Goal: Task Accomplishment & Management: Contribute content

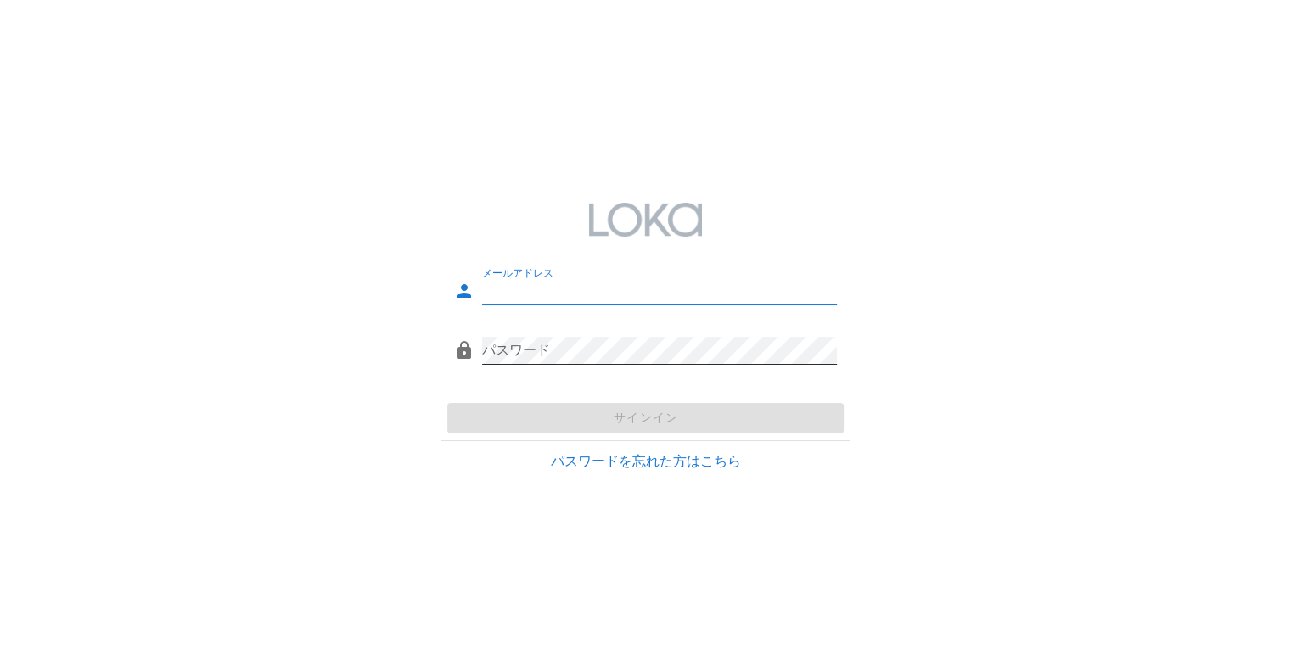
type input "[PERSON_NAME][EMAIL_ADDRESS][DOMAIN_NAME]"
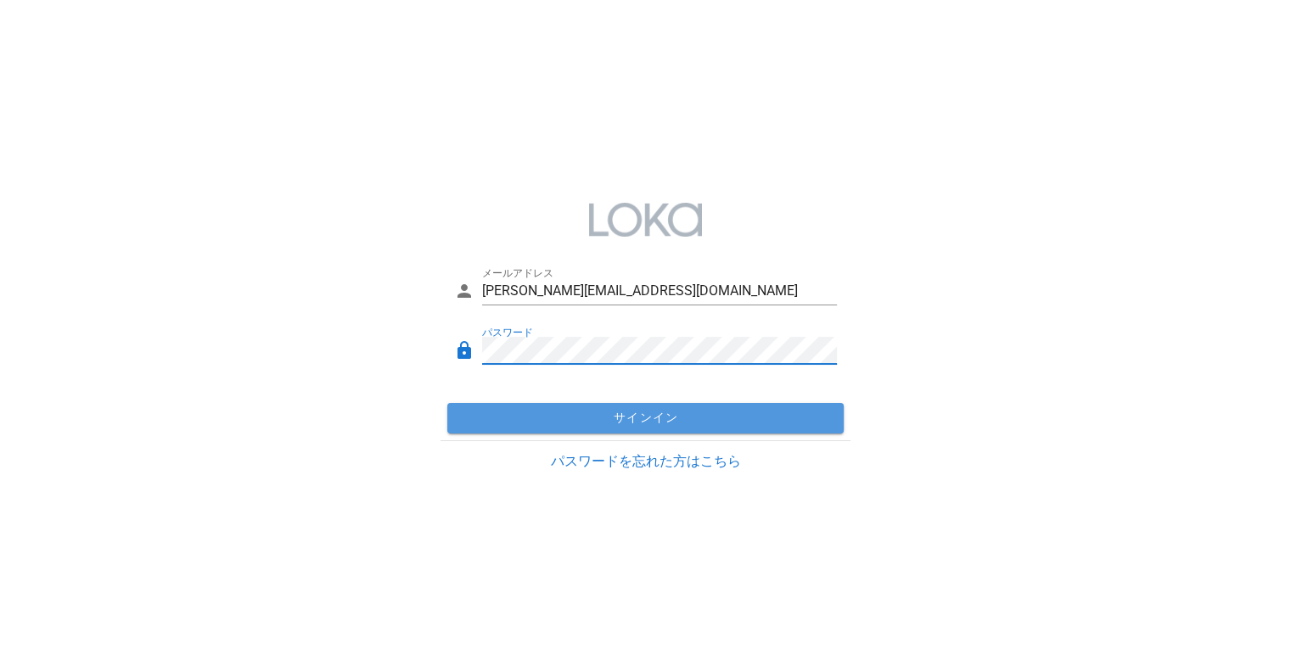
click at [742, 415] on span "サインイン" at bounding box center [645, 418] width 383 height 15
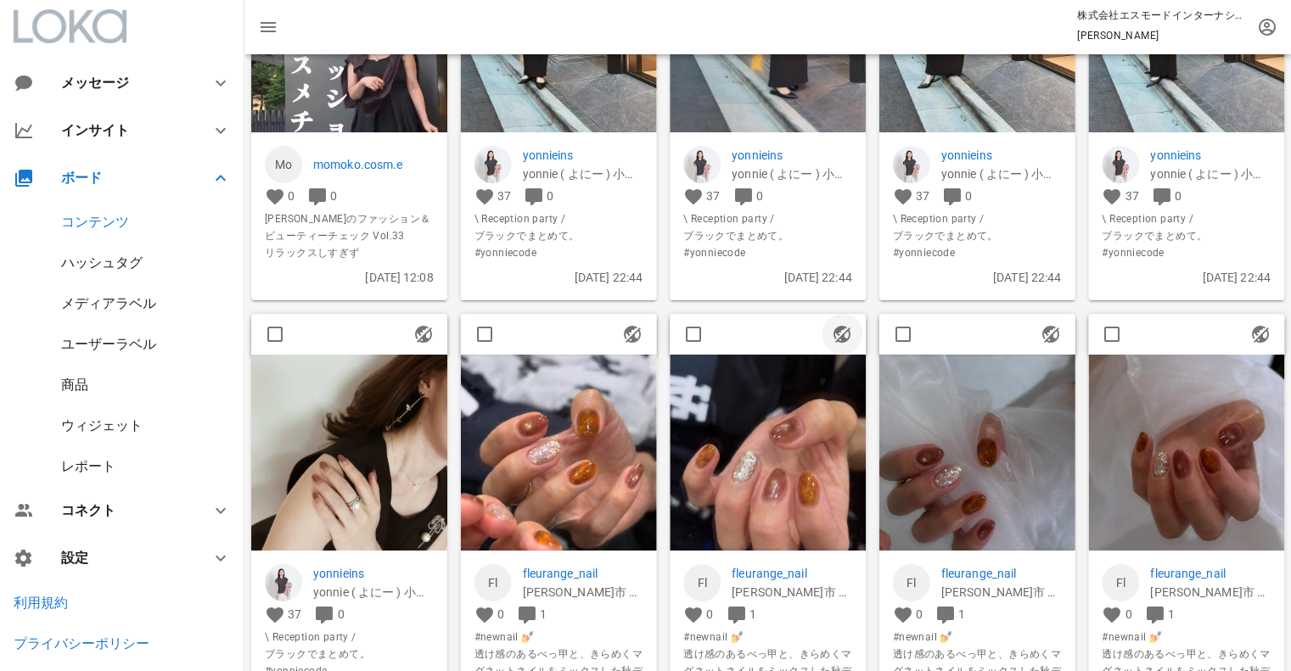
scroll to position [226, 0]
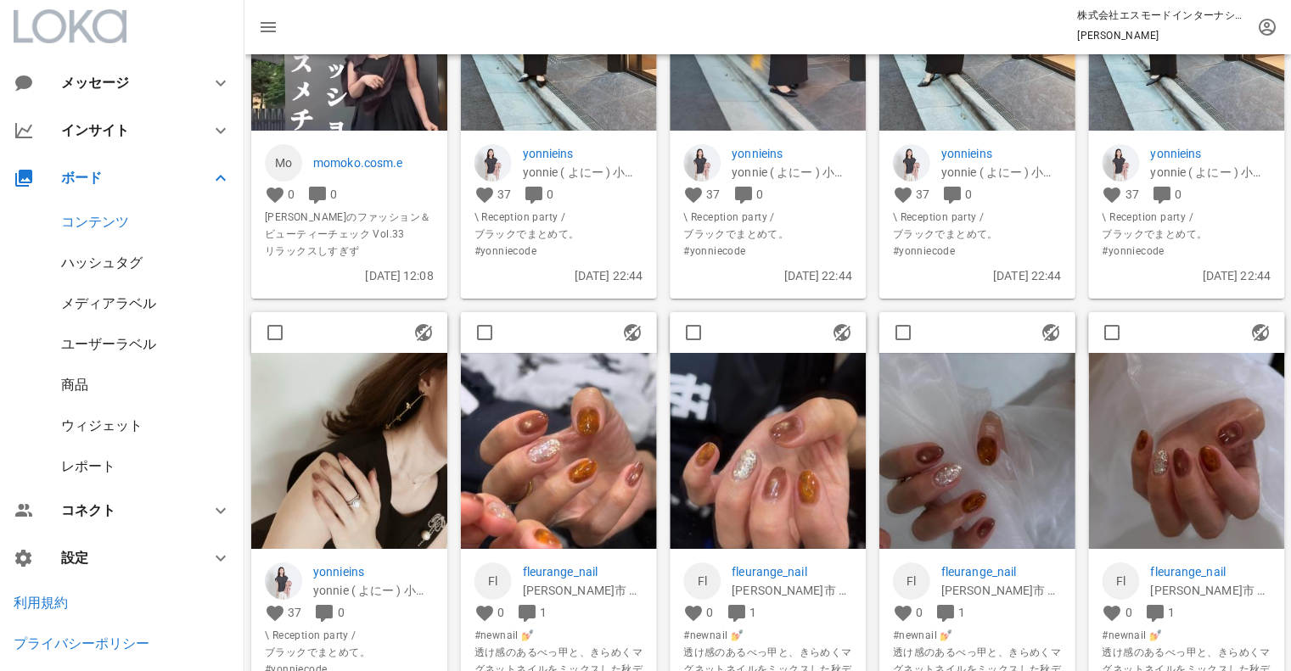
click at [339, 427] on img at bounding box center [349, 451] width 196 height 196
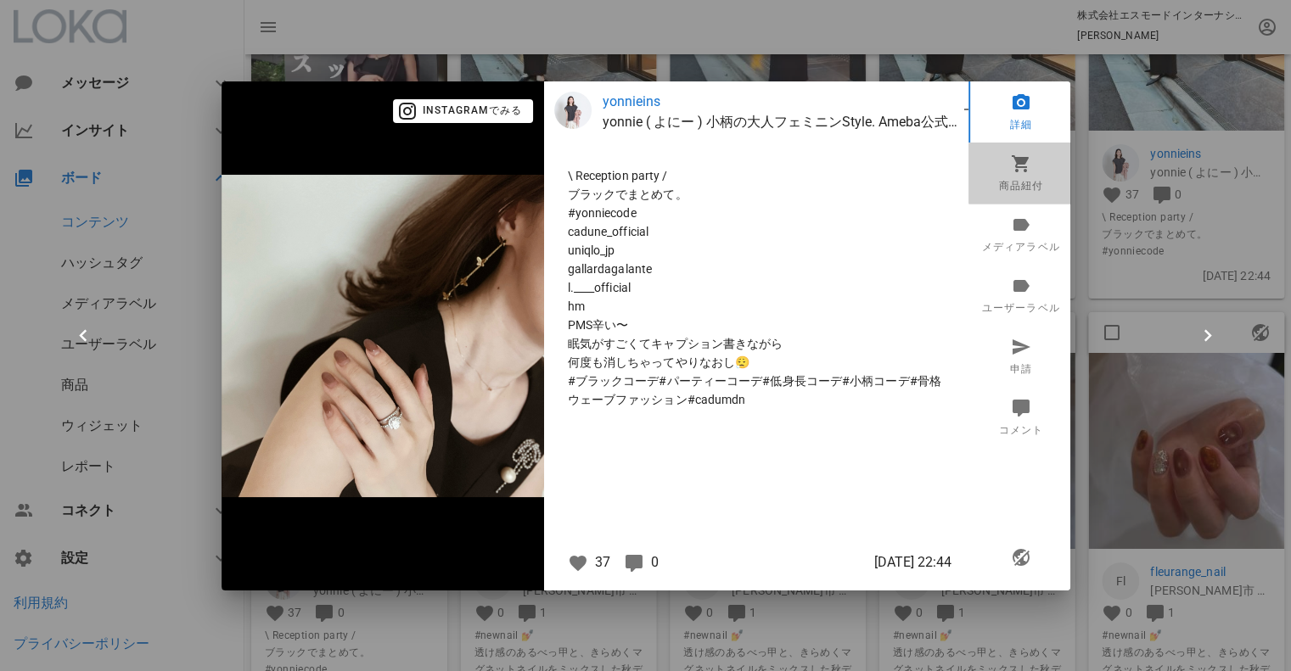
click at [1034, 176] on link "商品紐付" at bounding box center [1020, 173] width 105 height 61
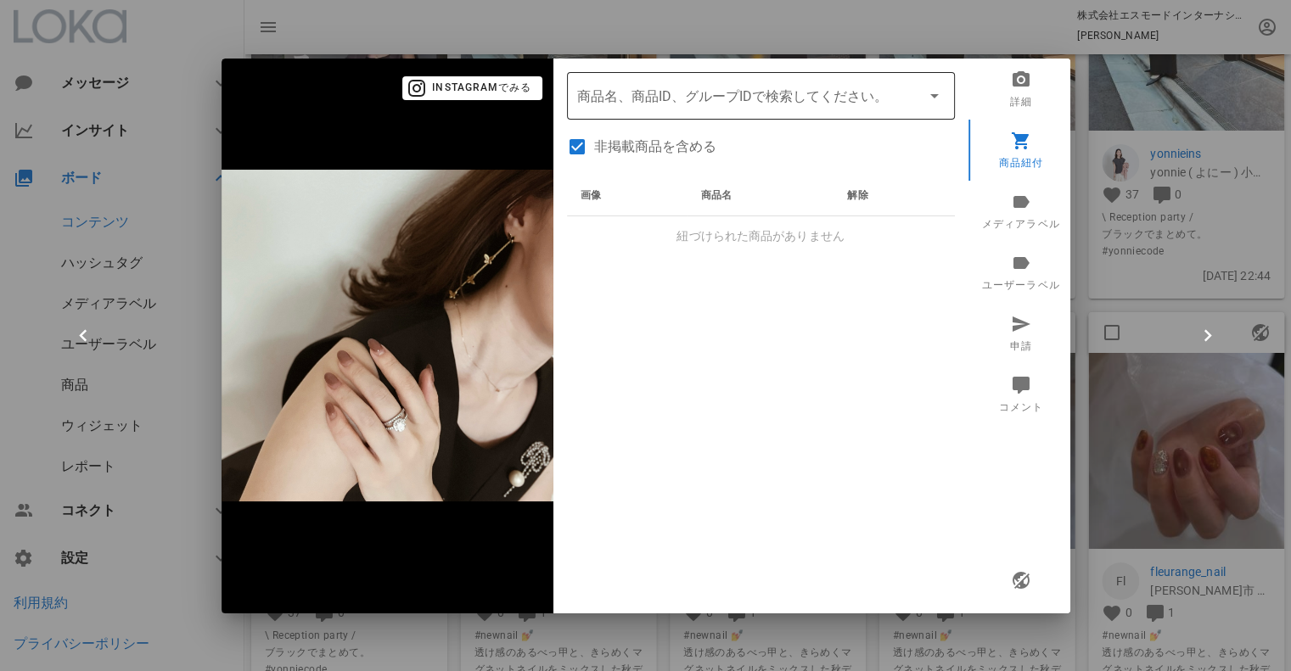
click at [760, 100] on input "商品" at bounding box center [737, 95] width 320 height 27
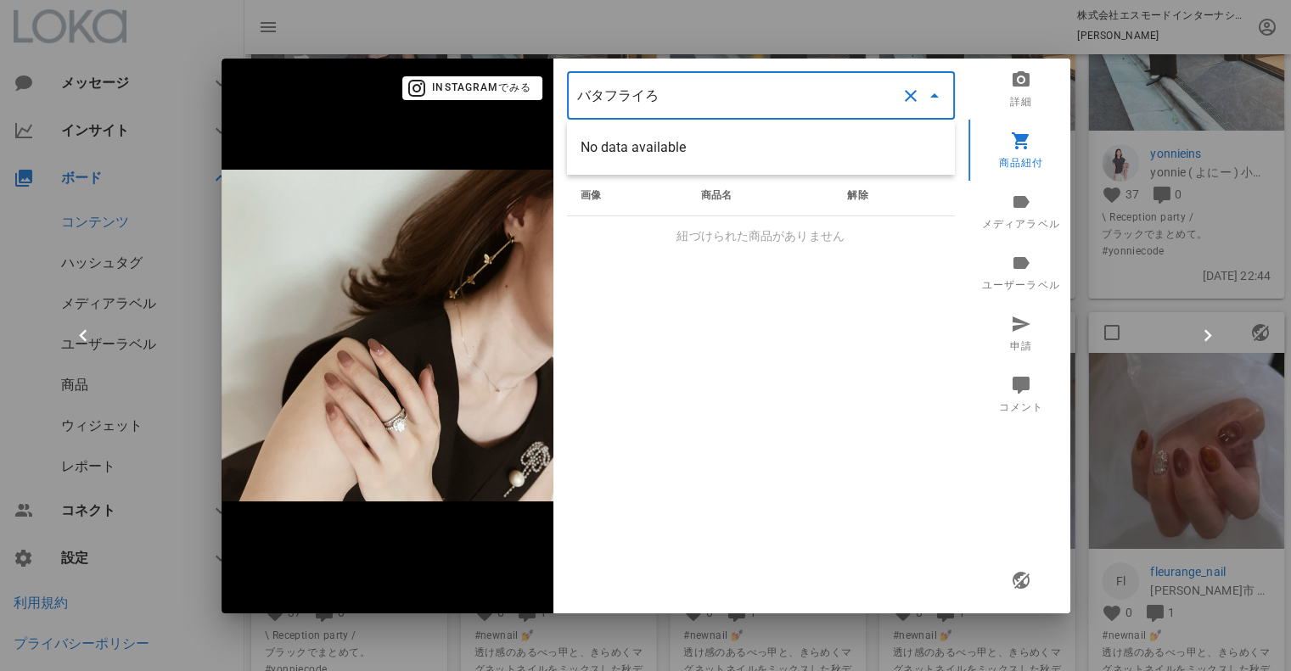
scroll to position [0, 0]
type input "バタフライロング"
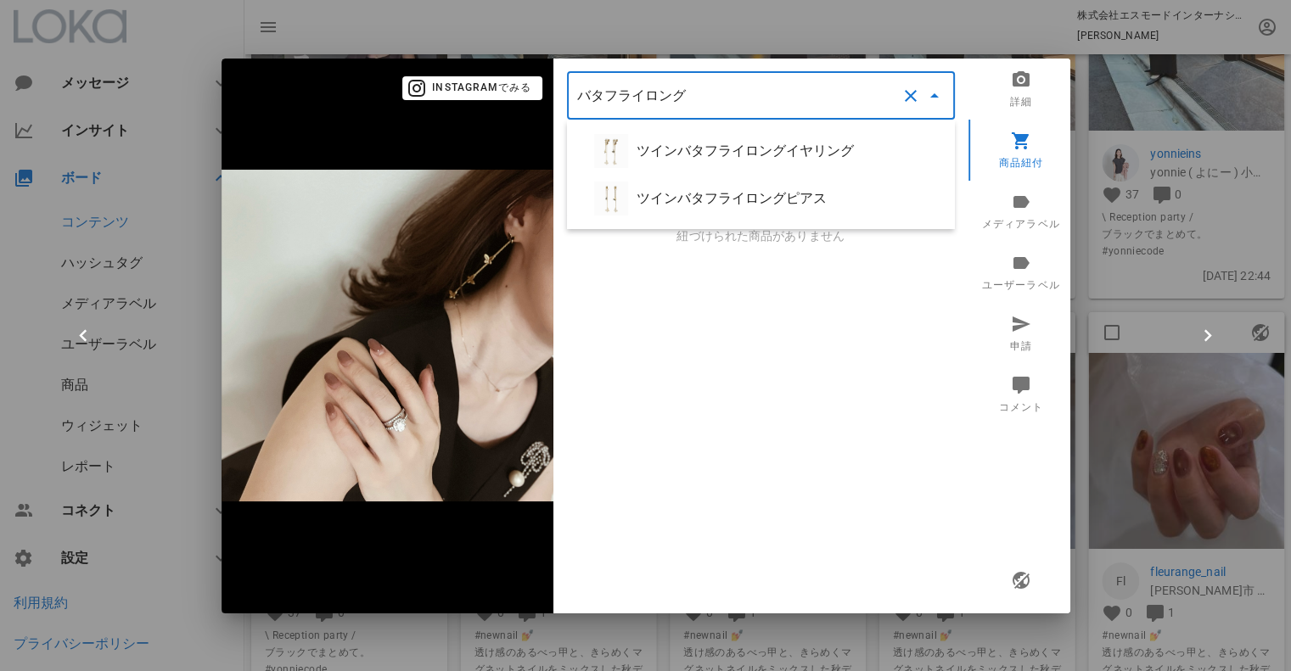
click at [912, 99] on button "clear icon" at bounding box center [911, 96] width 20 height 20
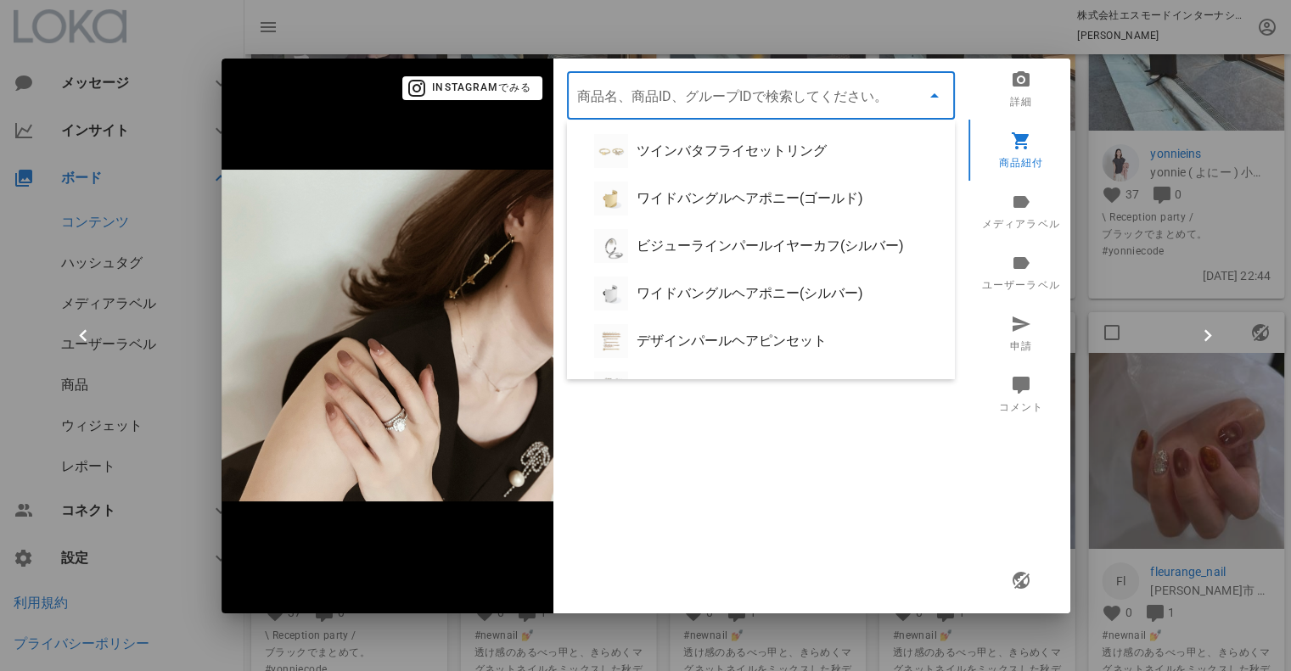
drag, startPoint x: 877, startPoint y: 47, endPoint x: 876, endPoint y: 37, distance: 9.4
click at [877, 46] on div at bounding box center [645, 335] width 1291 height 671
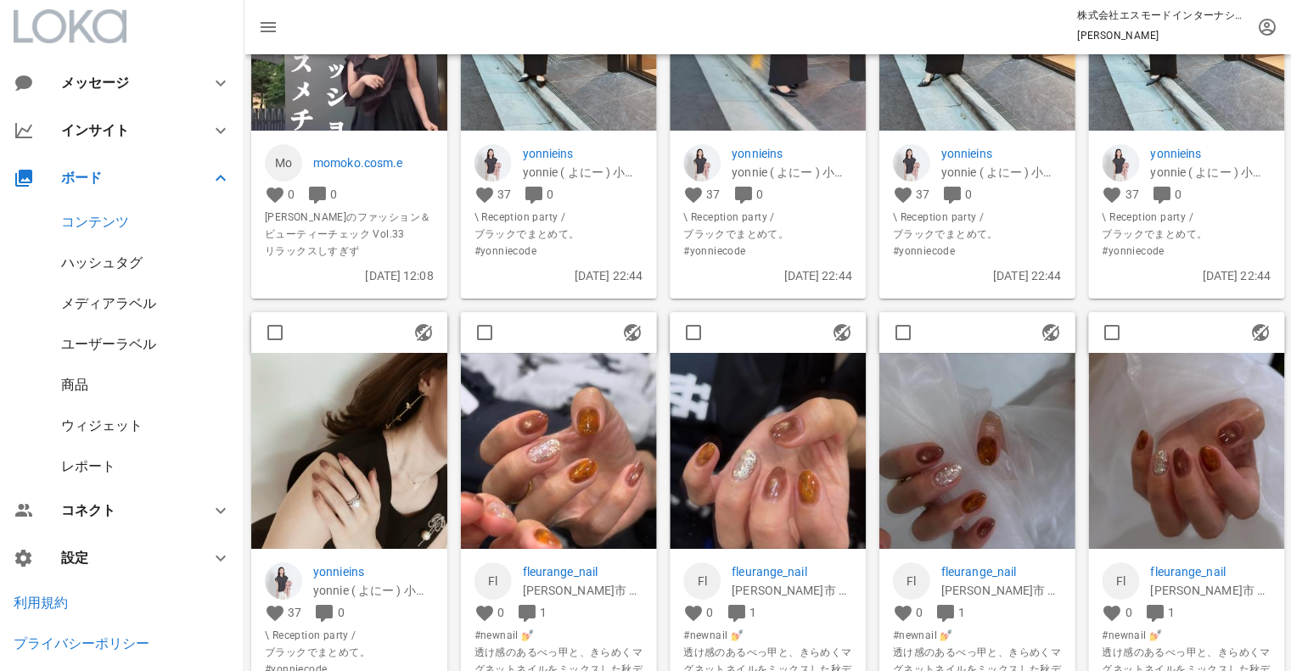
click at [71, 389] on div "商品" at bounding box center [74, 385] width 27 height 16
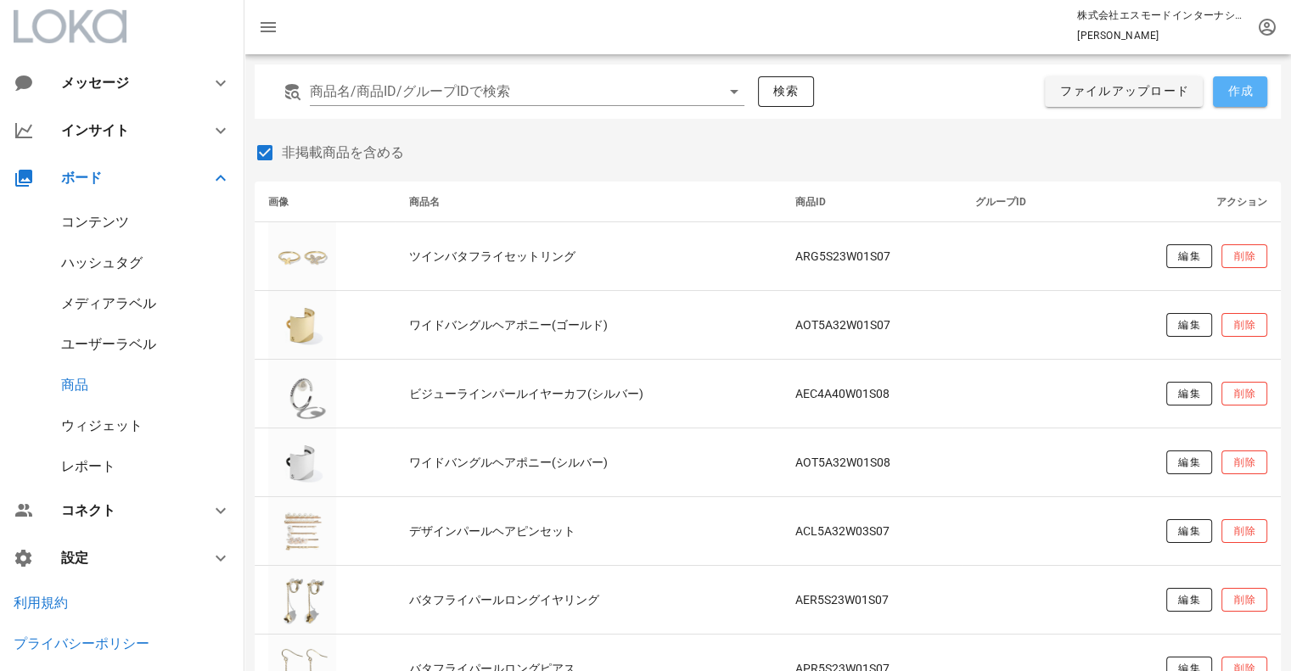
click at [1239, 101] on button "作成" at bounding box center [1240, 91] width 54 height 31
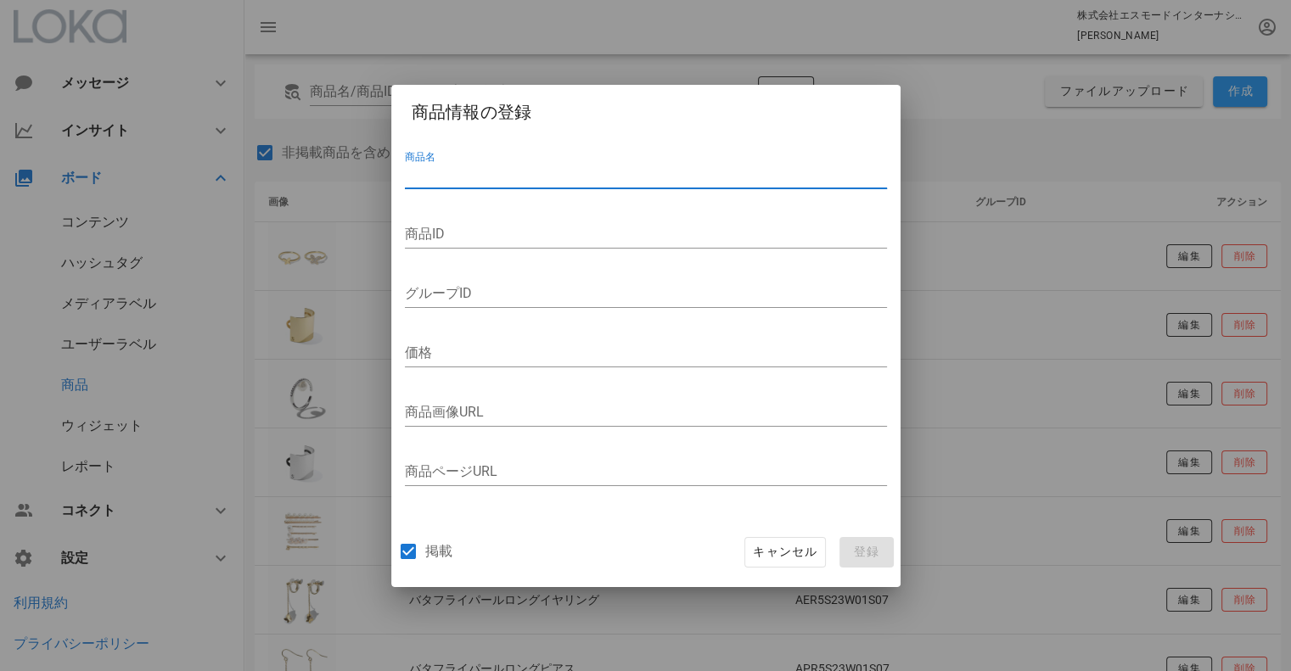
click at [479, 170] on input "商品名" at bounding box center [646, 174] width 482 height 27
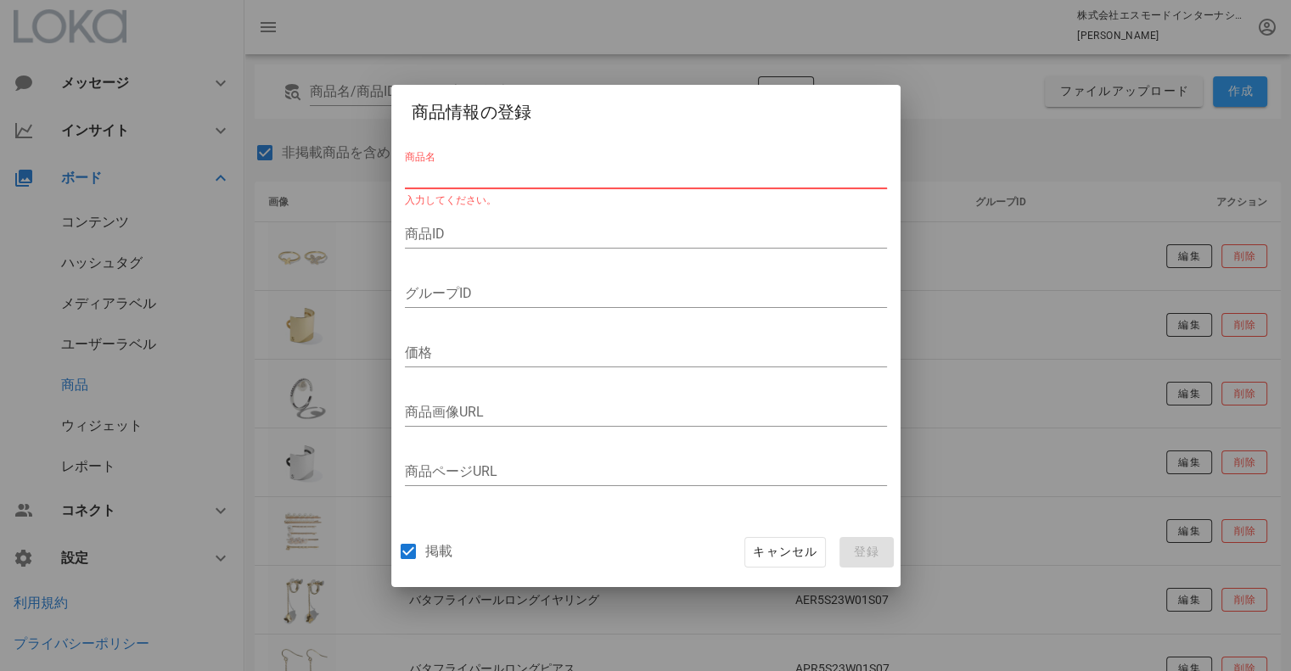
paste input "バタフライロングイヤリング"
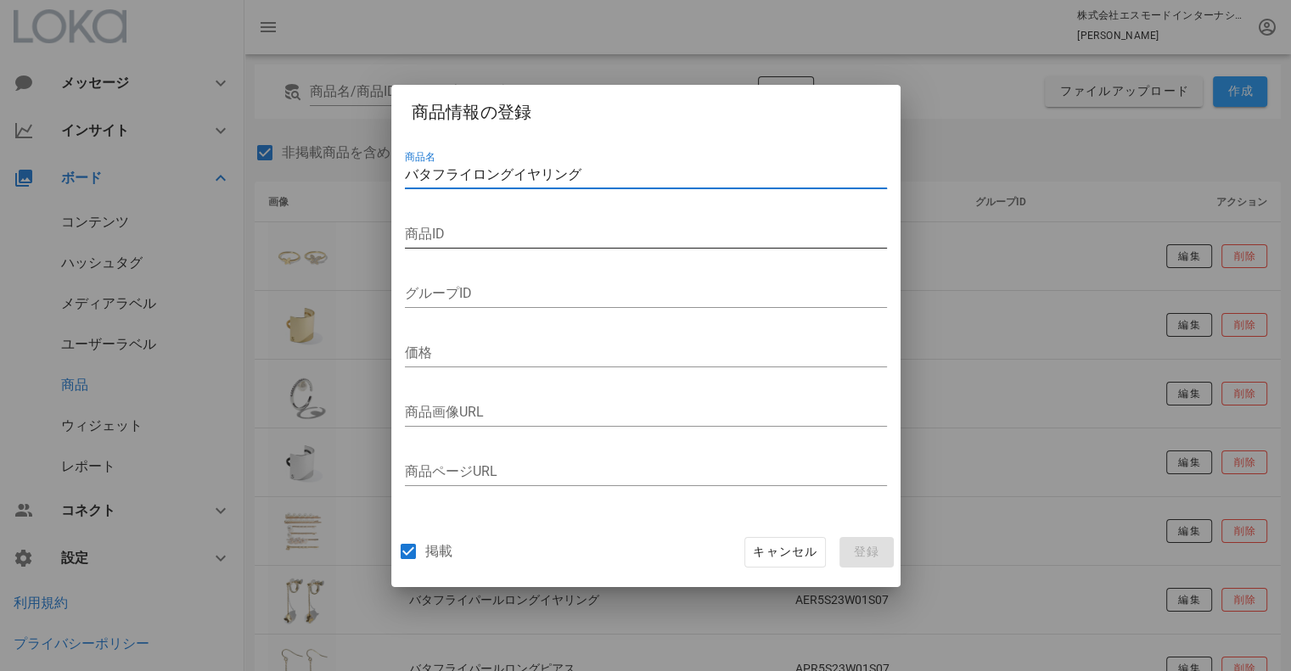
type input "バタフライロングイヤリング"
drag, startPoint x: 511, startPoint y: 368, endPoint x: 475, endPoint y: 221, distance: 151.1
click at [467, 247] on div "商品名 バタフライロングイヤリング 商品ID グループID 価格 商品画像URL 商品ページURL" at bounding box center [645, 326] width 509 height 384
click at [483, 232] on input "商品ID" at bounding box center [646, 234] width 482 height 27
paste input "AER2S12W01S07"
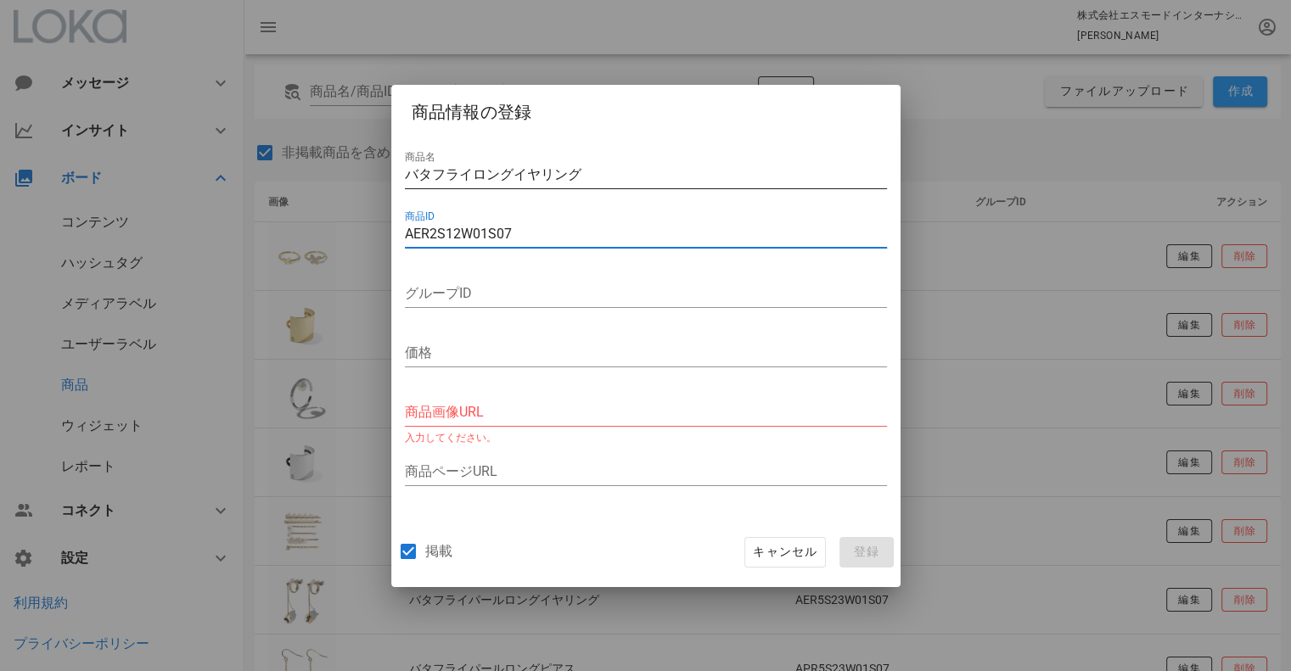
type input "AER2S12W01S07"
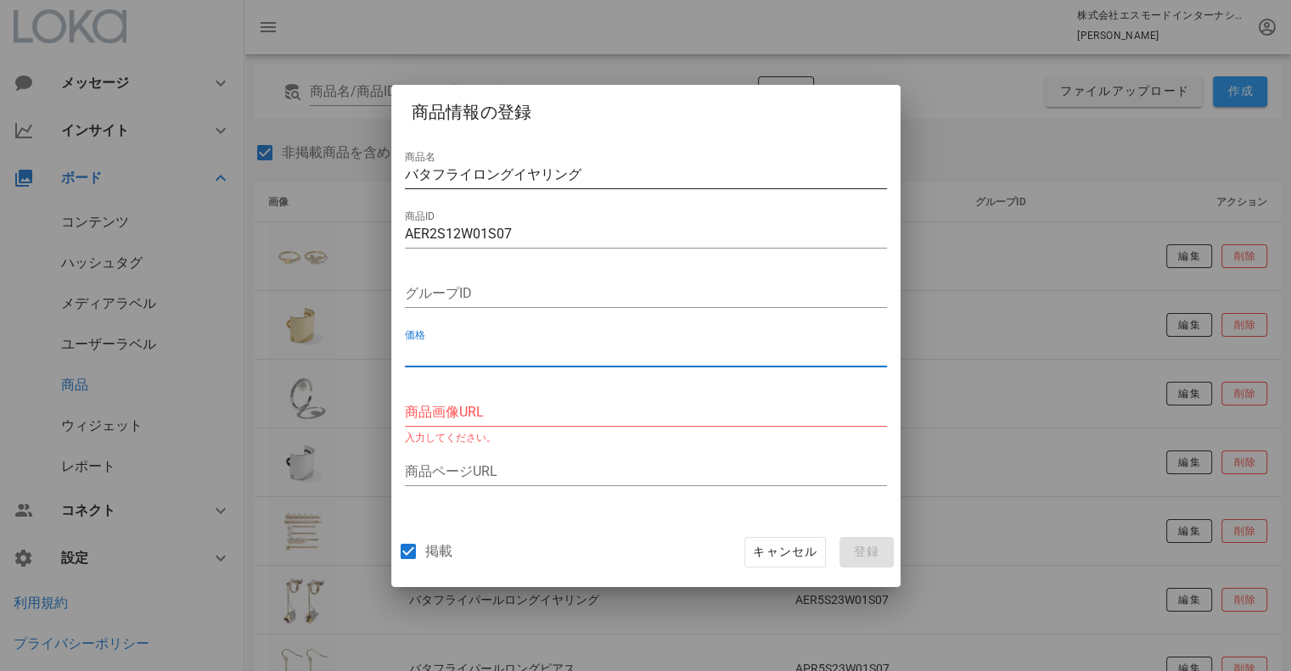
click at [499, 351] on input "価格" at bounding box center [646, 353] width 482 height 27
type input "11000"
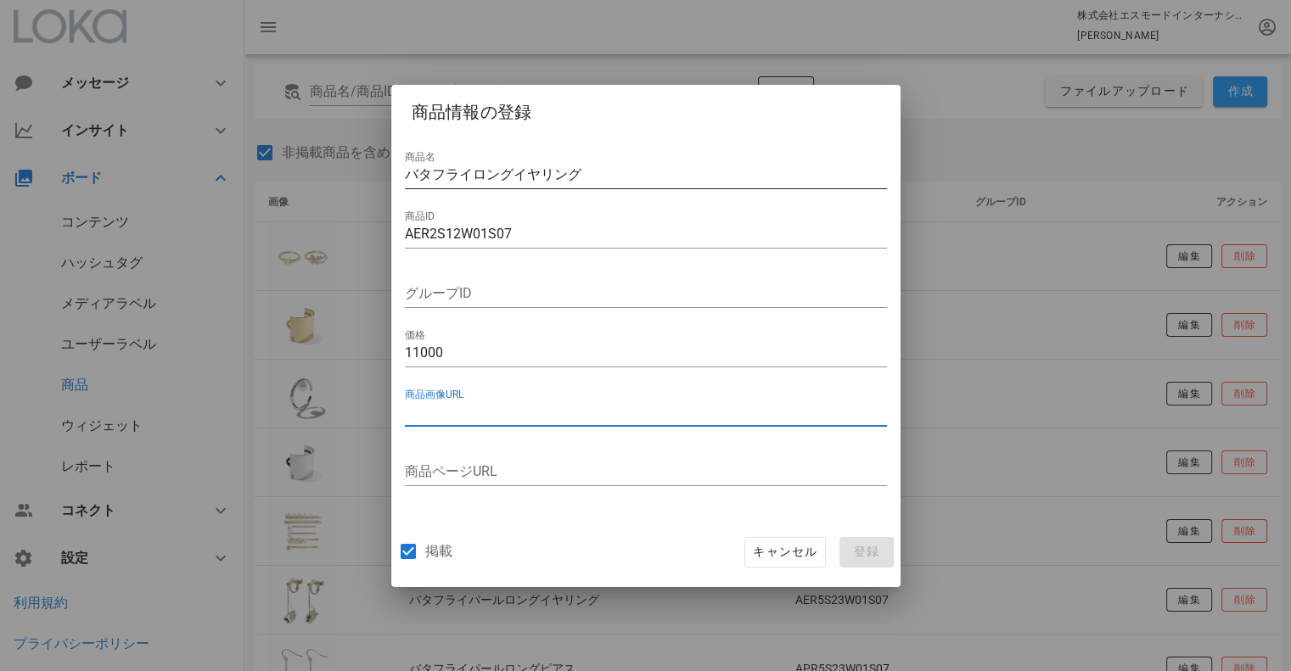
click at [479, 416] on input "商品画像URL" at bounding box center [646, 412] width 482 height 27
paste input "[URL][DOMAIN_NAME]"
type input "[URL][DOMAIN_NAME]"
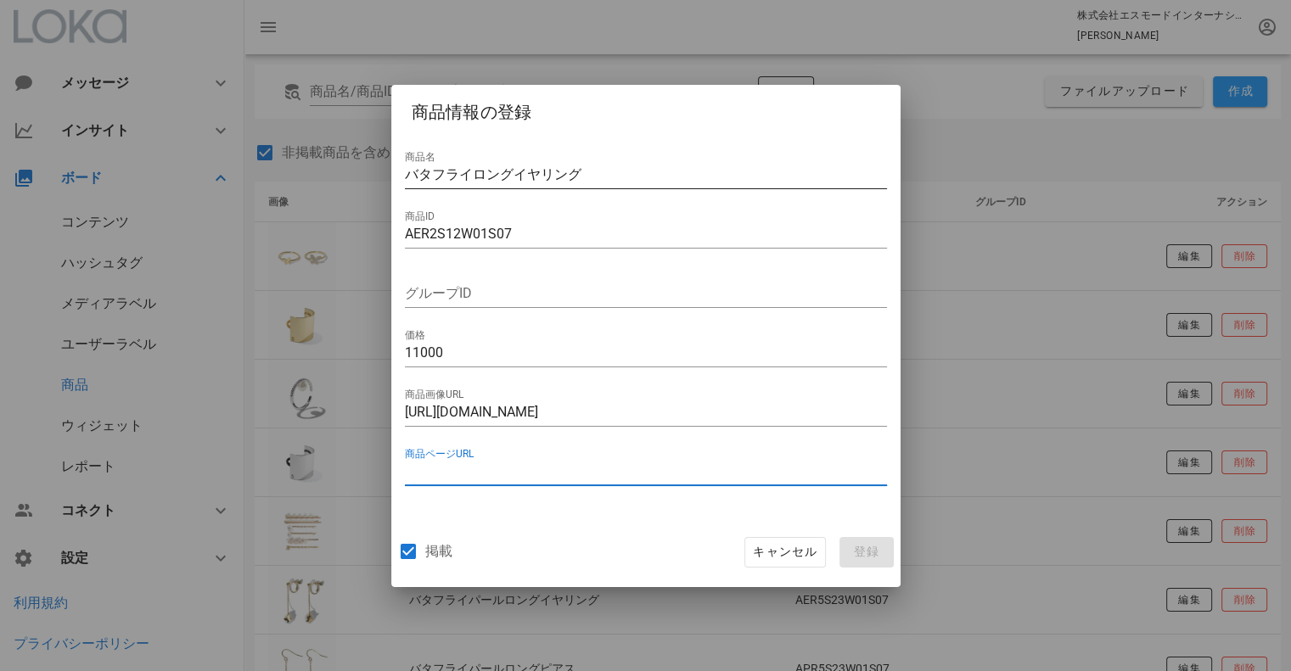
drag, startPoint x: 543, startPoint y: 474, endPoint x: 537, endPoint y: 452, distance: 23.7
click at [543, 474] on input "商品ページURL" at bounding box center [646, 471] width 482 height 27
paste input "[URL][DOMAIN_NAME]"
type input "[URL][DOMAIN_NAME]"
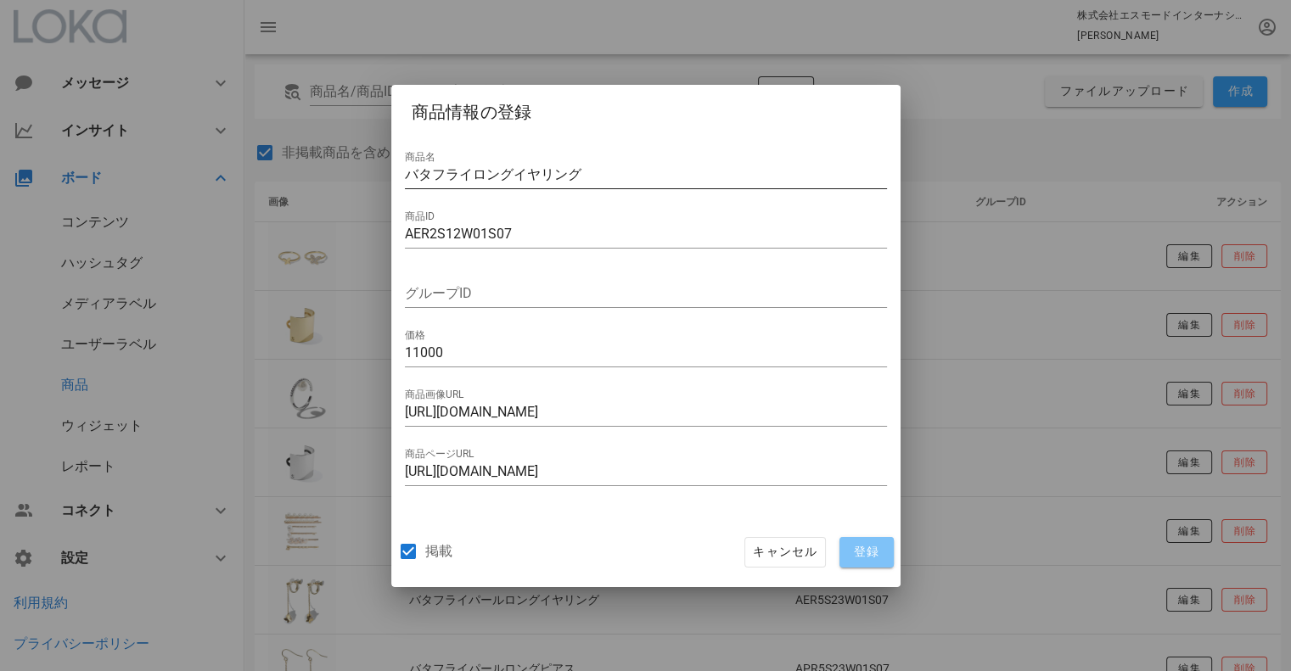
click at [883, 556] on span "登録" at bounding box center [866, 552] width 41 height 15
drag, startPoint x: 604, startPoint y: 179, endPoint x: 358, endPoint y: 166, distance: 246.5
click at [358, 166] on div "メッセージ インサイト ボード コンテンツ ハッシュタグ メディアラベル ユーザーラベル 商品 ウィジェット レポート コネクト 設定 利用規約 プライバシー…" at bounding box center [645, 677] width 1291 height 1355
drag, startPoint x: 526, startPoint y: 230, endPoint x: 380, endPoint y: 222, distance: 146.2
click at [380, 223] on div "メッセージ インサイト ボード コンテンツ ハッシュタグ メディアラベル ユーザーラベル 商品 ウィジェット レポート コネクト 設定 利用規約 プライバシー…" at bounding box center [645, 677] width 1291 height 1355
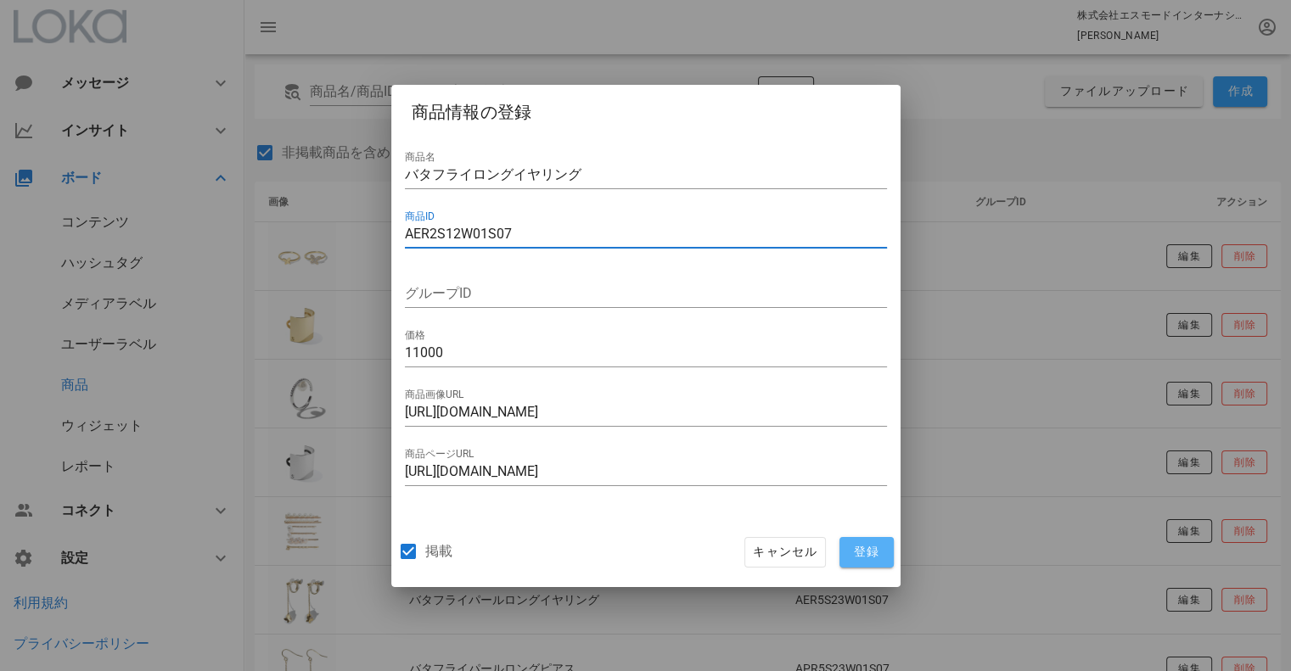
click at [879, 556] on span "登録" at bounding box center [866, 552] width 41 height 15
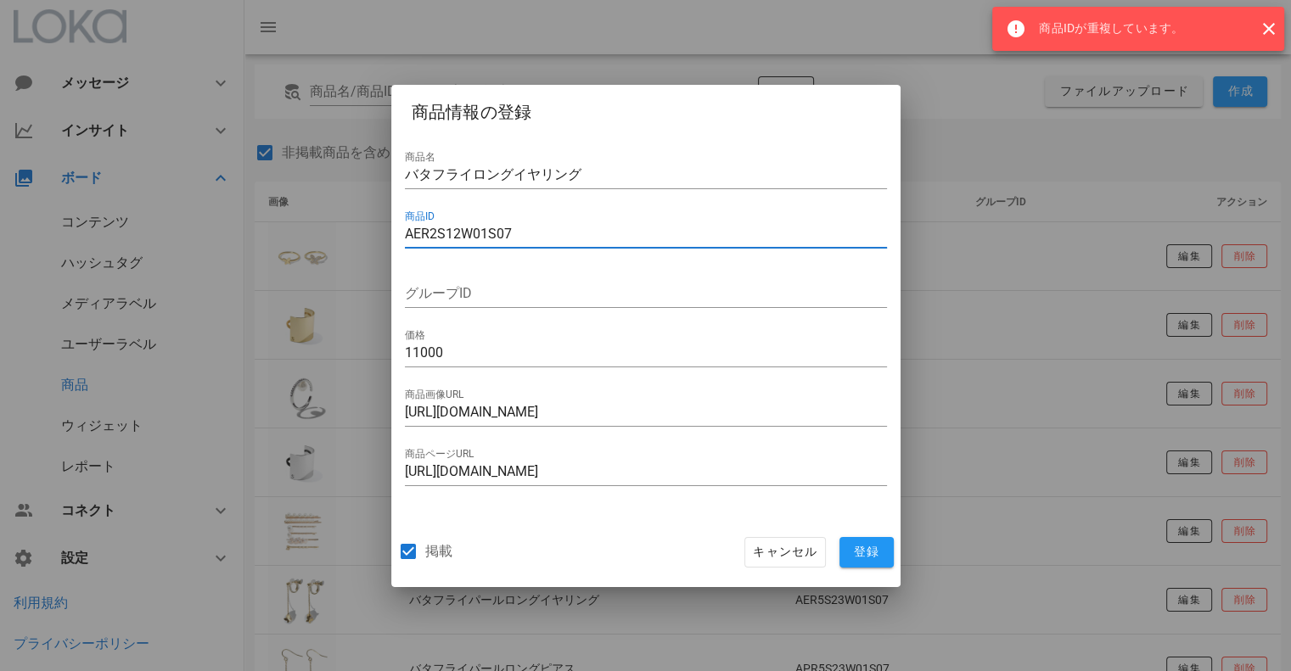
drag, startPoint x: 483, startPoint y: 227, endPoint x: 349, endPoint y: 210, distance: 135.2
click at [351, 206] on div "メッセージ インサイト ボード コンテンツ ハッシュタグ メディアラベル ユーザーラベル 商品 ウィジェット レポート コネクト 設定 利用規約 プライバシー…" at bounding box center [645, 677] width 1291 height 1355
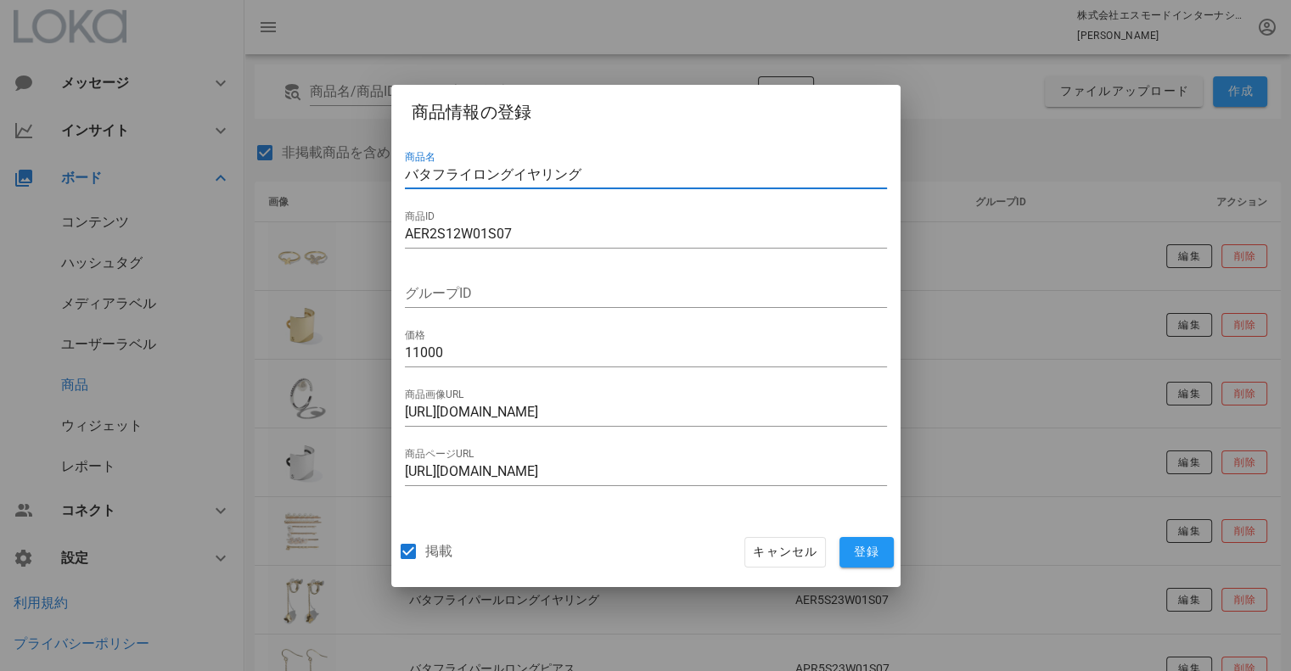
drag, startPoint x: 588, startPoint y: 162, endPoint x: 351, endPoint y: 197, distance: 239.3
click at [366, 176] on div "メッセージ インサイト ボード コンテンツ ハッシュタグ メディアラベル ユーザーラベル 商品 ウィジェット レポート コネクト 設定 利用規約 プライバシー…" at bounding box center [645, 677] width 1291 height 1355
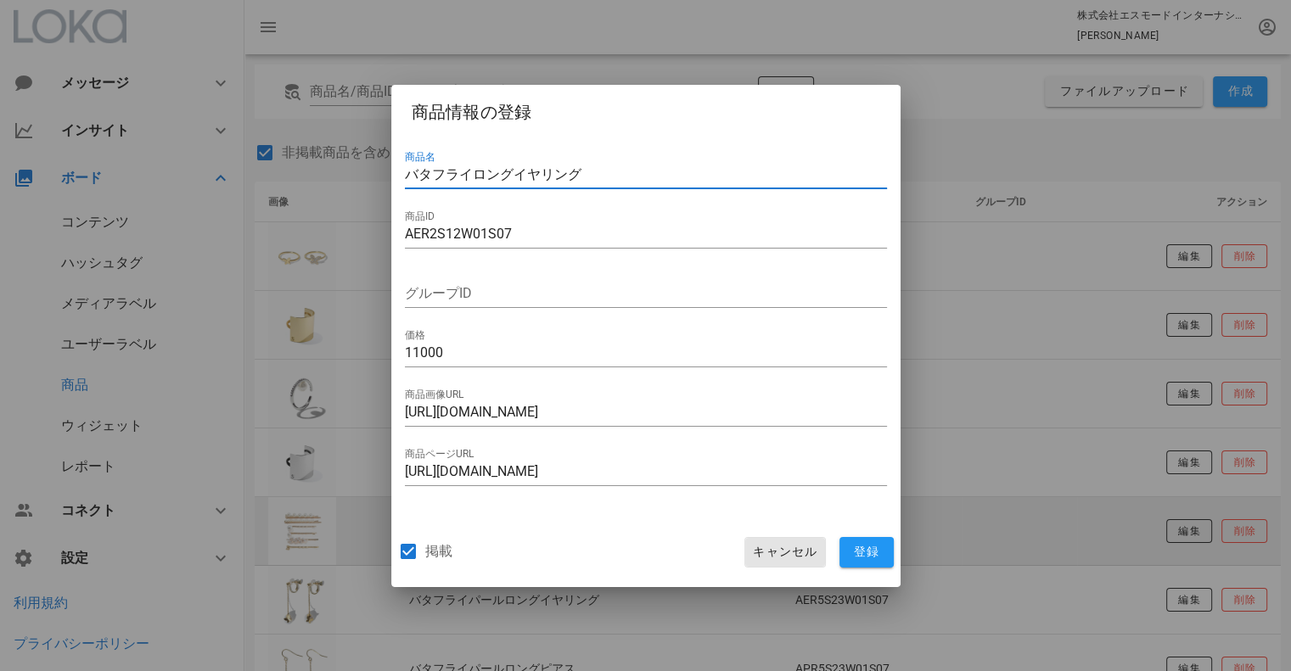
click at [770, 547] on span "キャンセル" at bounding box center [784, 552] width 65 height 15
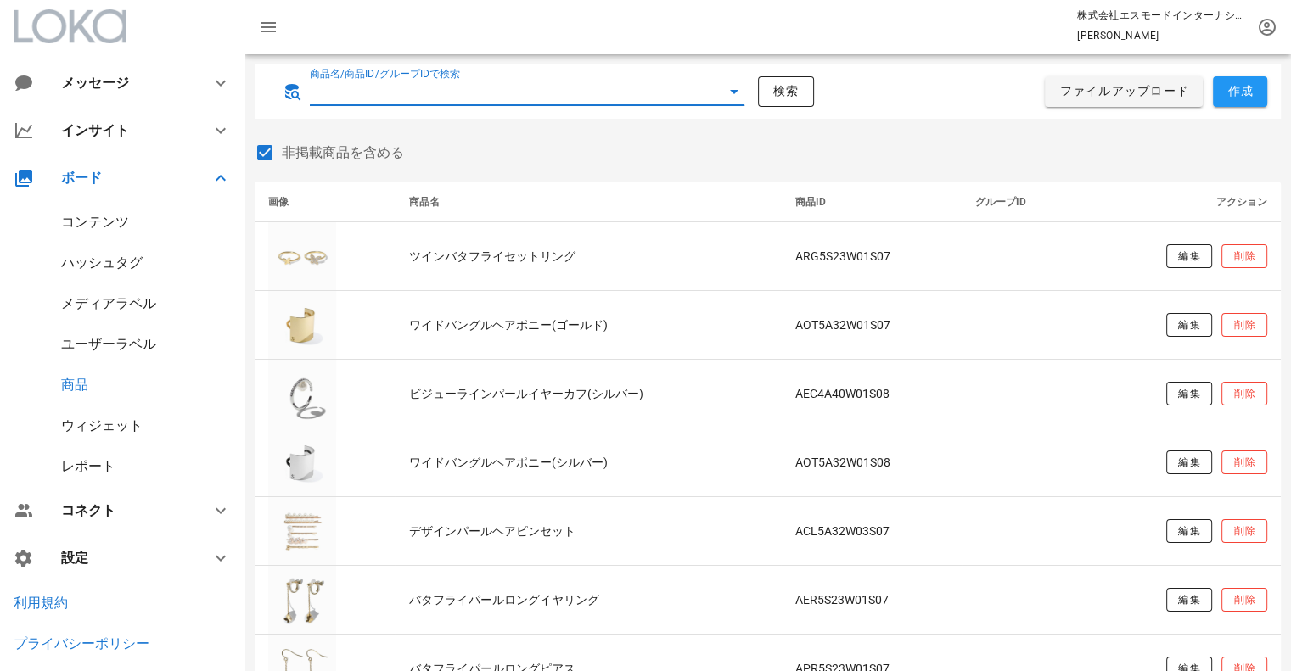
click at [410, 87] on input "商品名/商品ID/グループIDで検索" at bounding box center [503, 91] width 387 height 27
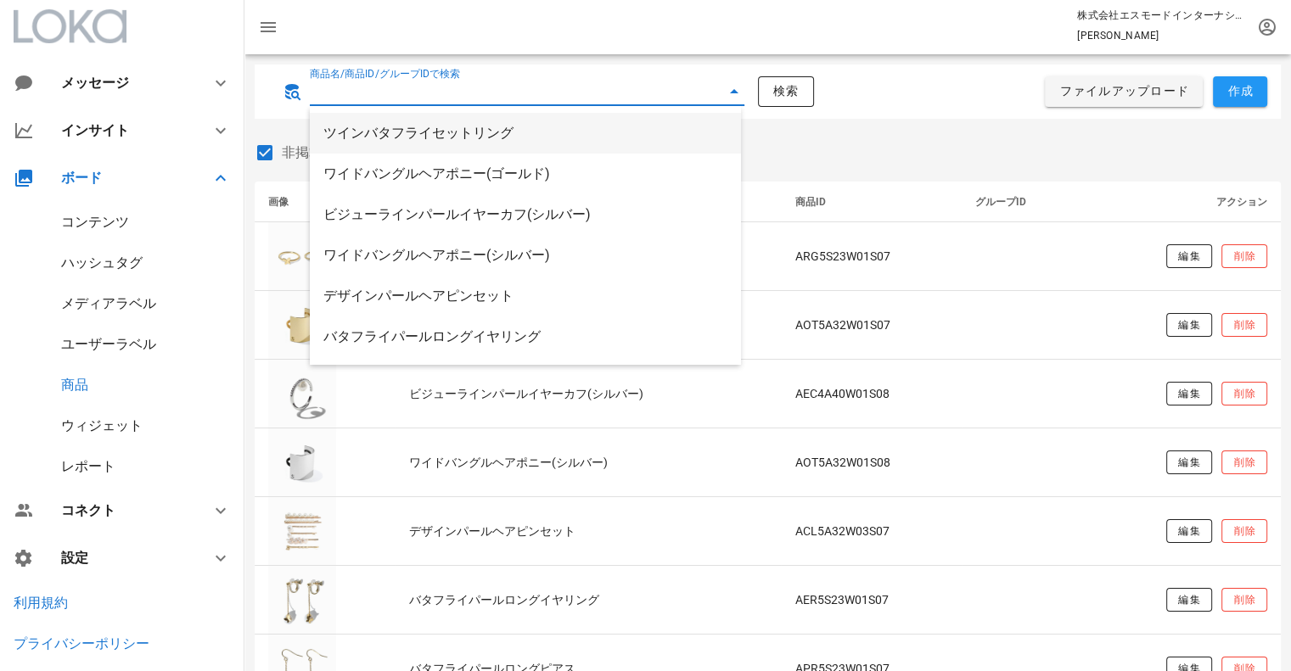
paste input "バタフライロングイヤリング"
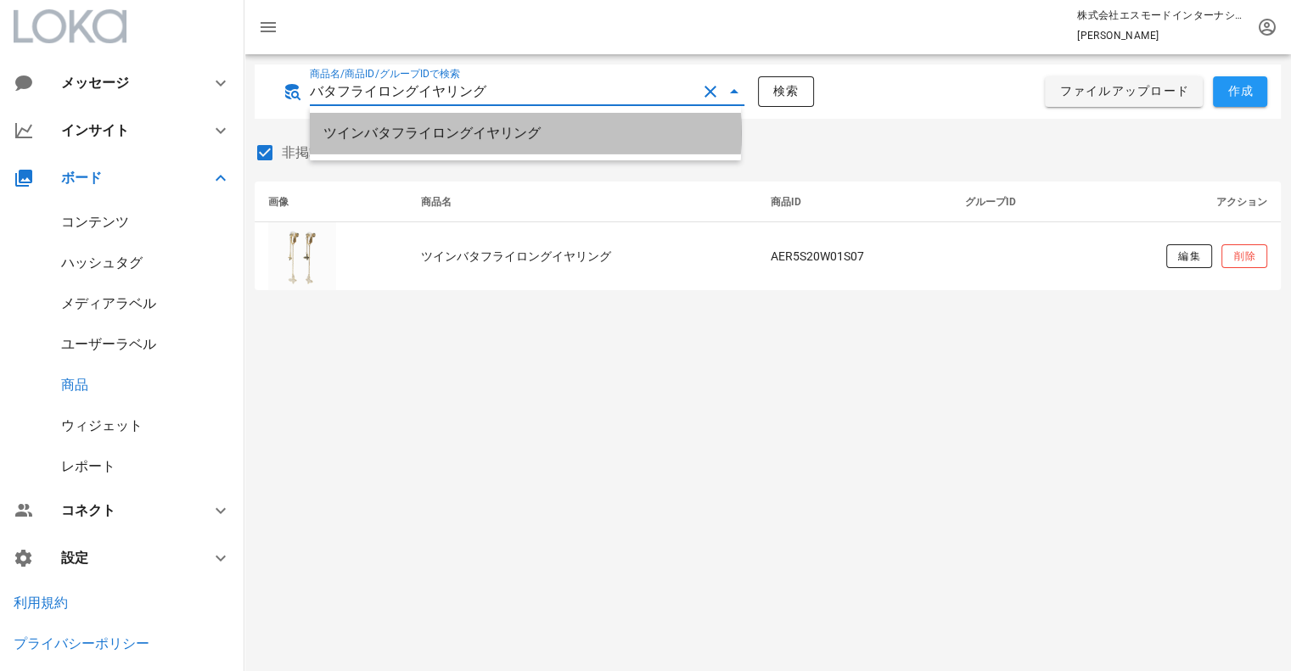
drag, startPoint x: 564, startPoint y: 131, endPoint x: 536, endPoint y: 118, distance: 30.0
click at [540, 124] on div "ツインバタフライロングイヤリング" at bounding box center [525, 133] width 404 height 36
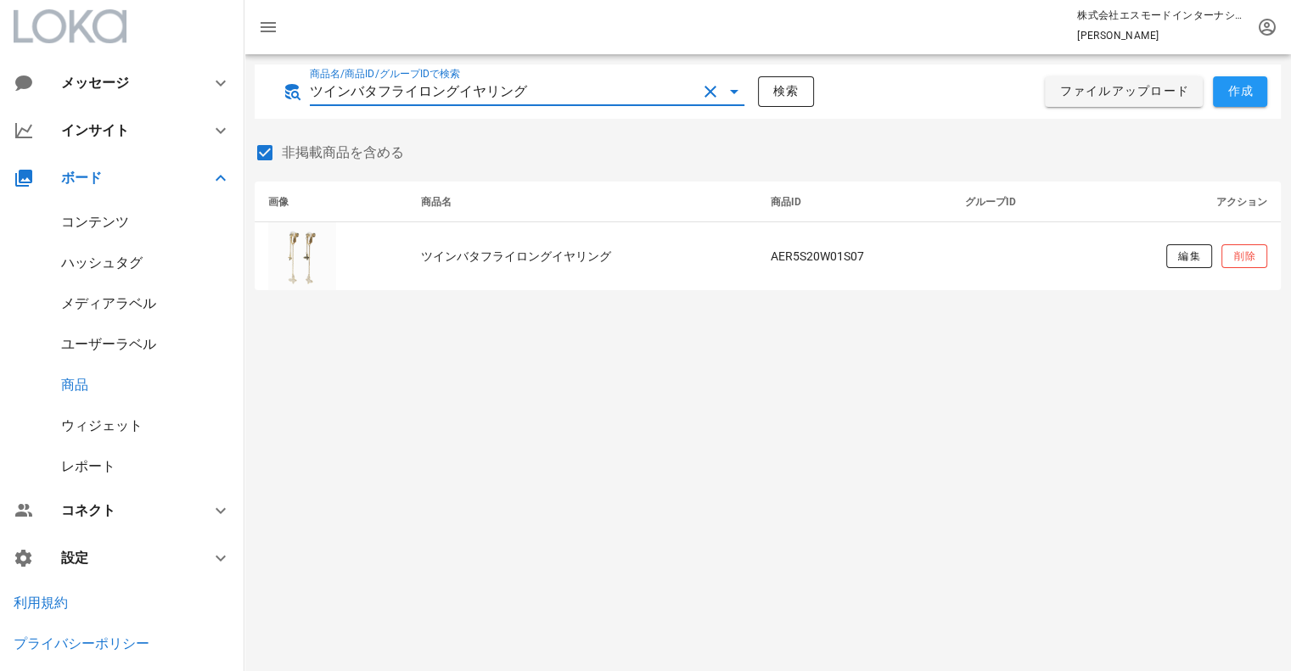
drag, startPoint x: 418, startPoint y: 77, endPoint x: 239, endPoint y: 56, distance: 180.3
click at [239, 56] on div "メッセージ インサイト ボード コンテンツ ハッシュタグ メディアラベル ユーザーラベル 商品 ウィジェット レポート コネクト 設定 利用規約 プライバシー…" at bounding box center [645, 335] width 1291 height 671
paste input "AER2S12W01S07"
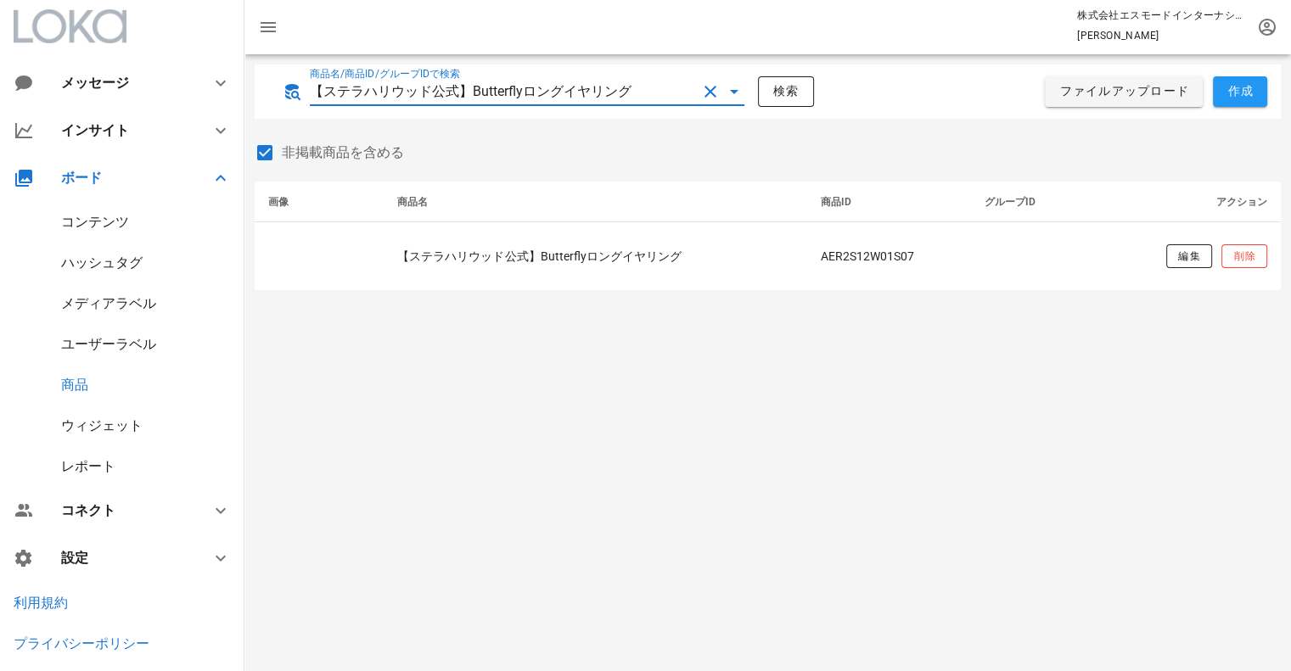
type input "【ステラハリウッド公式】Butterflyロングイヤリング"
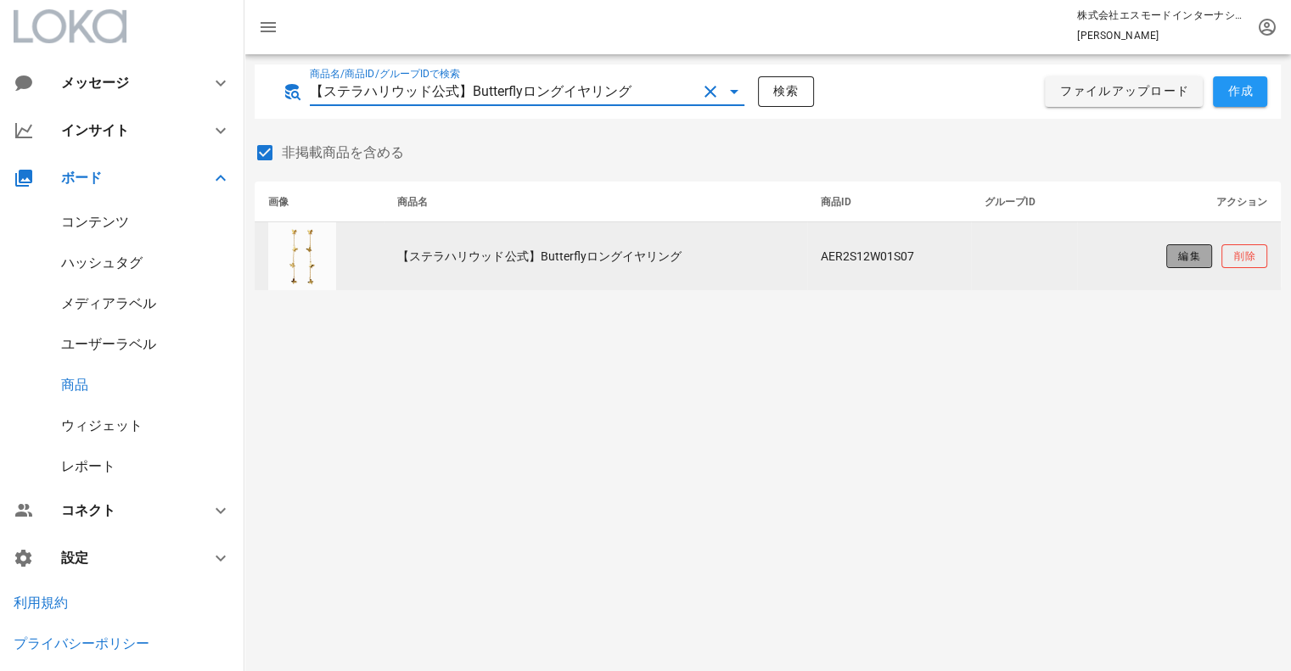
click at [1183, 255] on span "編集" at bounding box center [1188, 257] width 23 height 14
type input "【ステラハリウッド公式】Butterflyロングイヤリング"
type input "[URL][DOMAIN_NAME]"
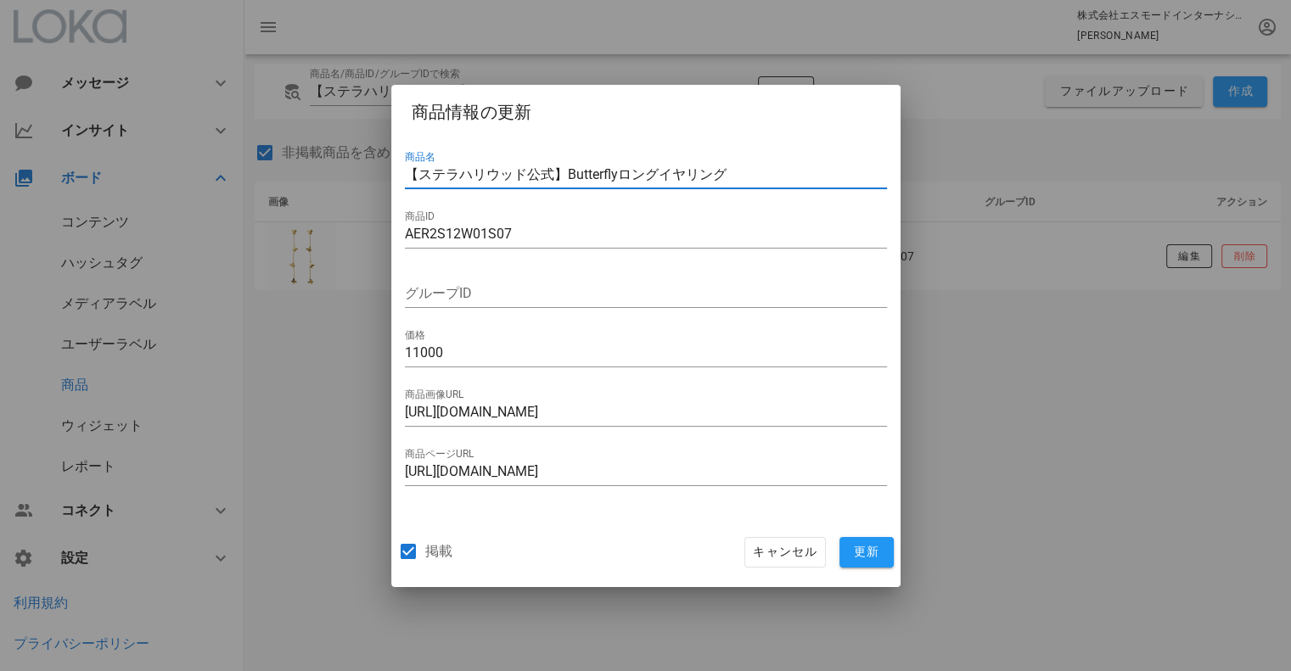
drag, startPoint x: 752, startPoint y: 177, endPoint x: 191, endPoint y: 111, distance: 564.9
click at [191, 111] on div "メッセージ インサイト ボード コンテンツ ハッシュタグ メディアラベル ユーザーラベル 商品 ウィジェット レポート コネクト 設定 利用規約 プライバシー…" at bounding box center [645, 335] width 1291 height 671
paste input "タフライ"
type input "バタフライロングイヤリング"
click at [880, 560] on button "更新" at bounding box center [866, 552] width 54 height 31
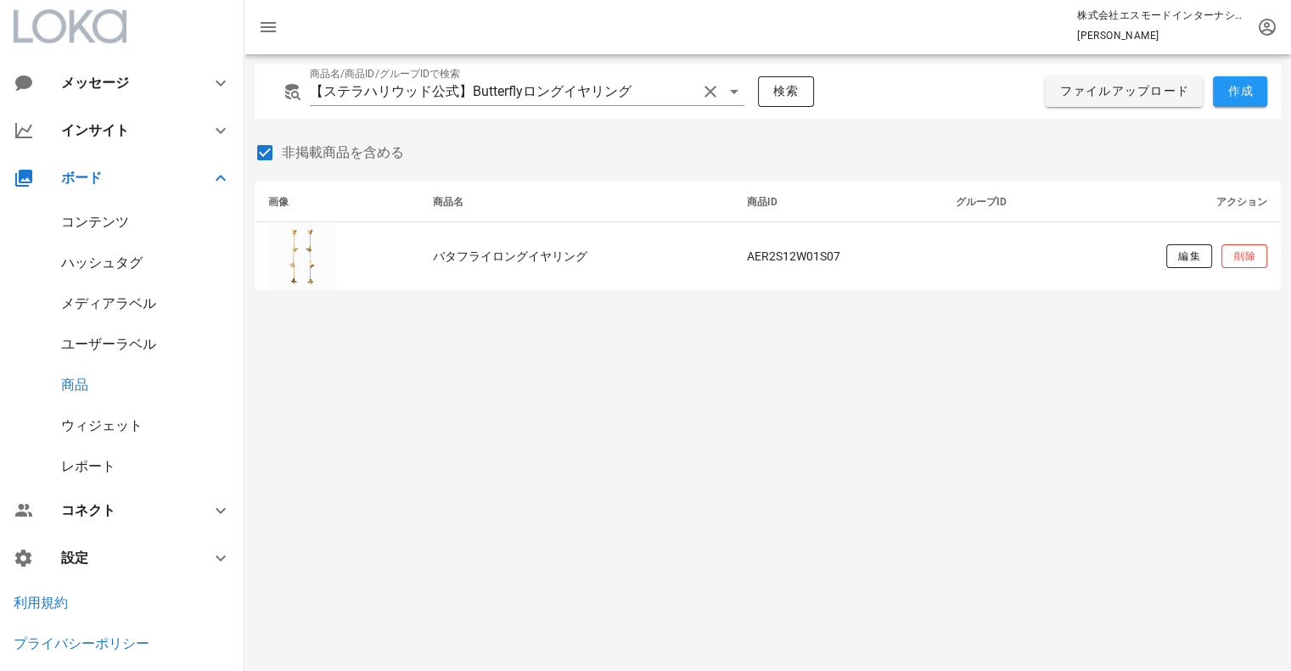
drag, startPoint x: 706, startPoint y: 456, endPoint x: 667, endPoint y: 441, distance: 41.9
click at [702, 455] on div "商品名/商品ID/グループIDで検索 【ステラハリウッド公式】Butterflyロングイヤリング 検索 ファイルアップロード 作成 非掲載商品を含める 画像 …" at bounding box center [767, 362] width 1047 height 617
click at [122, 228] on div "コンテンツ" at bounding box center [95, 222] width 68 height 16
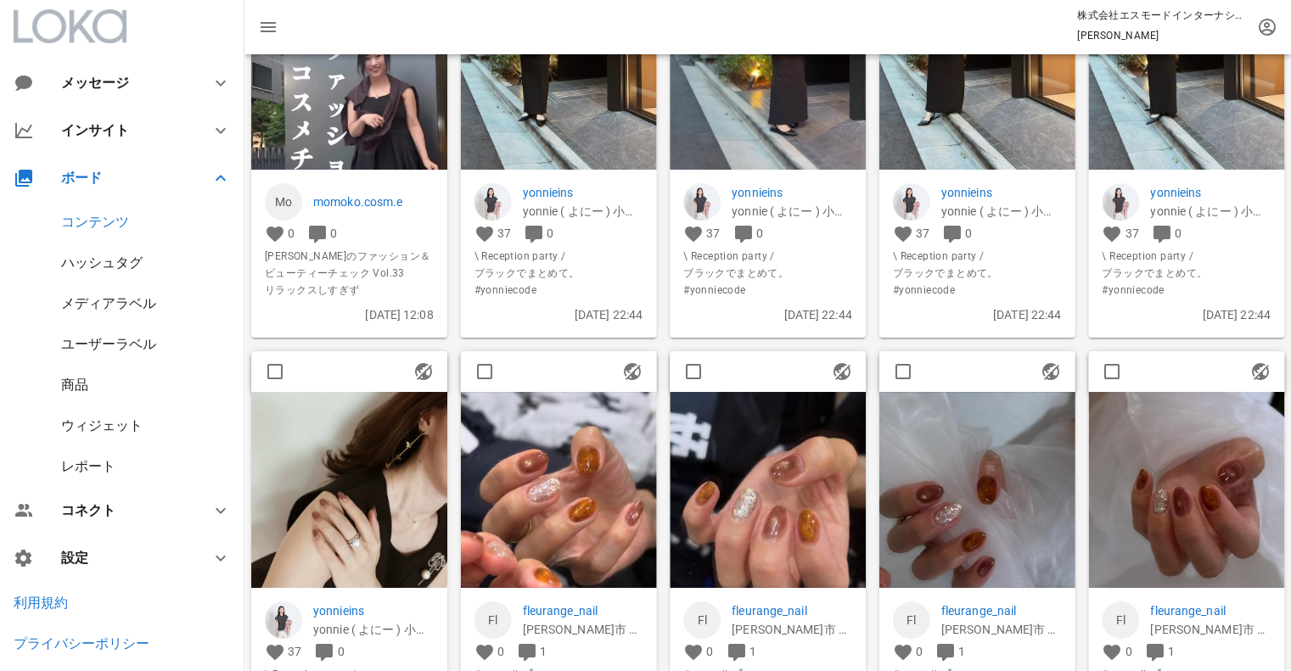
scroll to position [226, 0]
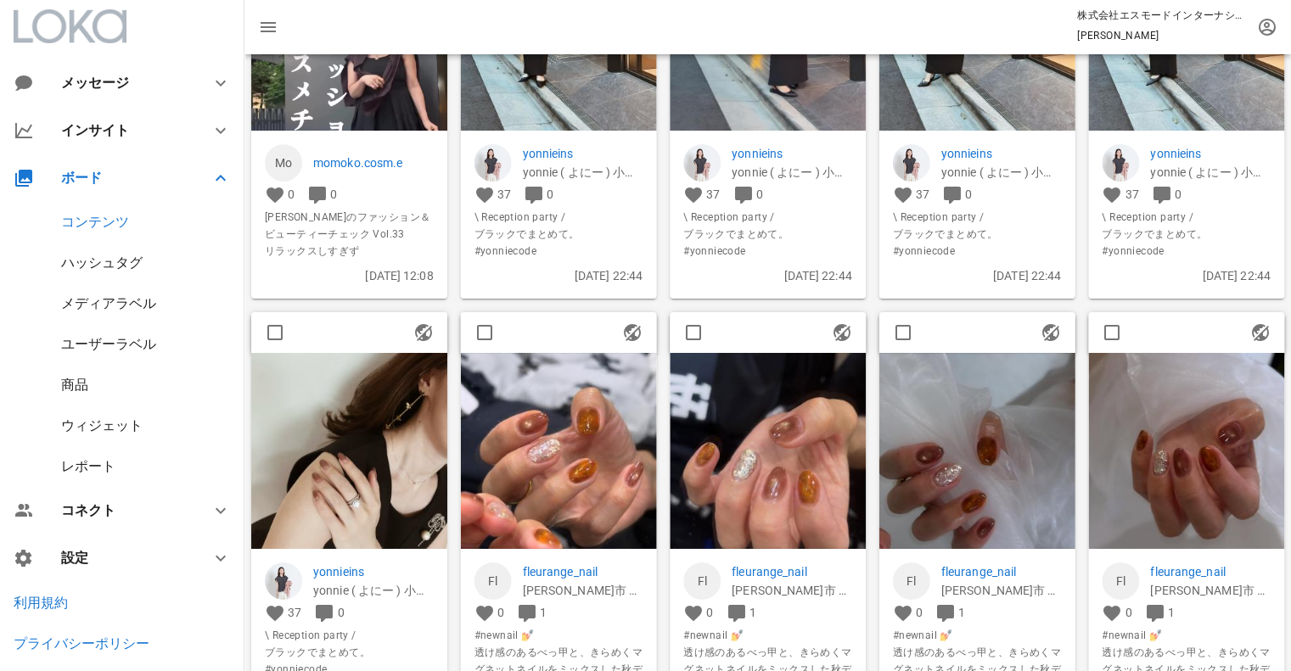
click at [383, 411] on img at bounding box center [349, 451] width 196 height 196
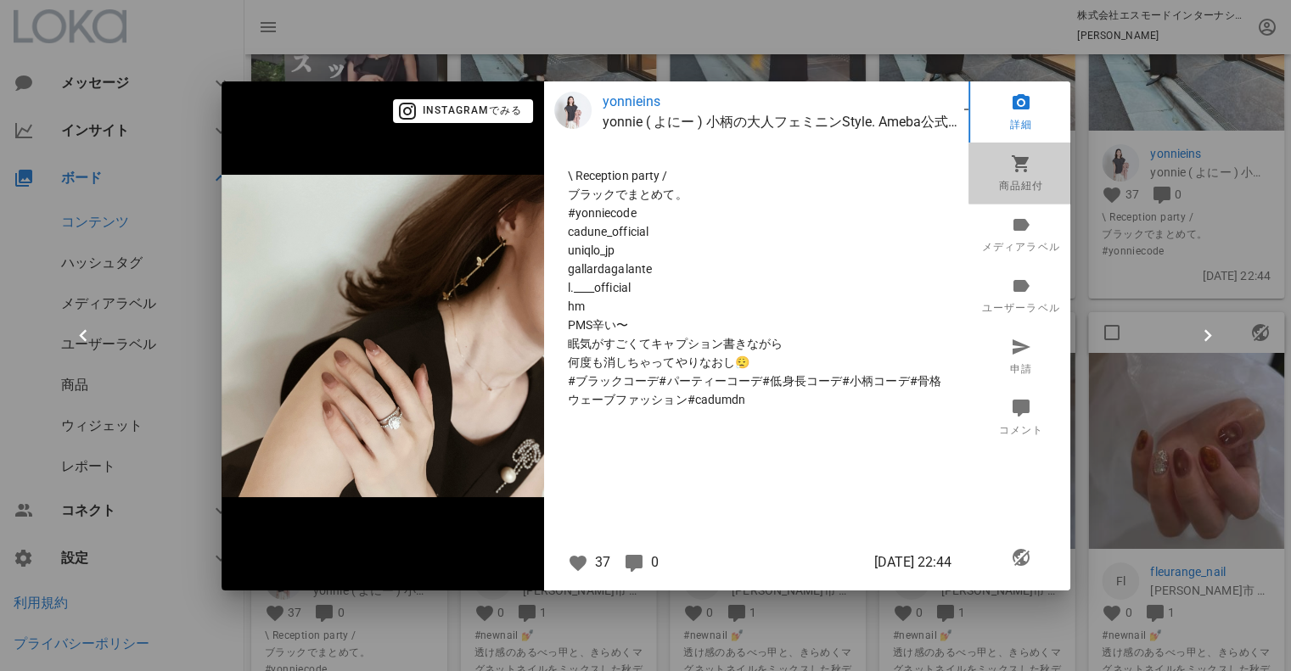
click at [1035, 189] on link "商品紐付" at bounding box center [1020, 173] width 105 height 61
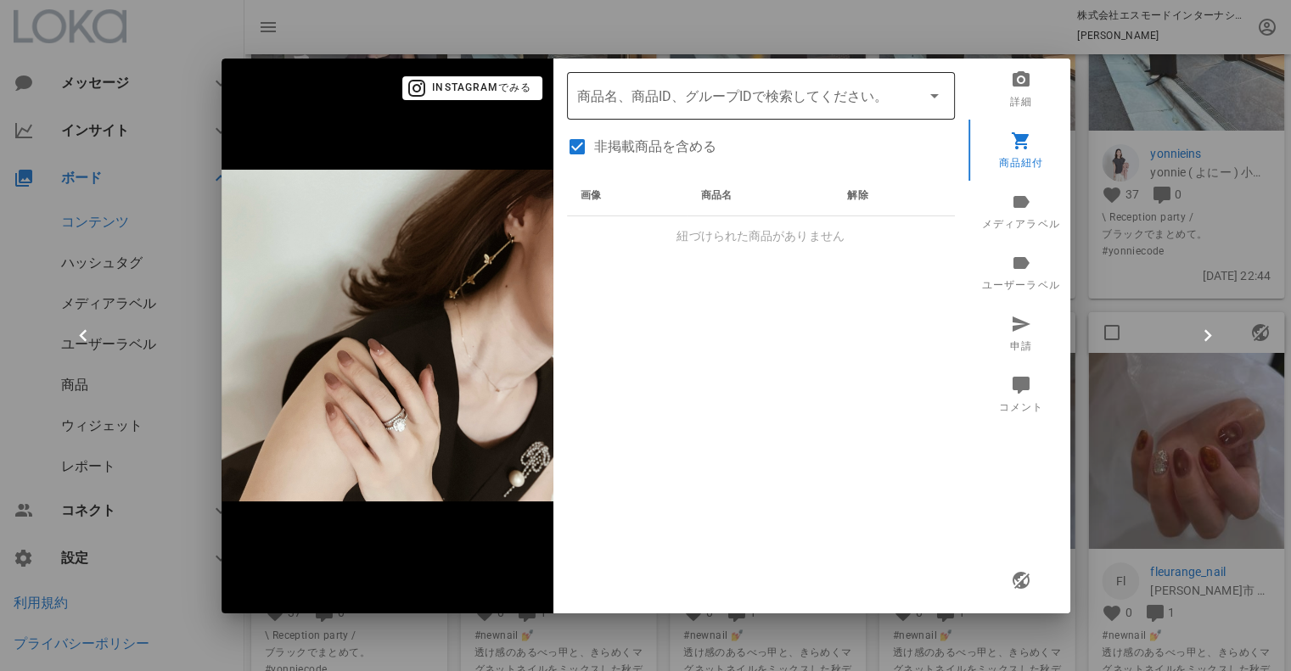
drag, startPoint x: 624, startPoint y: 101, endPoint x: 612, endPoint y: 113, distance: 16.8
click at [622, 102] on input "商品" at bounding box center [737, 95] width 320 height 27
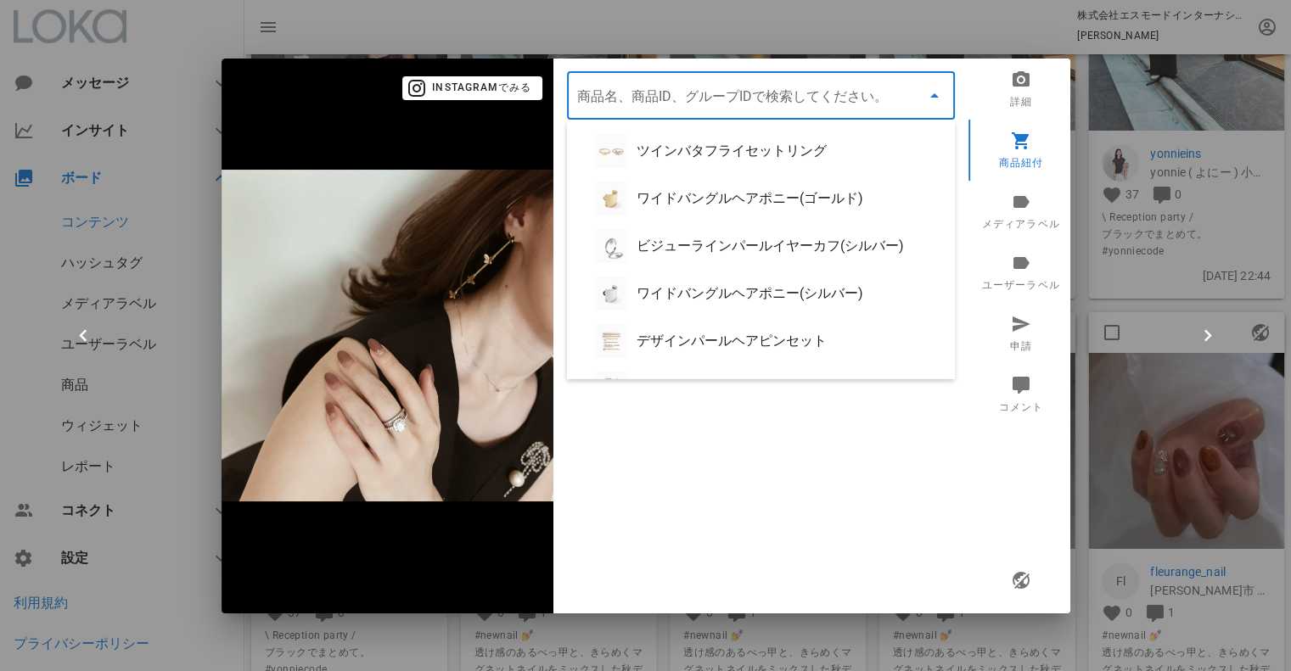
paste input "バタフライロングイヤリング"
type input "バタフライロングイヤリング"
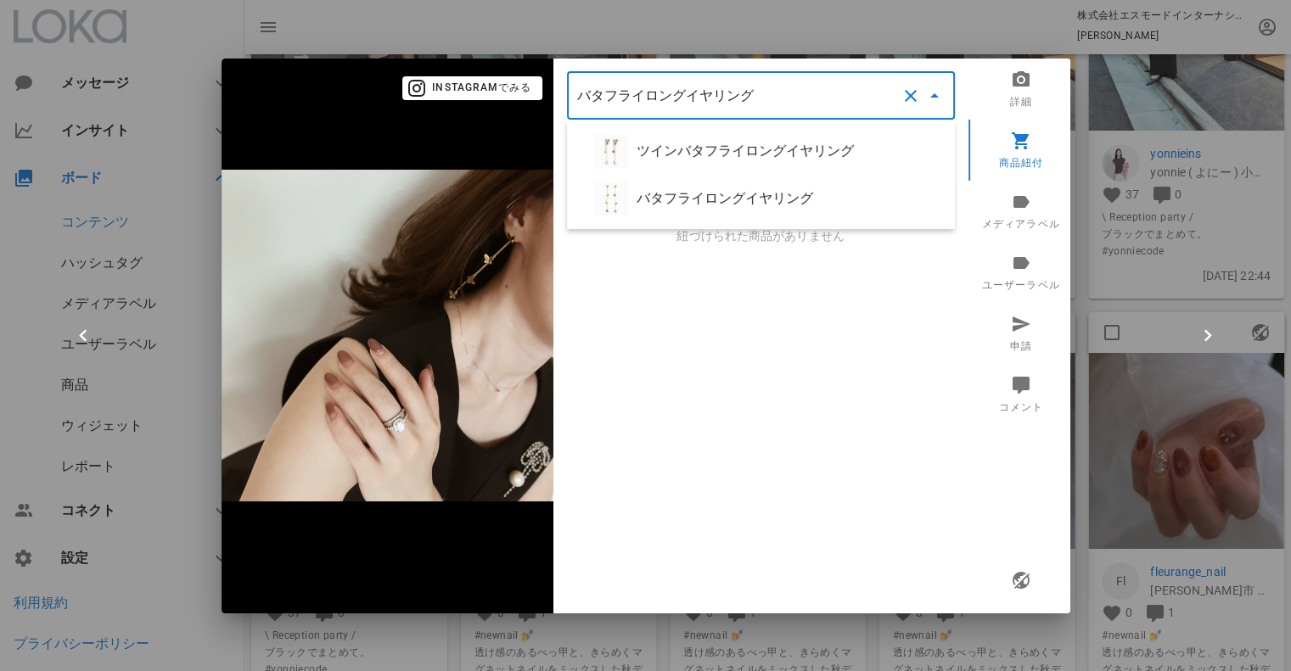
drag, startPoint x: 704, startPoint y: 196, endPoint x: 682, endPoint y: 180, distance: 27.3
click at [704, 196] on div "バタフライロングイヤリング" at bounding box center [789, 198] width 305 height 16
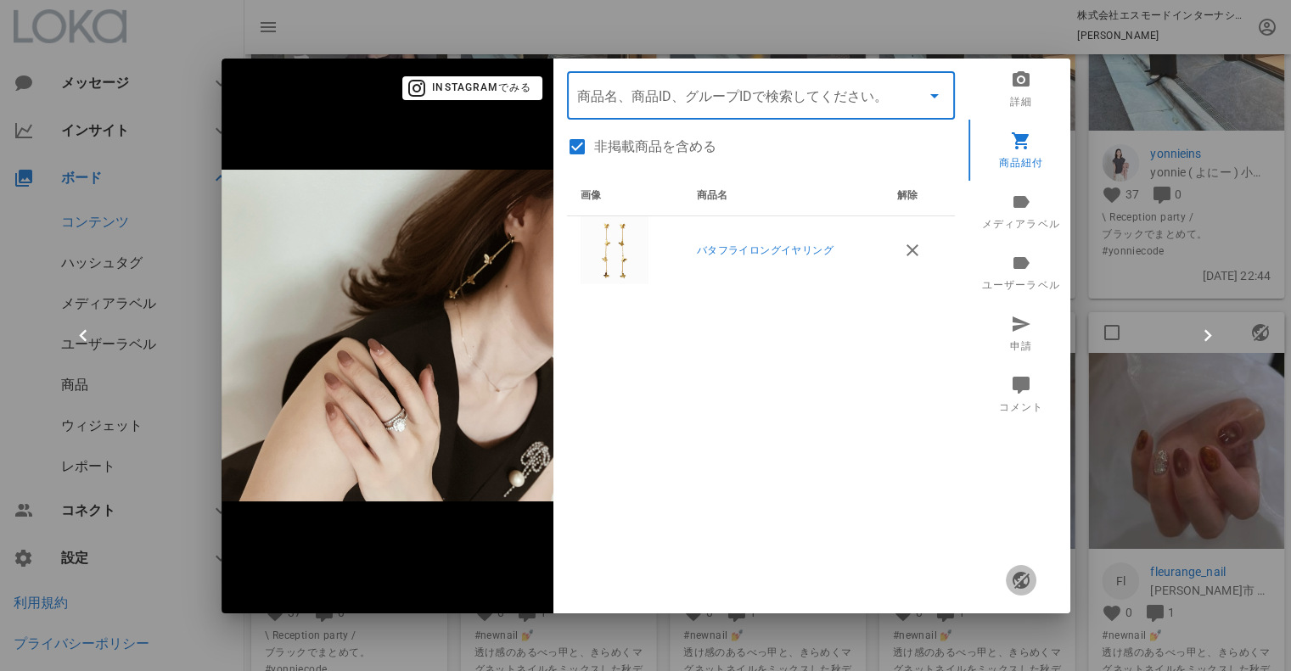
click at [1021, 580] on icon "button" at bounding box center [1020, 580] width 20 height 20
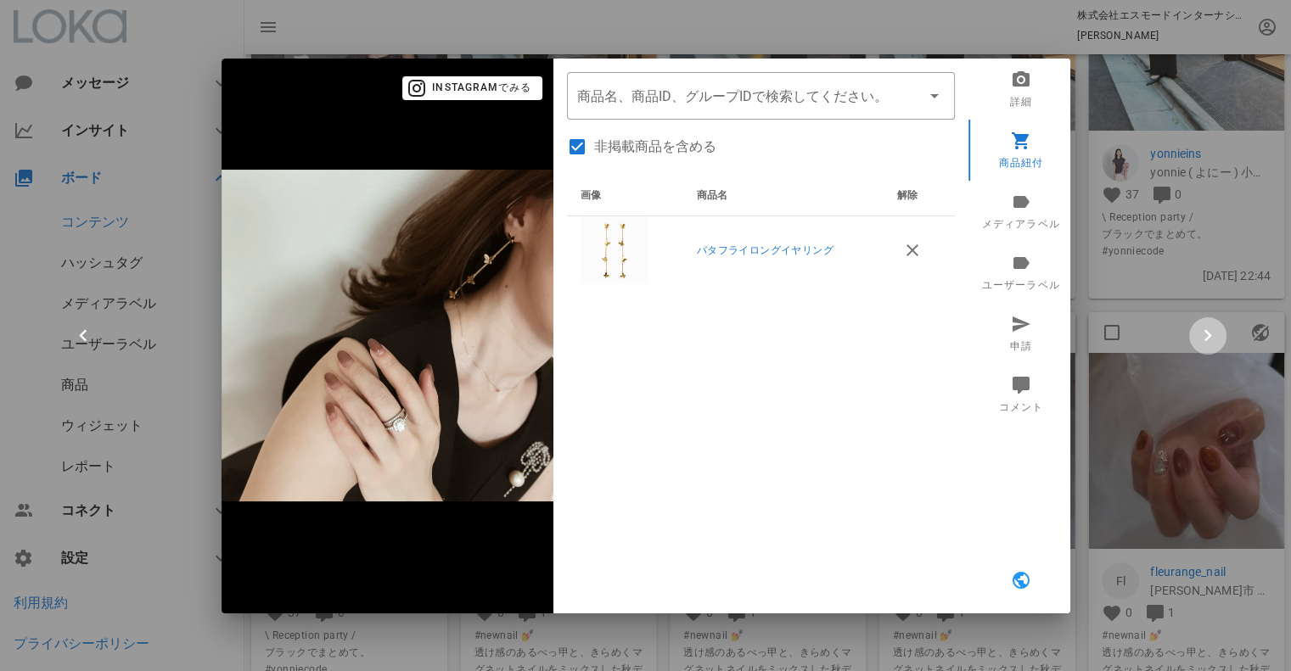
click at [1205, 335] on icon "button" at bounding box center [1208, 336] width 24 height 24
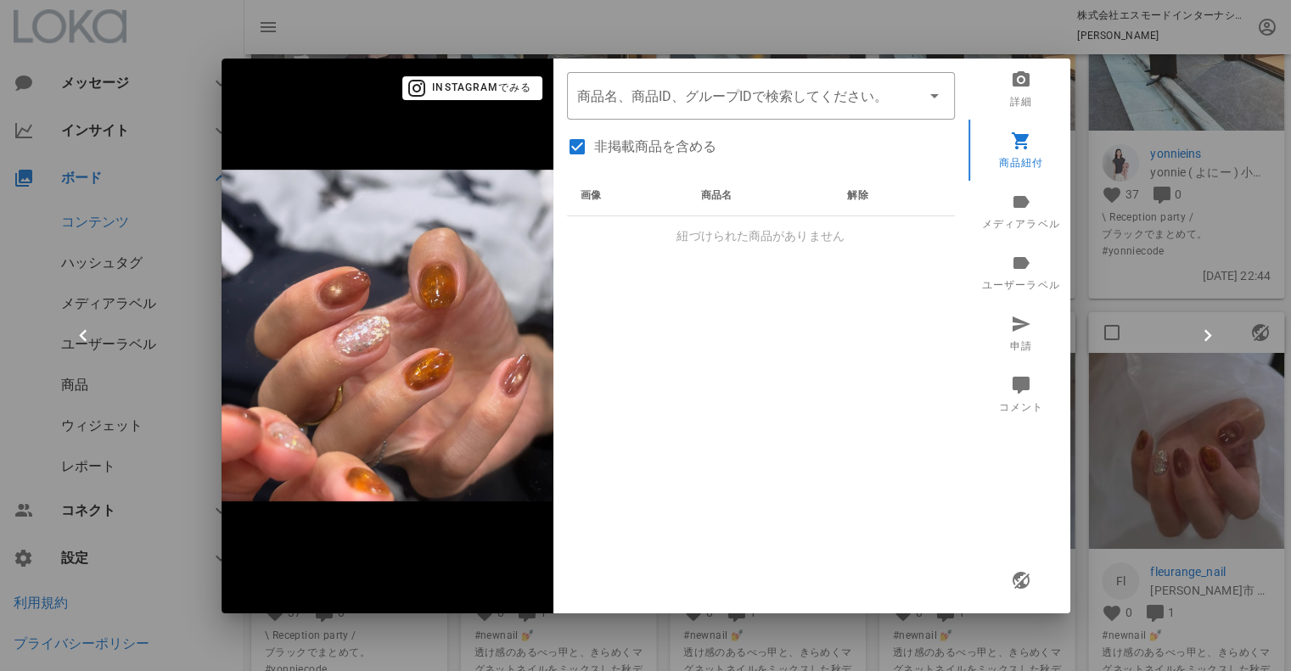
click at [662, 39] on div at bounding box center [645, 335] width 1291 height 671
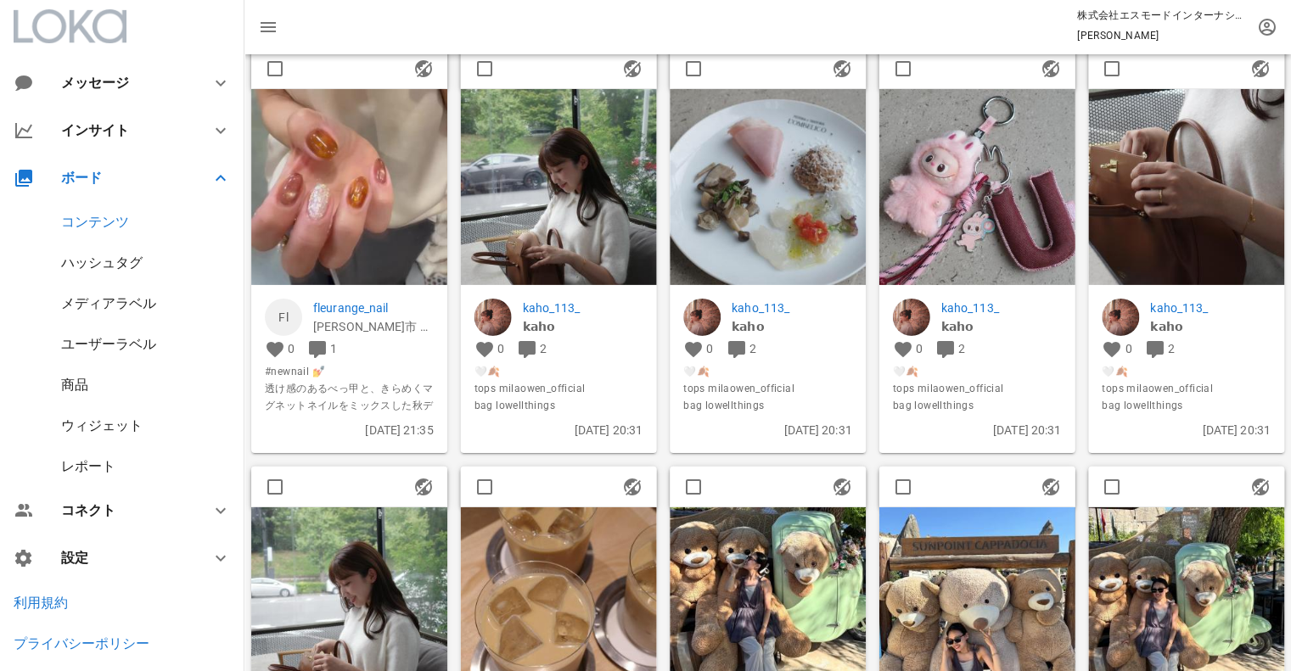
scroll to position [905, 0]
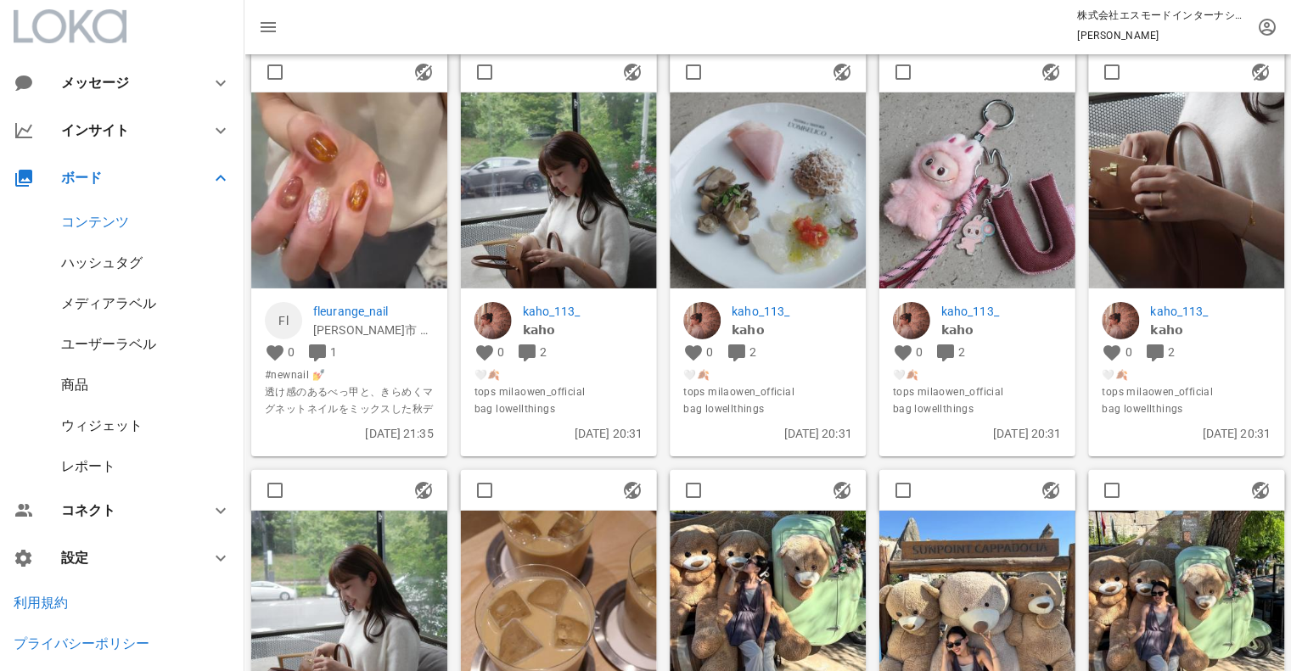
click at [1211, 211] on img at bounding box center [1186, 191] width 196 height 196
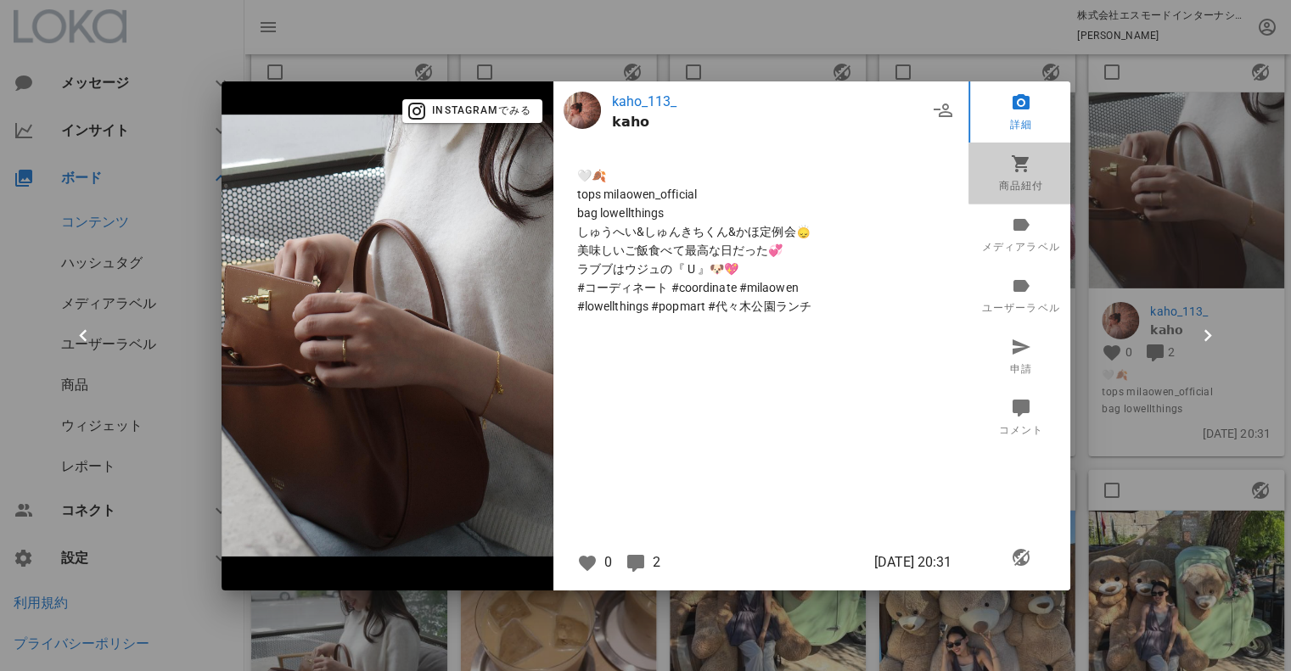
click at [997, 171] on link "商品紐付" at bounding box center [1020, 173] width 105 height 61
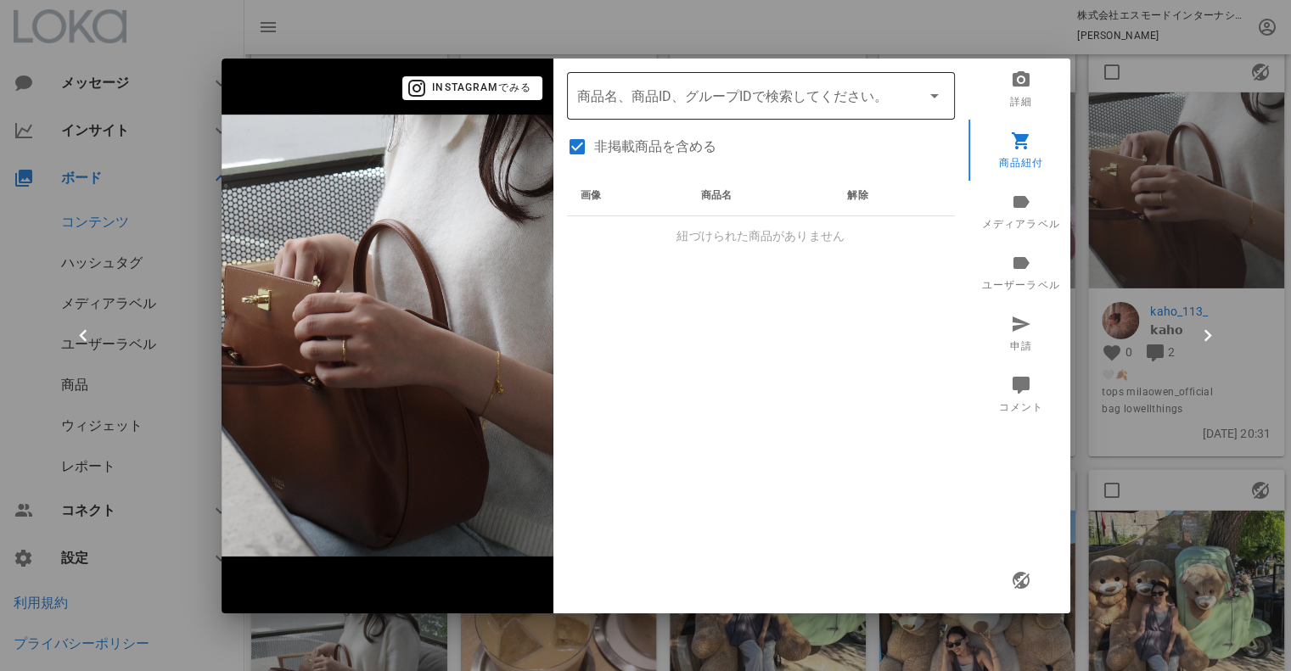
click at [679, 101] on input "商品" at bounding box center [737, 95] width 320 height 27
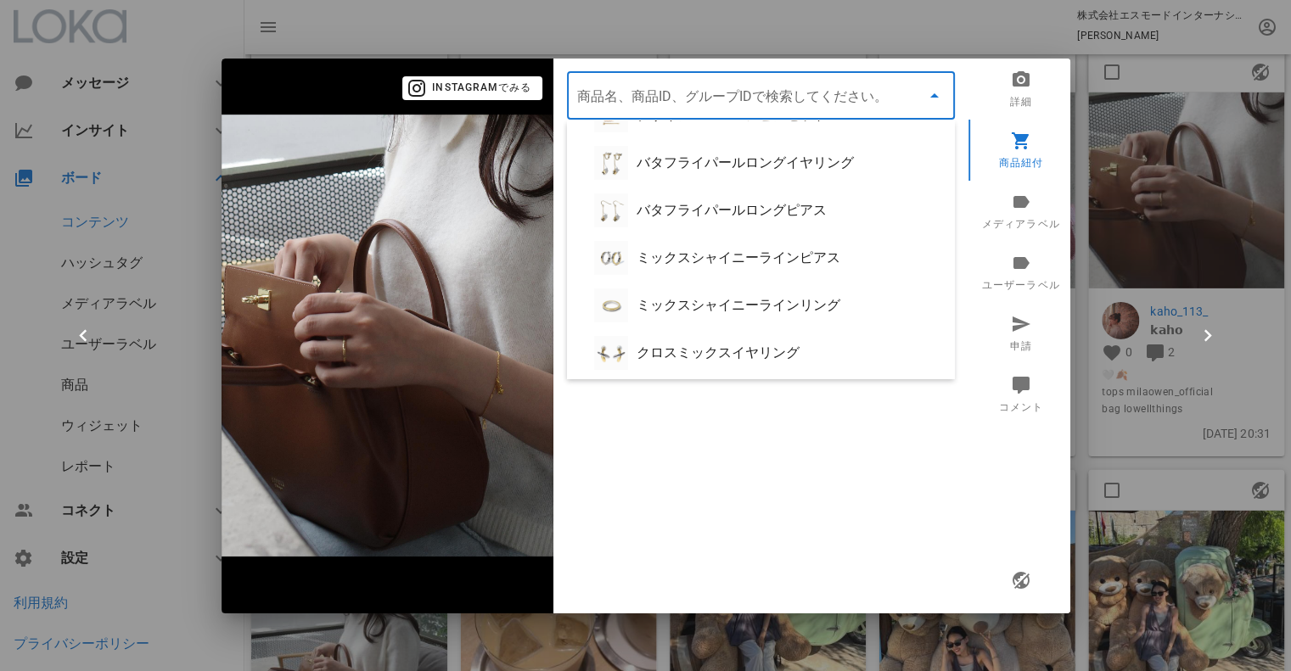
scroll to position [0, 0]
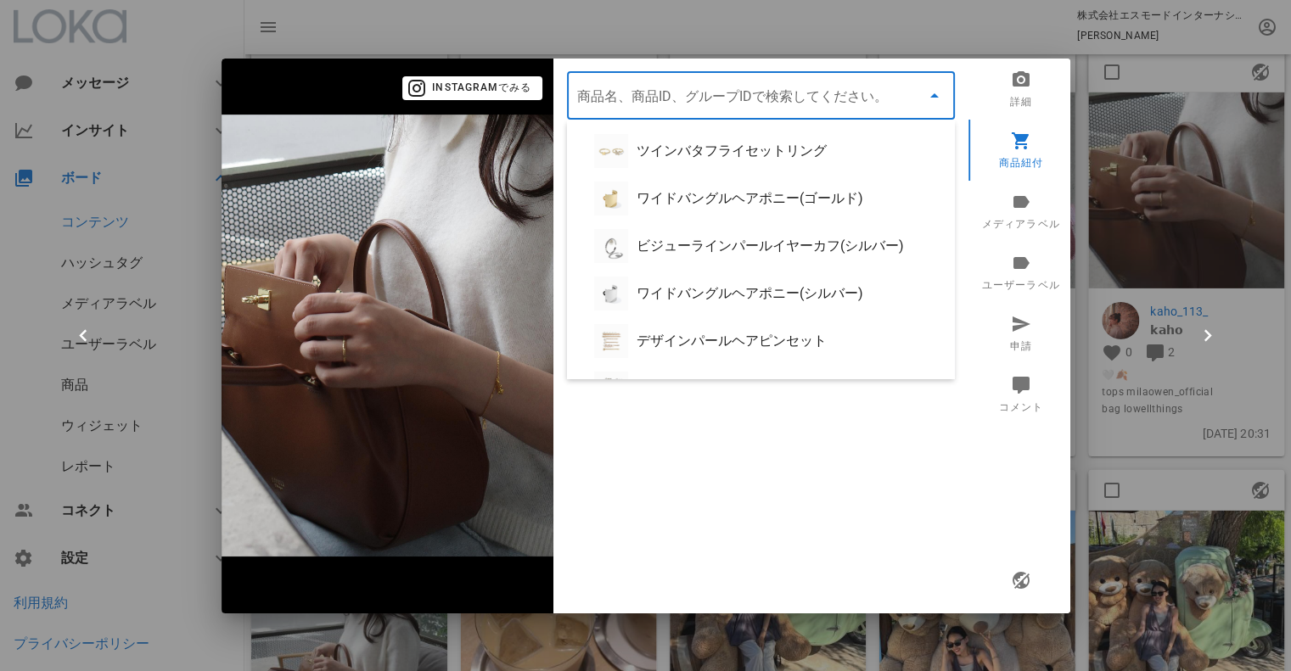
paste input "ABR5S20W01S07"
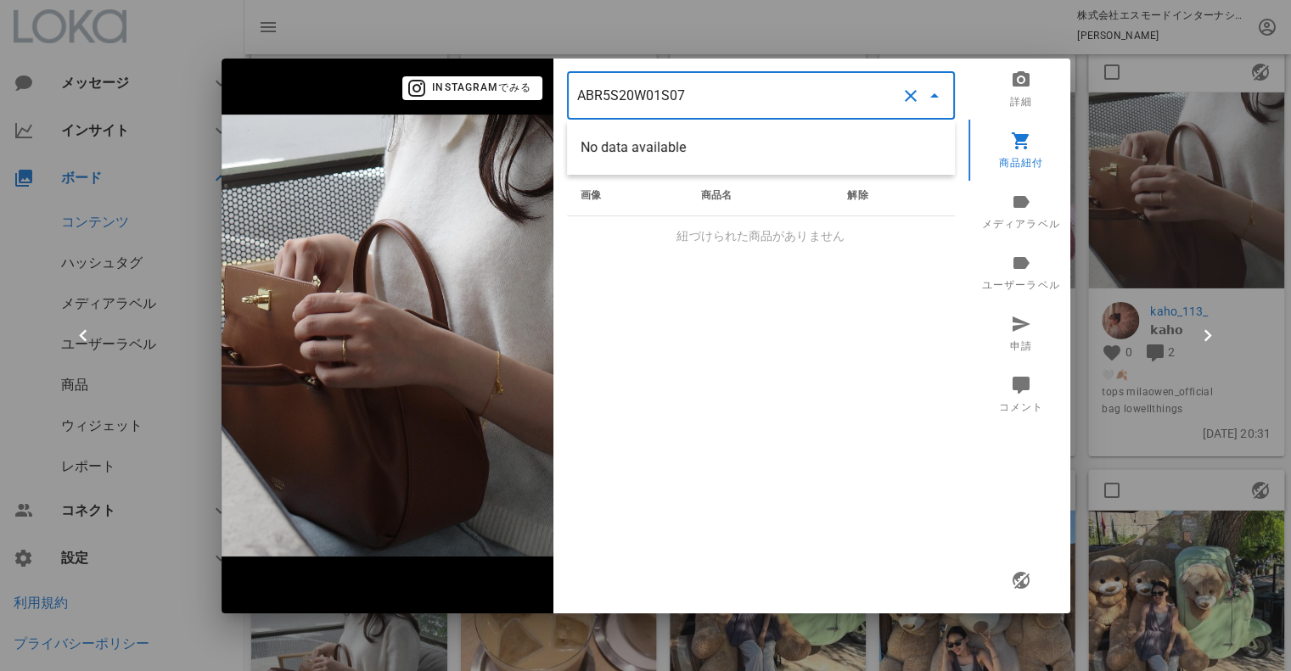
type input "ABR5S20W01S07"
drag, startPoint x: 715, startPoint y: 101, endPoint x: 576, endPoint y: 100, distance: 138.3
click at [577, 100] on input "ABR5S20W01S07" at bounding box center [737, 95] width 320 height 27
drag, startPoint x: 160, startPoint y: 284, endPoint x: 150, endPoint y: 274, distance: 13.8
click at [151, 275] on div at bounding box center [645, 335] width 1291 height 671
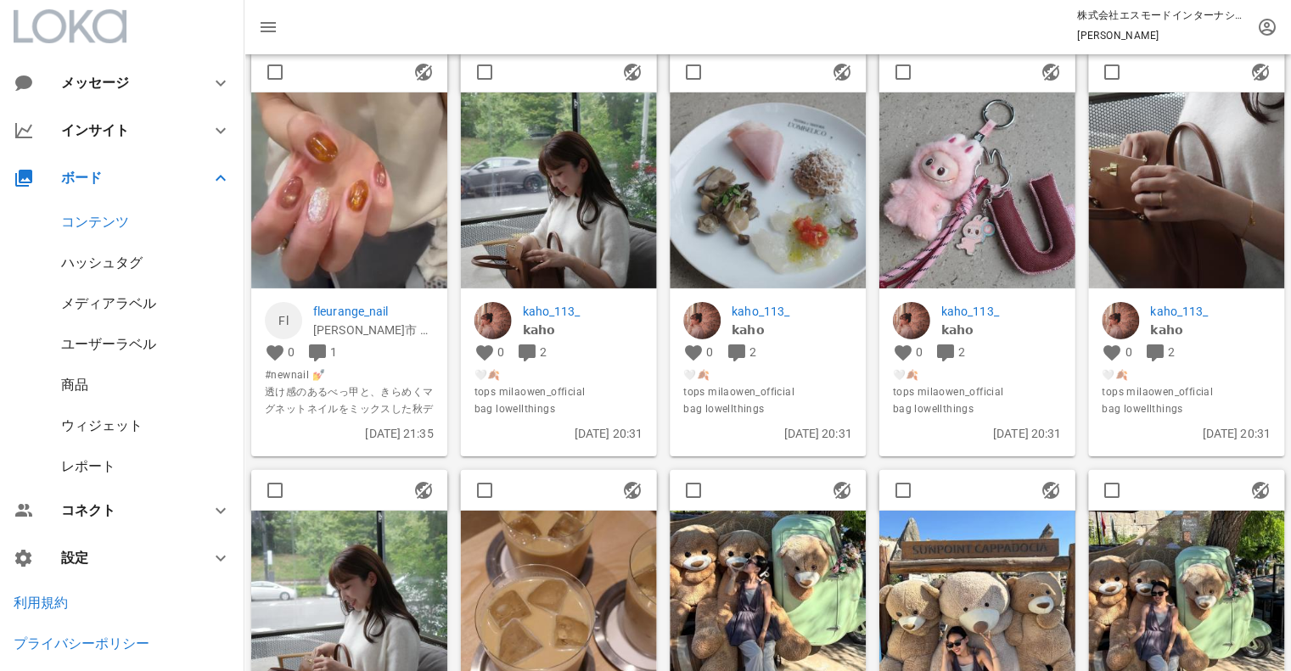
click at [115, 383] on div "商品" at bounding box center [122, 385] width 244 height 41
click at [65, 386] on div "商品" at bounding box center [74, 385] width 27 height 16
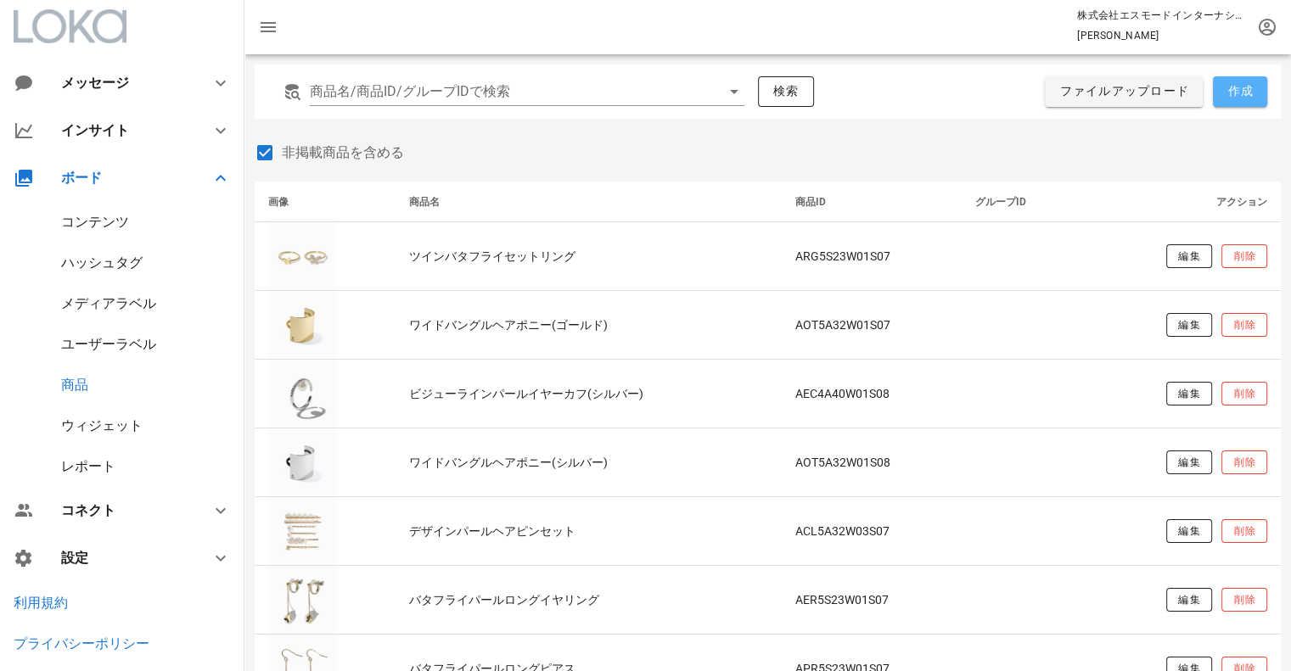
click at [1241, 103] on button "作成" at bounding box center [1240, 91] width 54 height 31
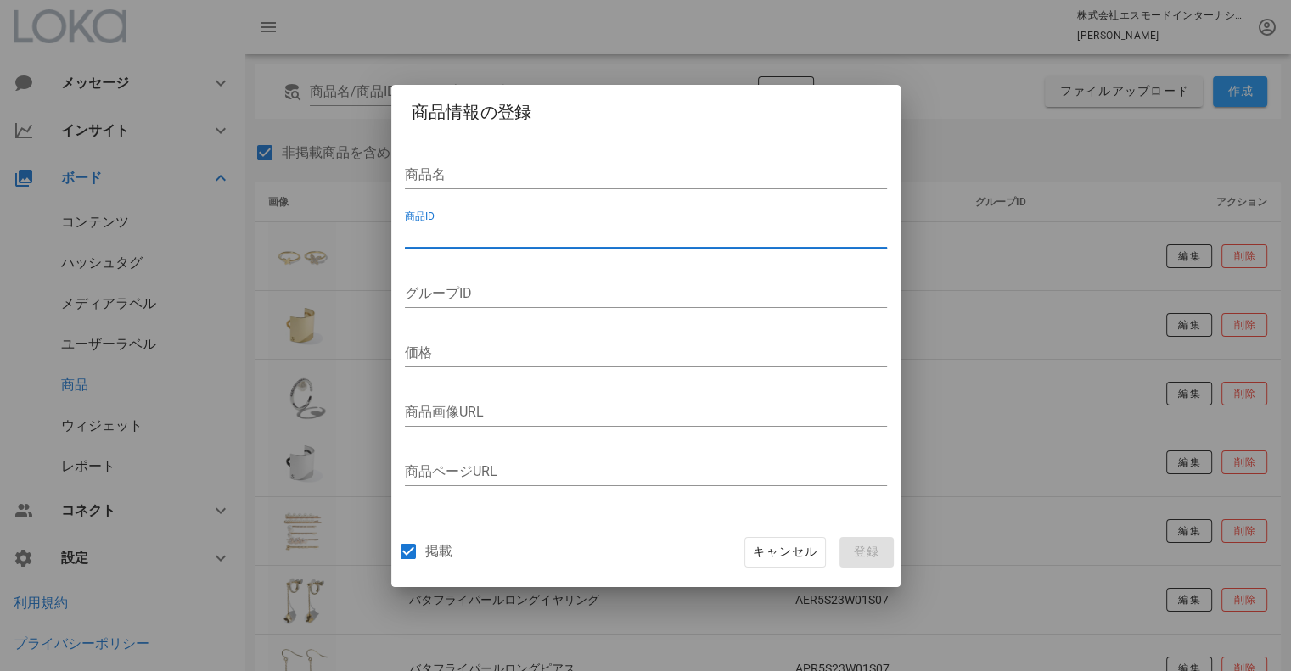
click at [547, 232] on input "商品ID" at bounding box center [646, 234] width 482 height 27
paste input "ABR5S20W01S07"
type input "ABR5S20W01S07"
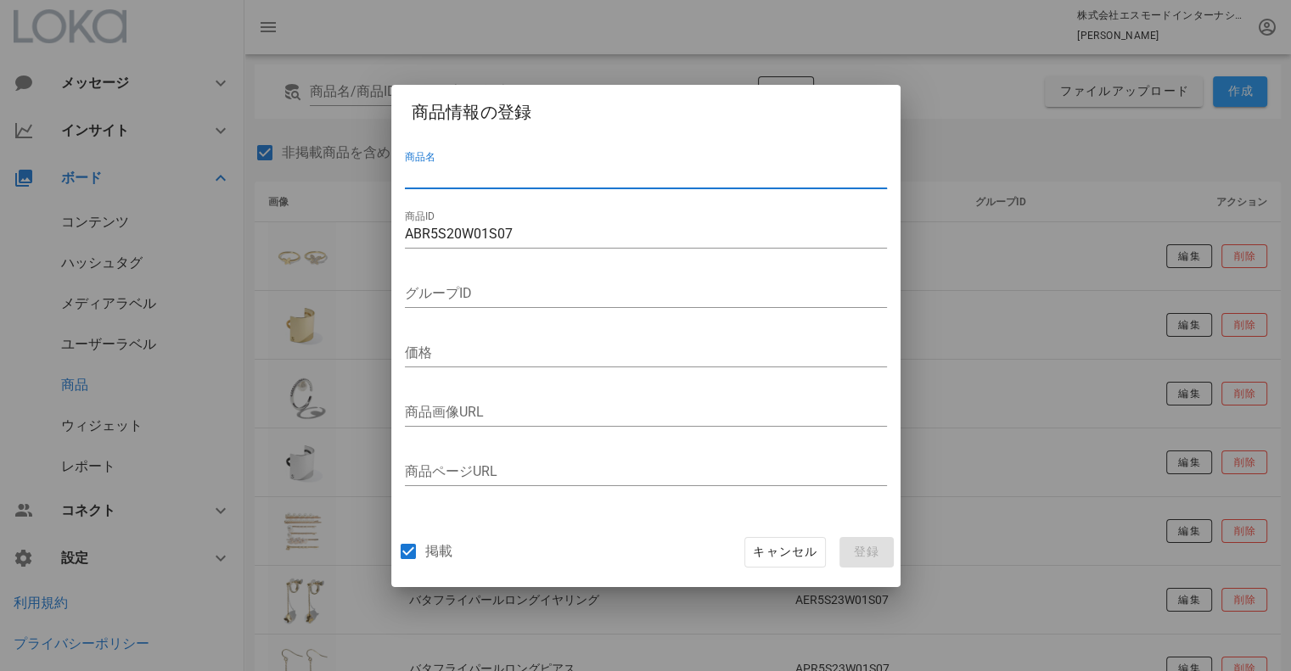
click at [456, 171] on input "商品名" at bounding box center [646, 174] width 482 height 27
paste input "ツインバタフライブレスレット"
type input "ツインバタフライブレスレット"
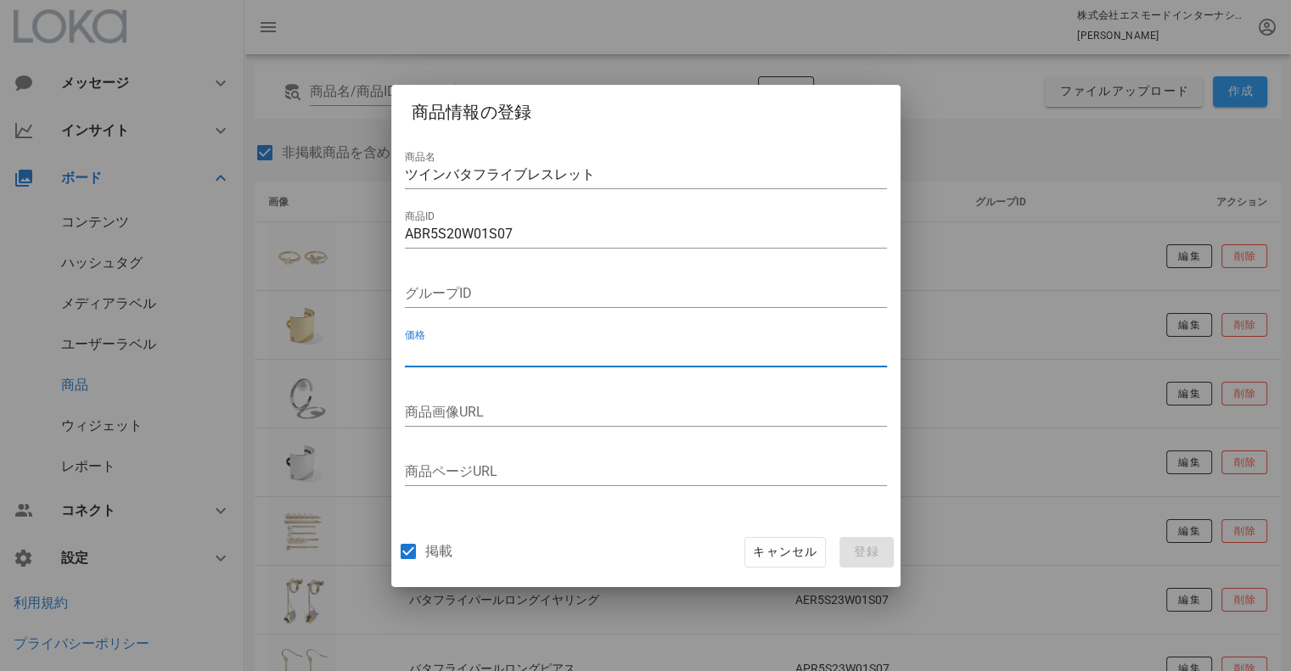
click at [448, 355] on input "価格" at bounding box center [646, 353] width 482 height 27
type input "9900"
click at [560, 407] on input "商品画像URL" at bounding box center [646, 412] width 482 height 27
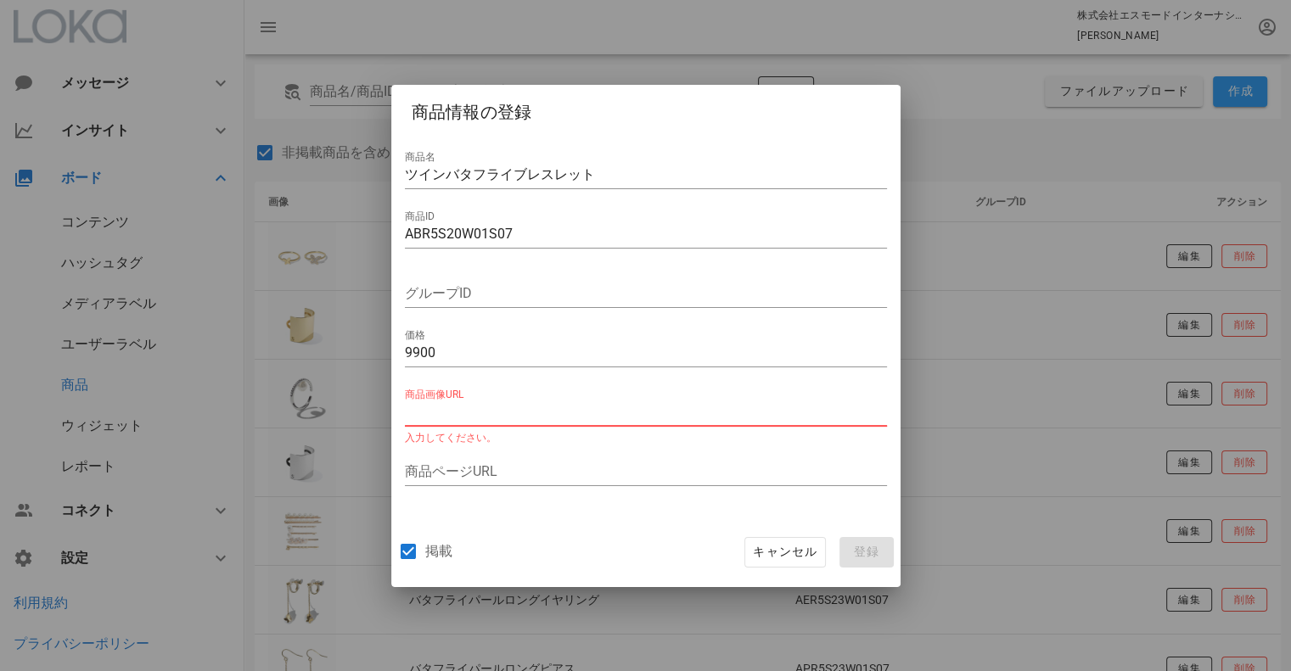
paste input "[URL][DOMAIN_NAME]"
type input "[URL][DOMAIN_NAME]"
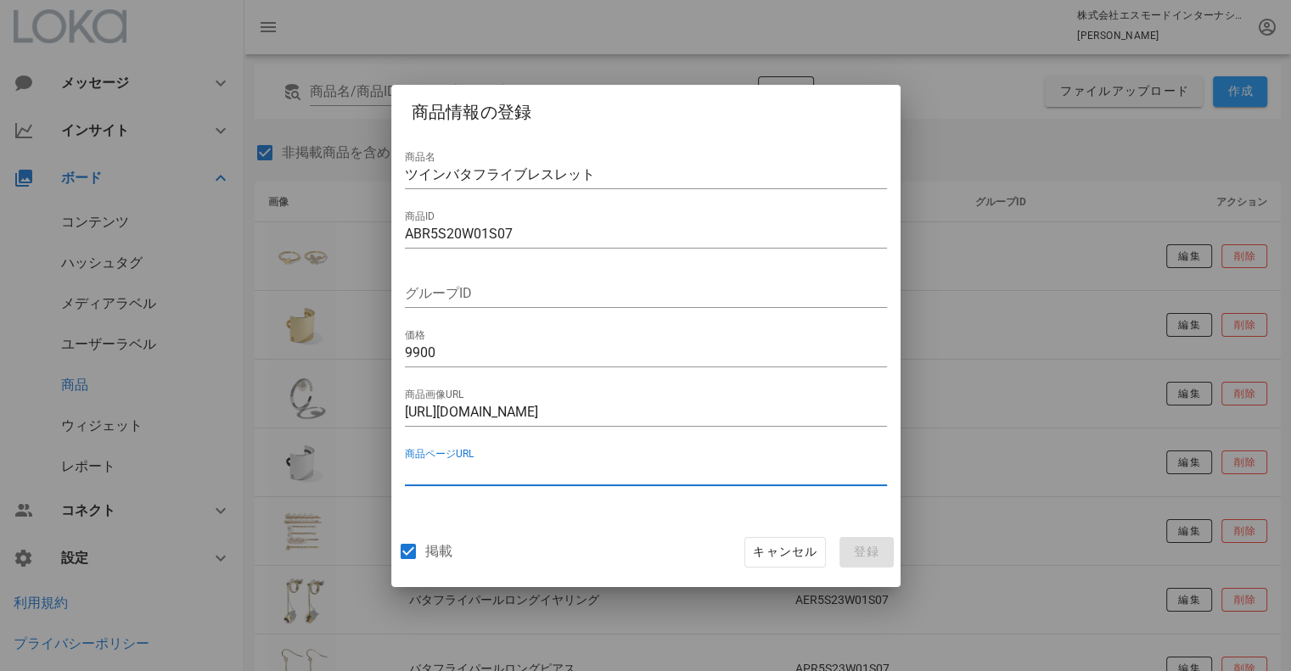
click at [532, 474] on input "商品ページURL" at bounding box center [646, 471] width 482 height 27
paste input "[URL][DOMAIN_NAME]"
type input "[URL][DOMAIN_NAME]"
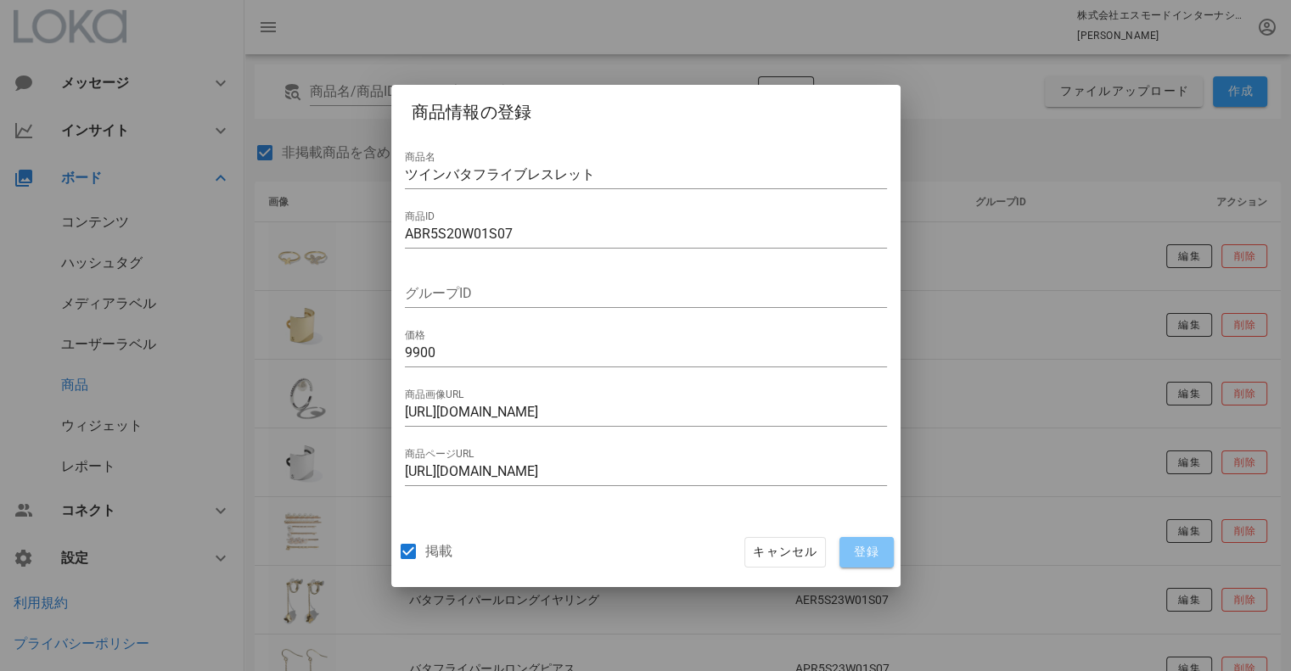
click at [849, 545] on span "登録" at bounding box center [866, 552] width 41 height 15
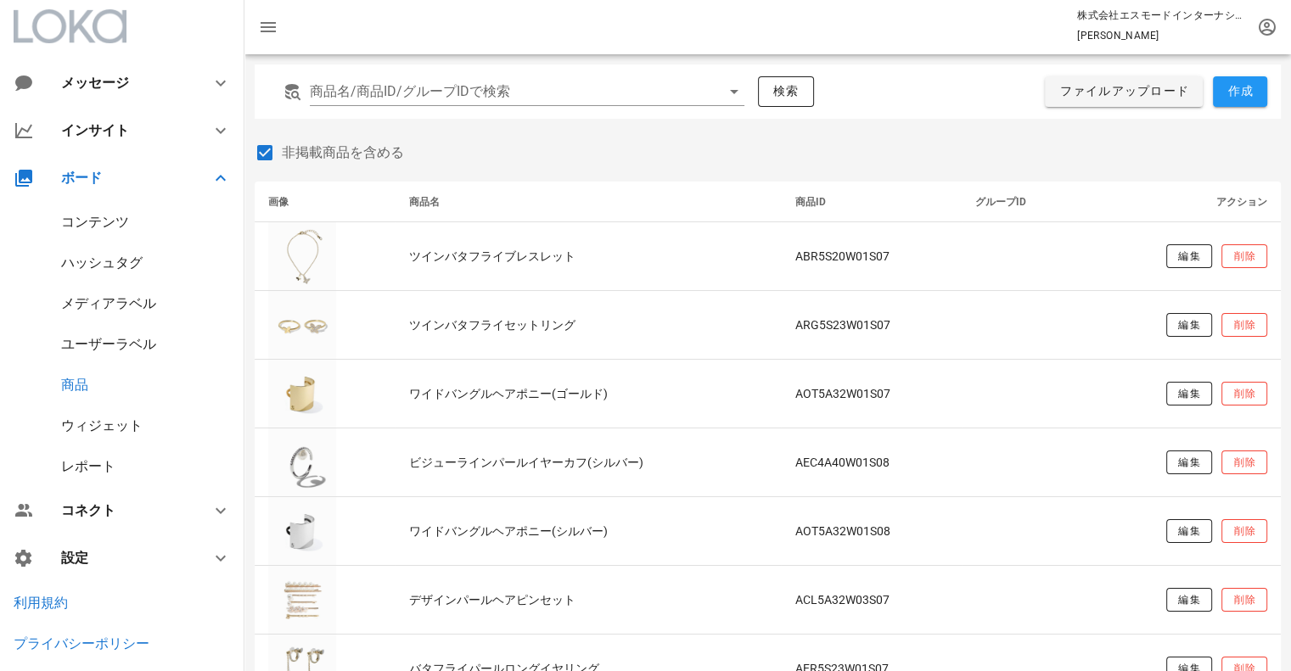
drag, startPoint x: 102, startPoint y: 222, endPoint x: 93, endPoint y: 223, distance: 8.7
click at [102, 222] on div "コンテンツ" at bounding box center [95, 222] width 68 height 16
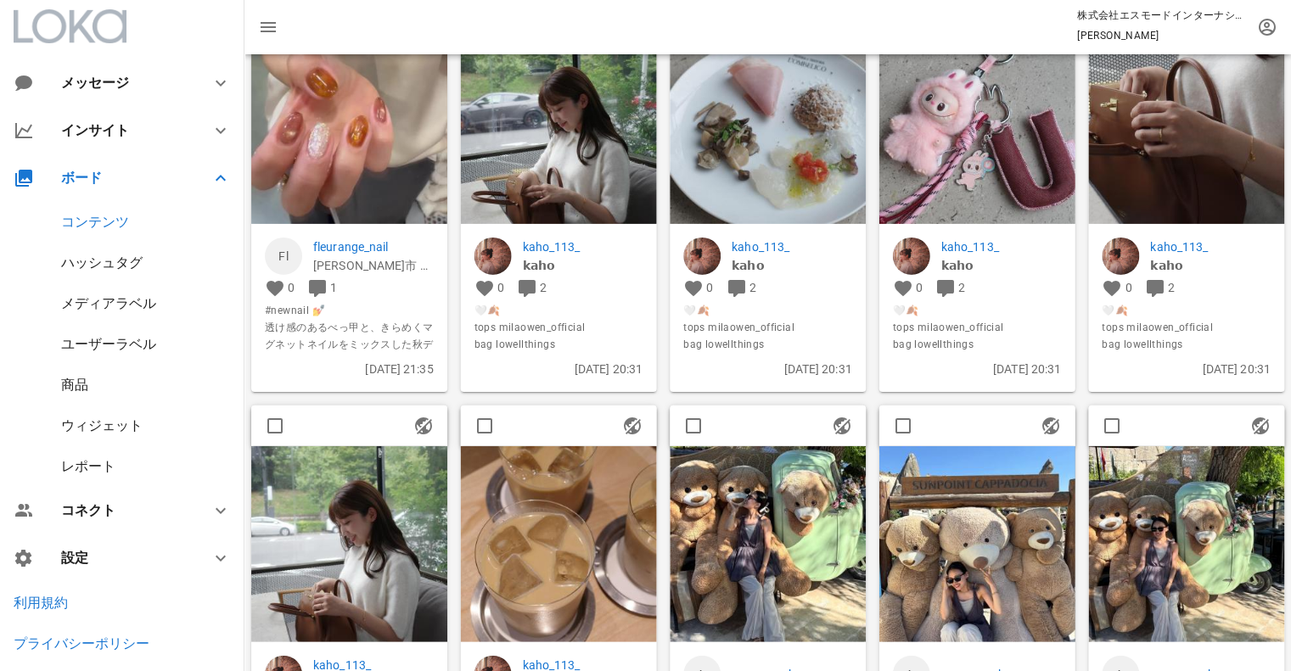
scroll to position [962, 0]
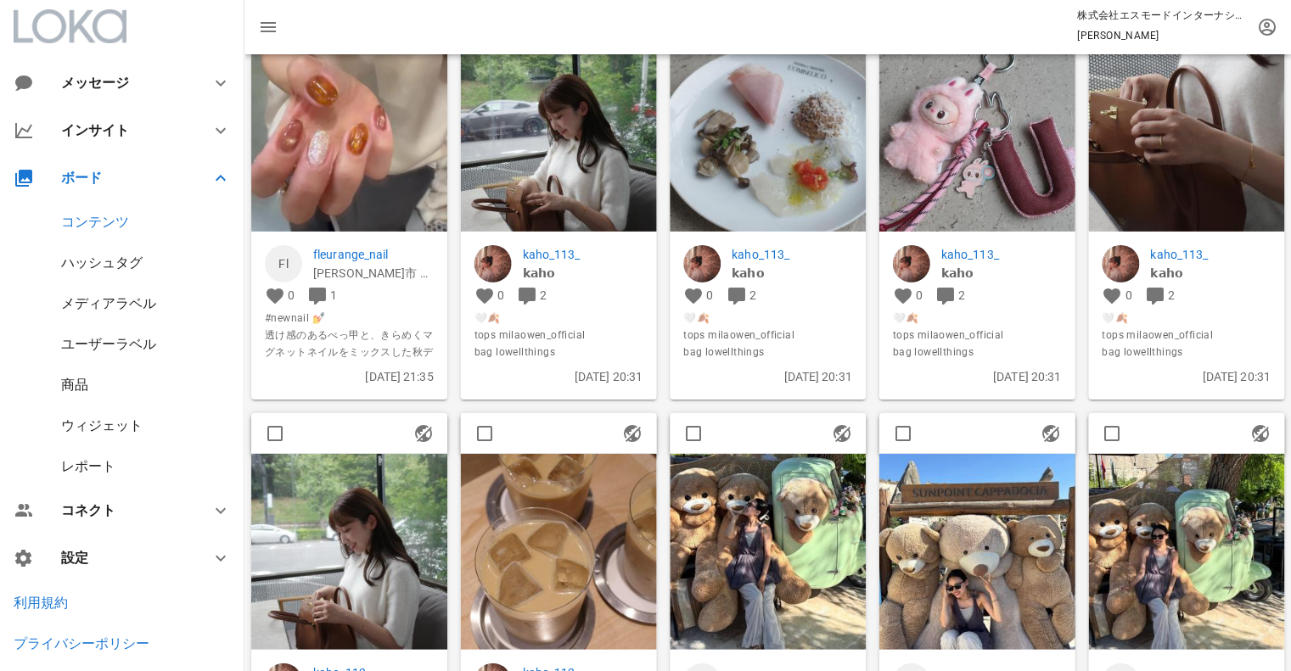
click at [1151, 158] on img at bounding box center [1186, 134] width 196 height 196
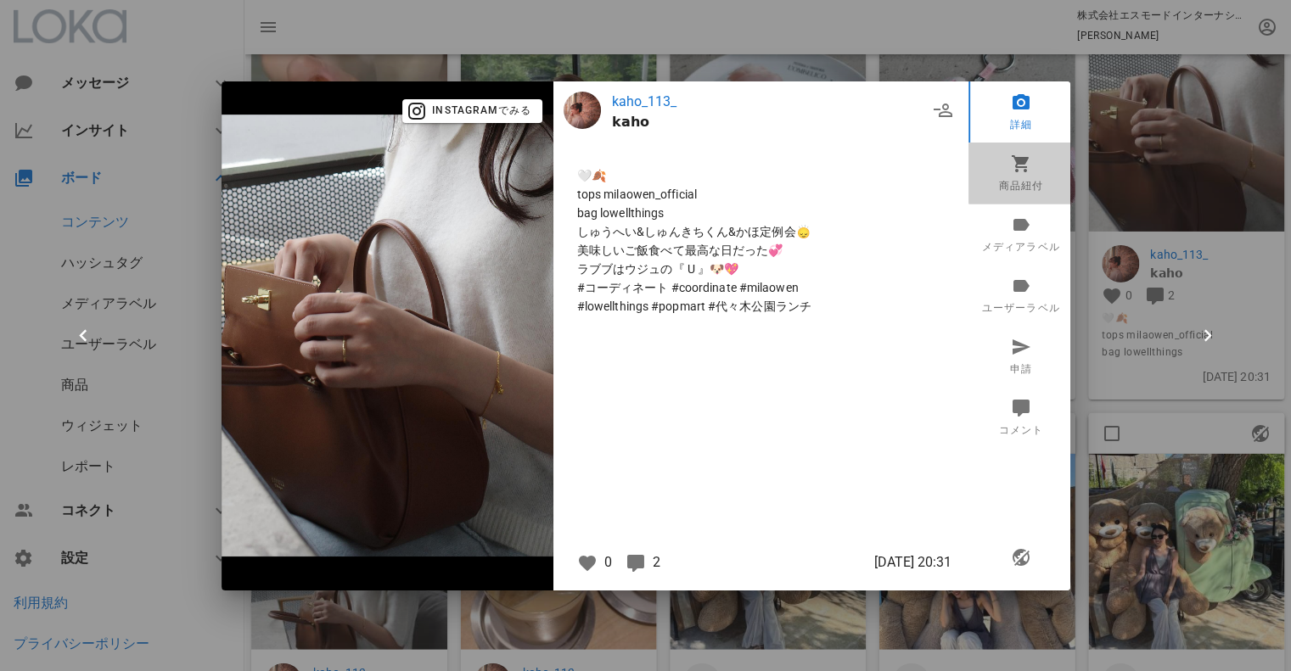
click at [1020, 162] on icon at bounding box center [1020, 163] width 20 height 20
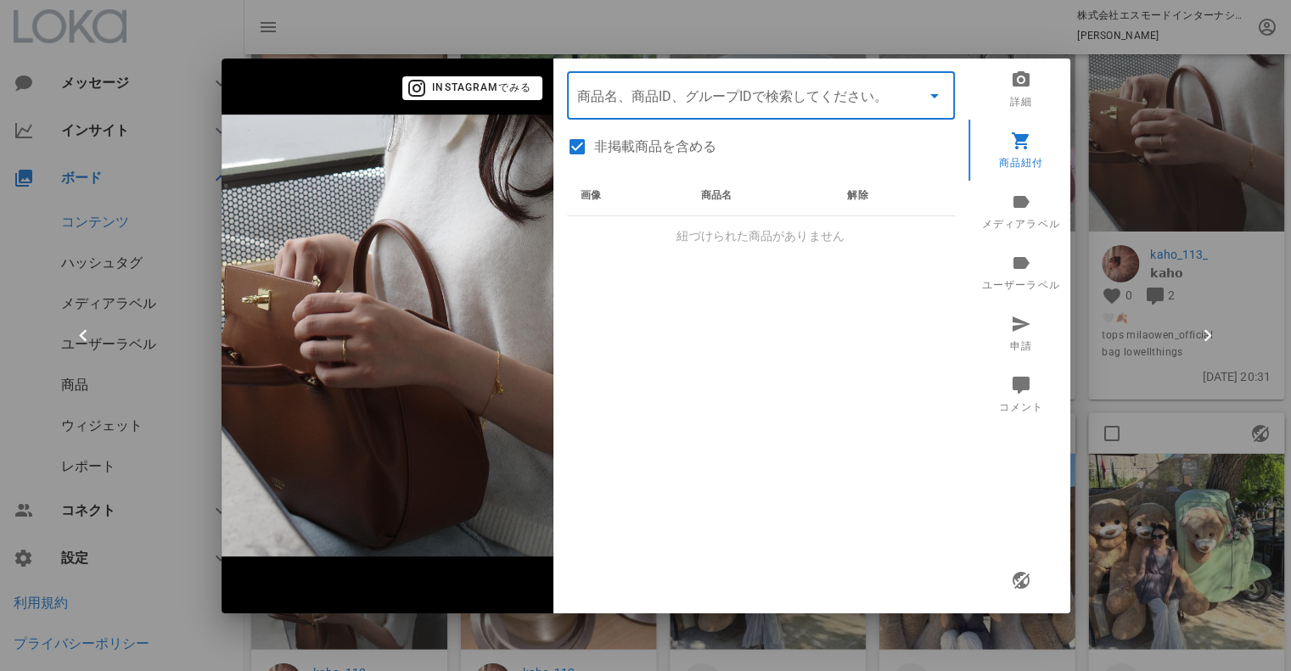
click at [645, 103] on input "商品" at bounding box center [737, 95] width 320 height 27
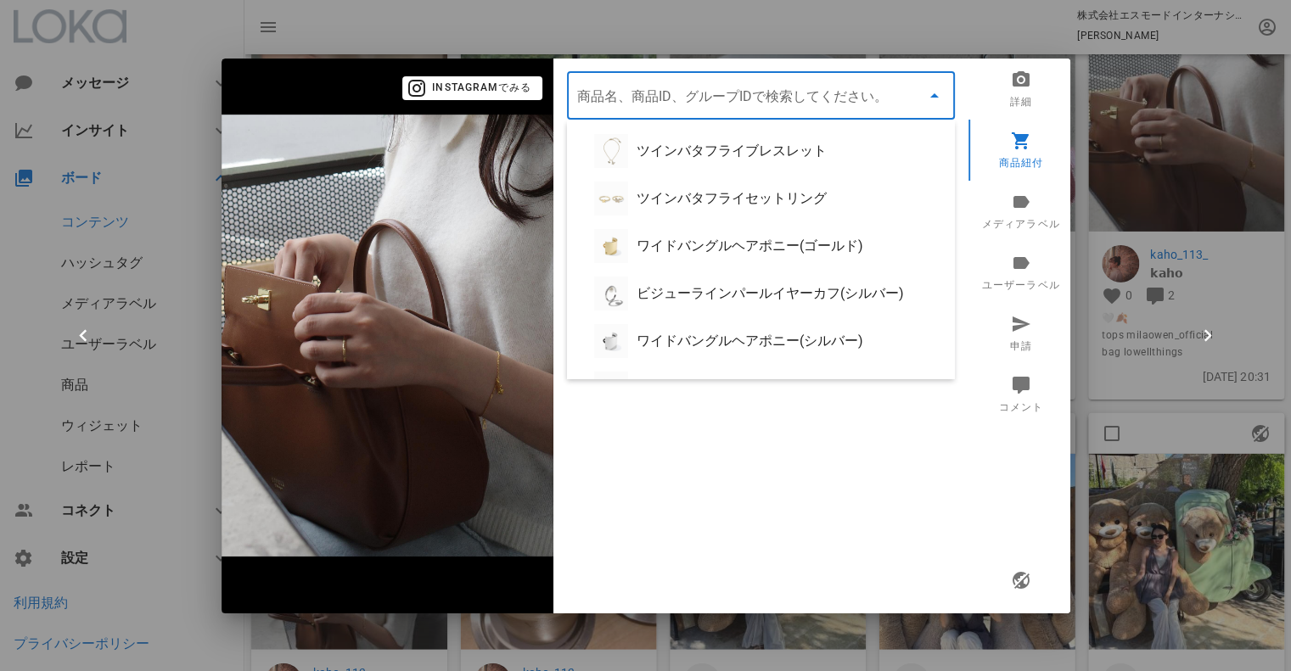
click at [706, 150] on div "ツインバタフライブレスレット" at bounding box center [789, 151] width 305 height 16
type input "ツインバタフライブレスレット"
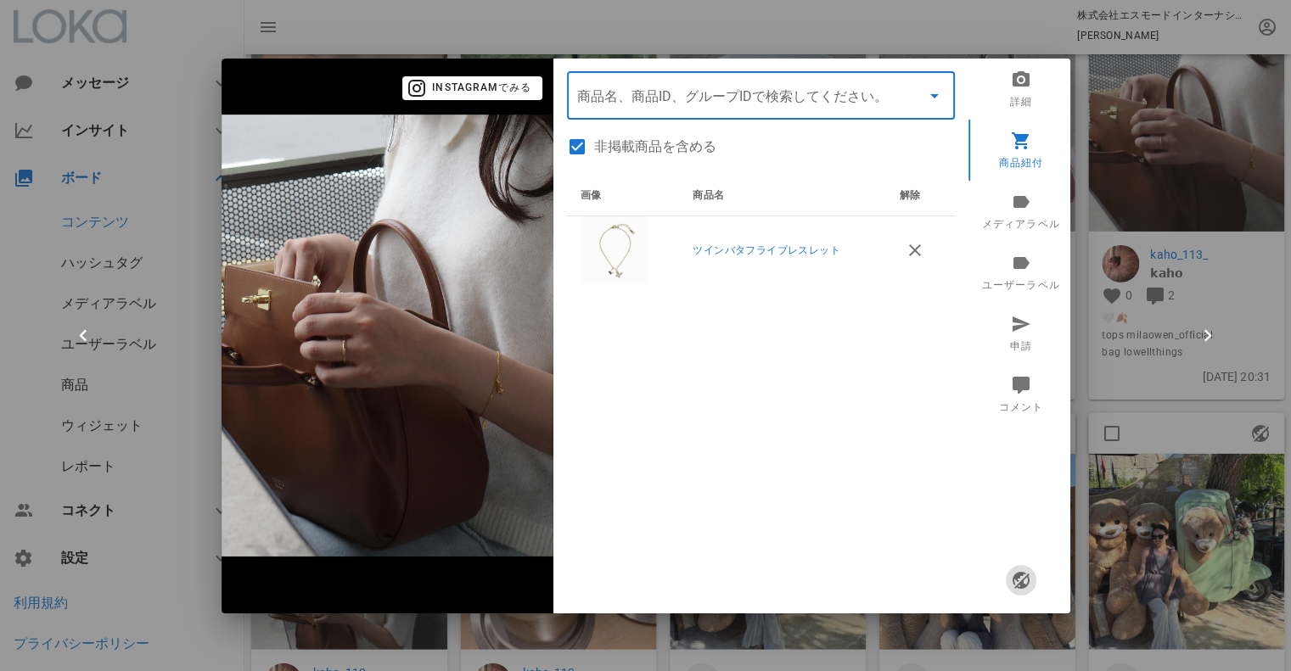
click at [1035, 582] on span "button" at bounding box center [1020, 580] width 31 height 20
click at [1245, 388] on div at bounding box center [645, 335] width 1291 height 671
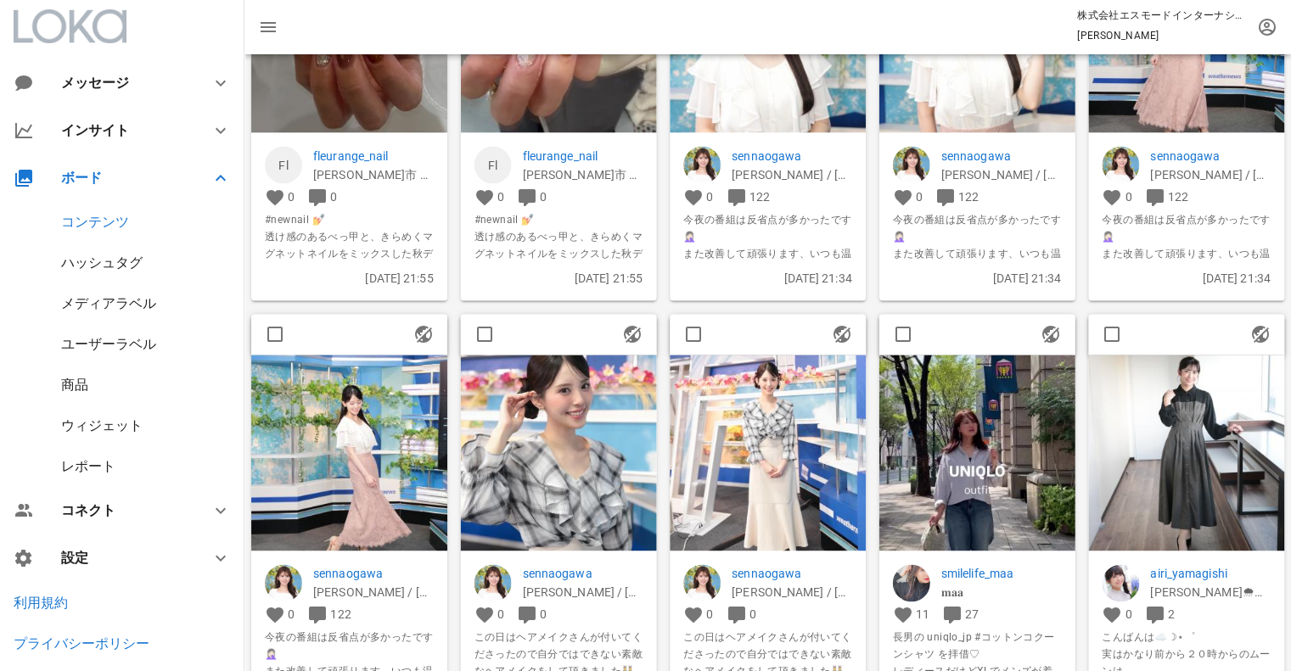
scroll to position [2772, 0]
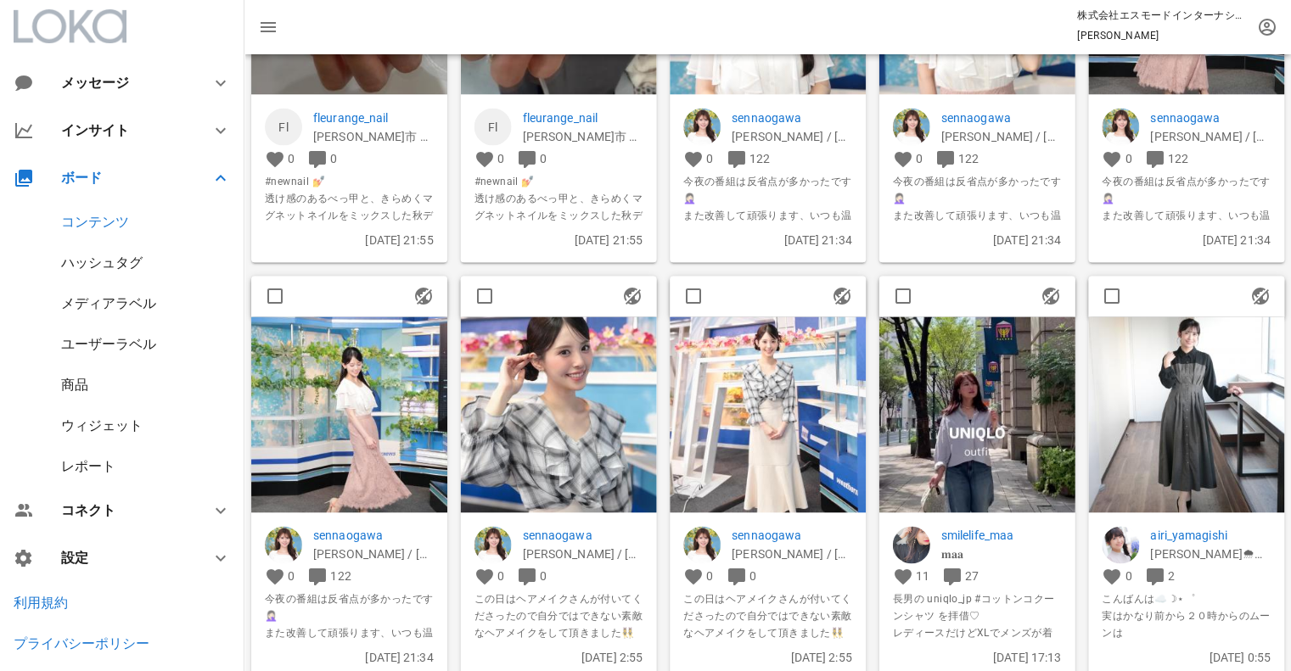
click at [538, 417] on img at bounding box center [559, 415] width 196 height 196
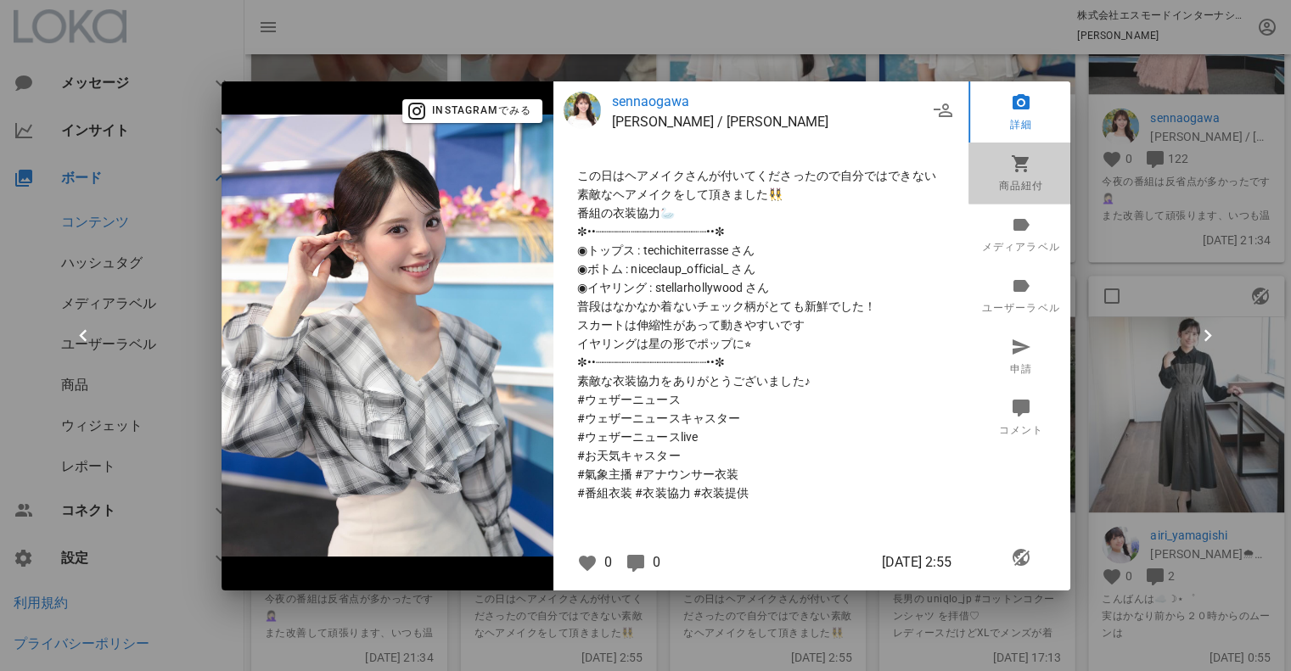
click at [1022, 172] on icon at bounding box center [1020, 163] width 20 height 20
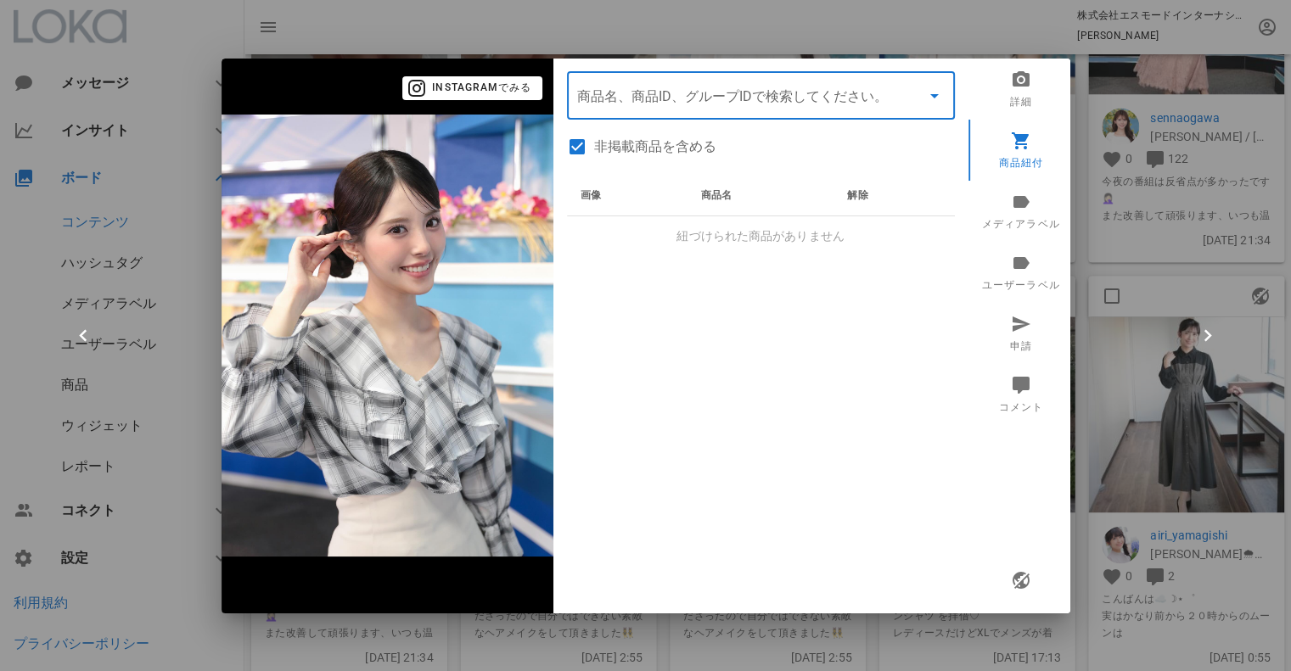
click at [747, 104] on input "商品" at bounding box center [737, 95] width 320 height 27
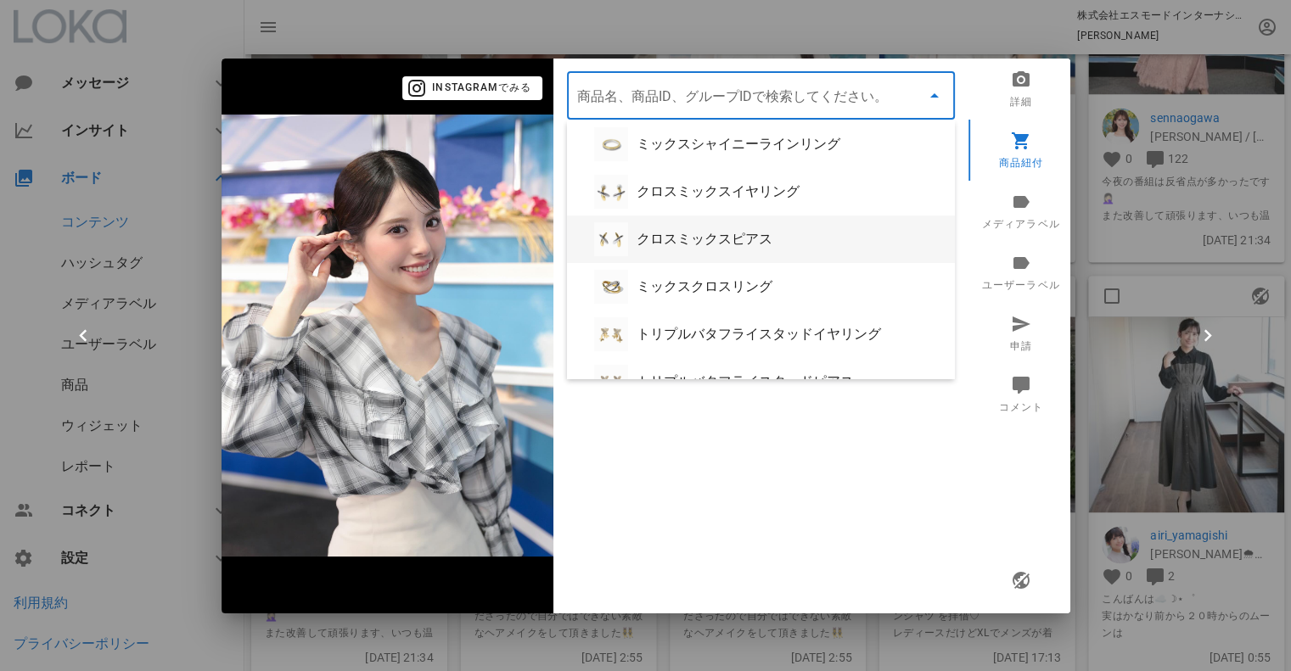
scroll to position [509, 0]
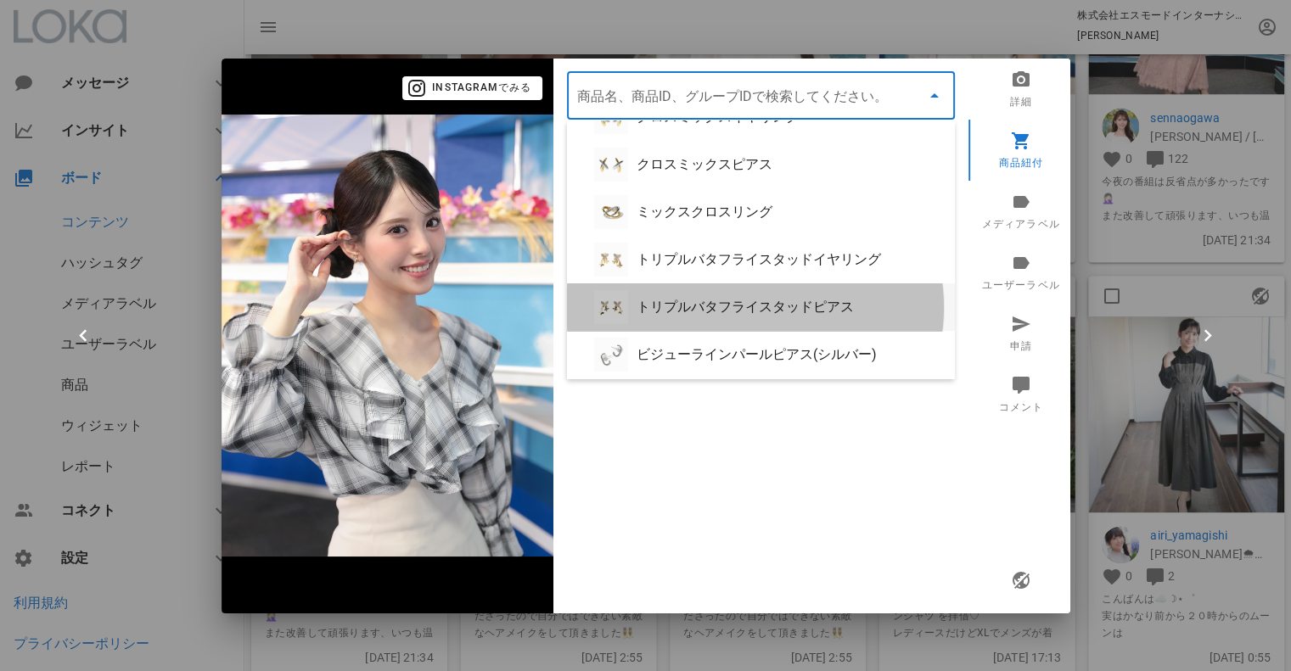
click at [698, 309] on div "トリプルバタフライスタッドピアス" at bounding box center [789, 307] width 305 height 16
type input "トリプルバタフライスタッドピアス"
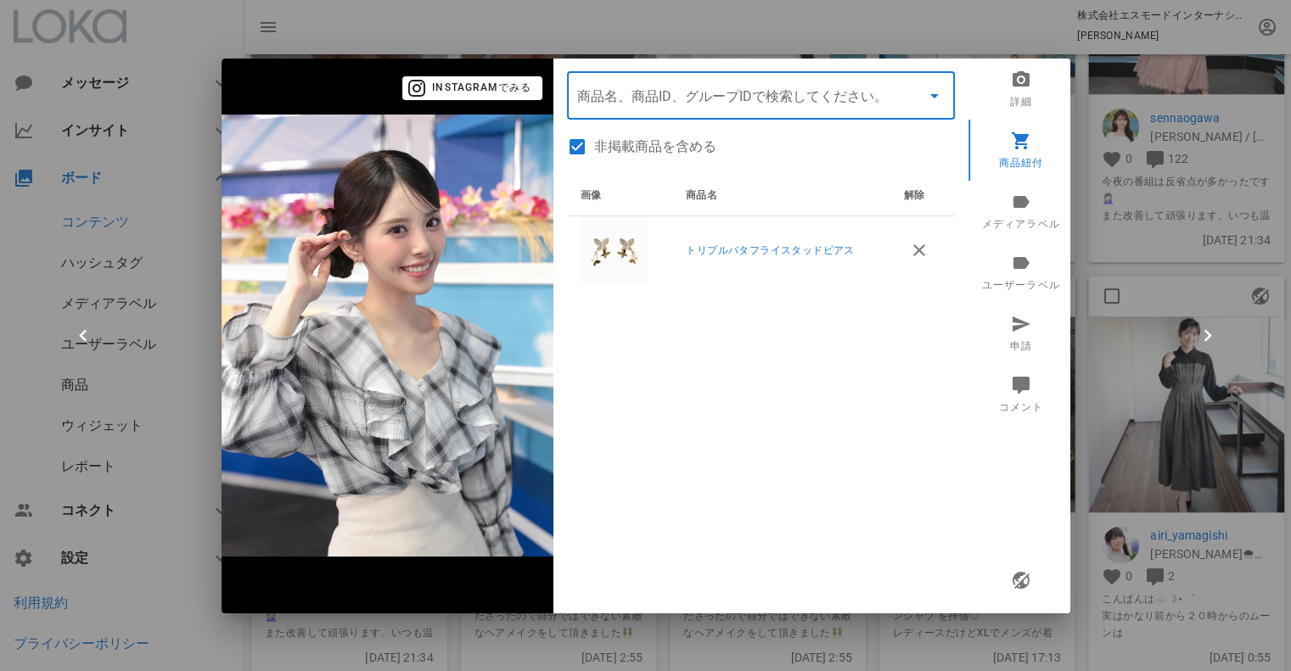
click at [1083, 163] on div at bounding box center [645, 335] width 1291 height 671
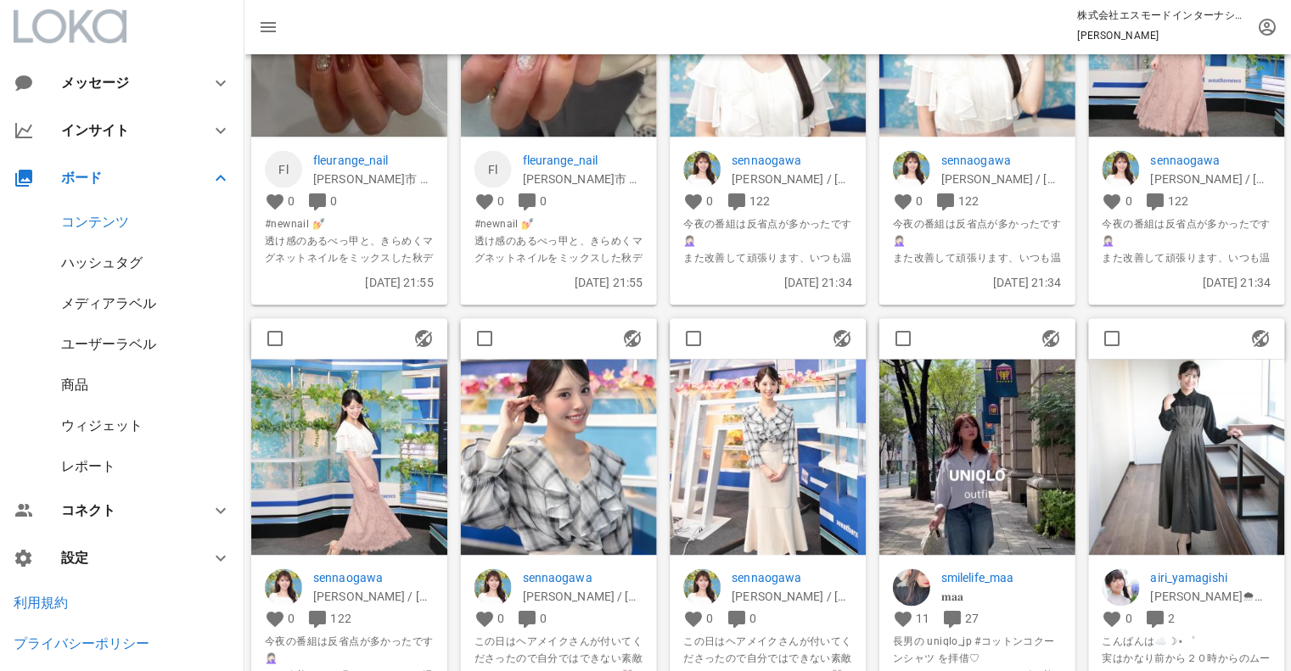
scroll to position [2546, 0]
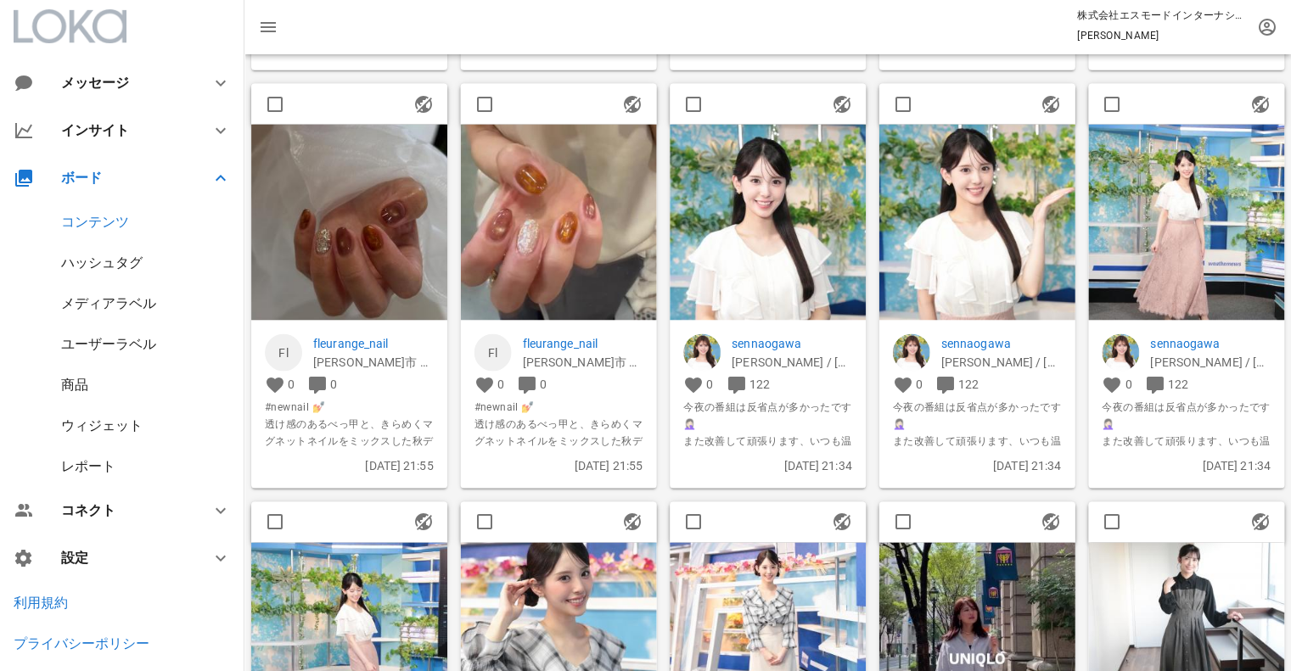
click at [782, 234] on img at bounding box center [768, 222] width 196 height 196
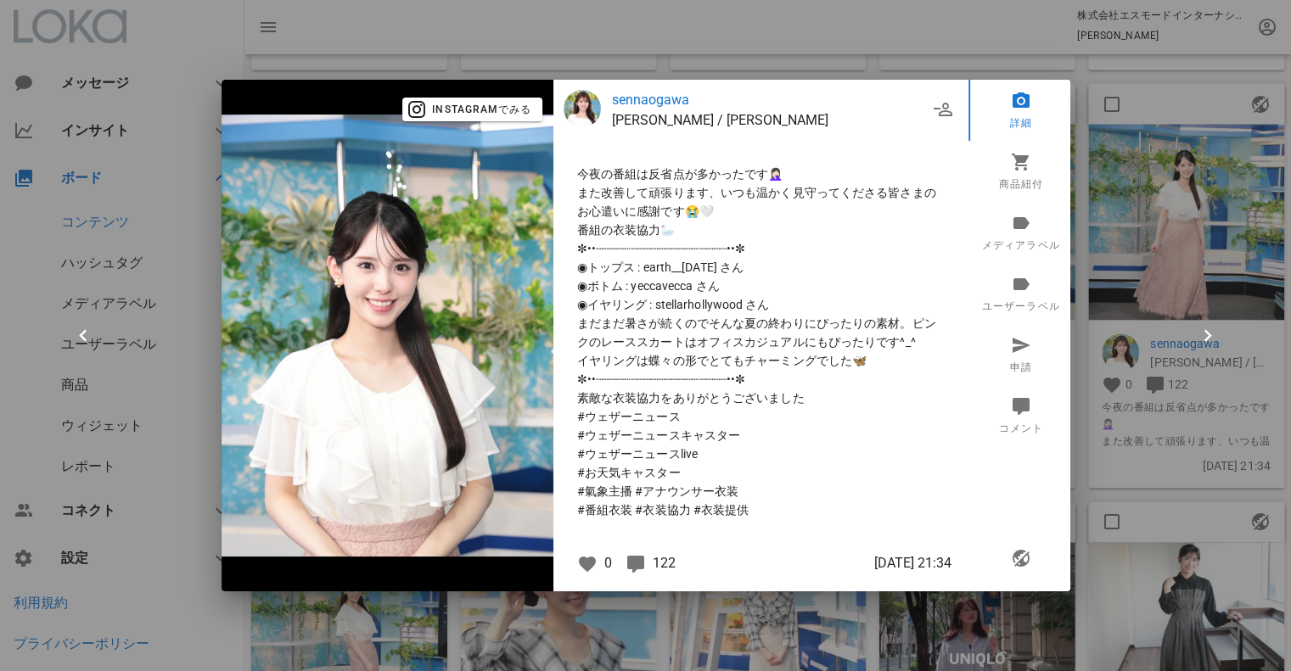
click at [1108, 80] on div at bounding box center [645, 335] width 1291 height 671
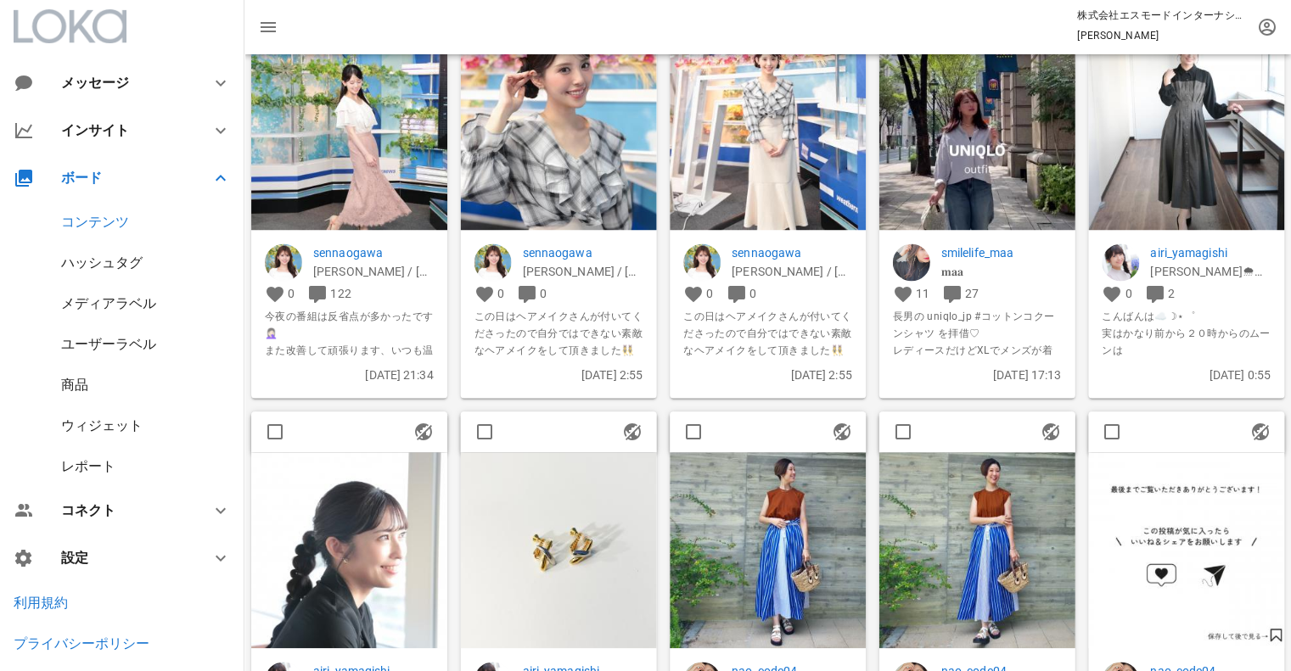
scroll to position [3168, 0]
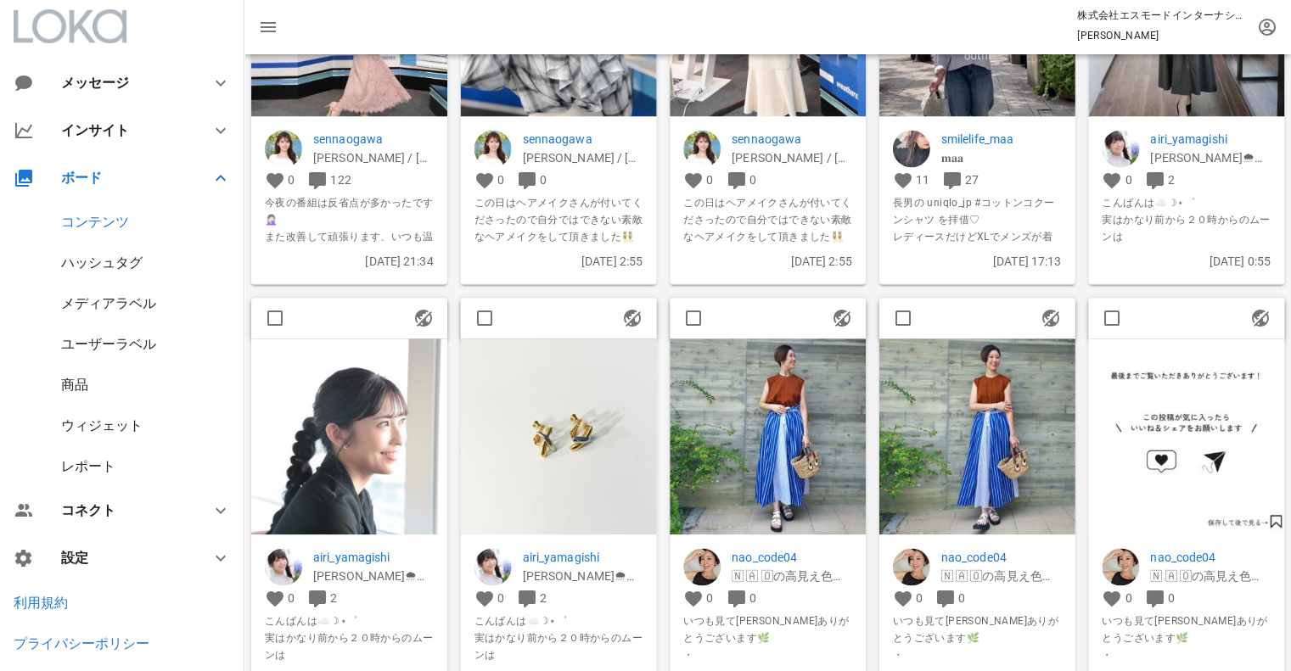
click at [367, 441] on img at bounding box center [349, 437] width 196 height 196
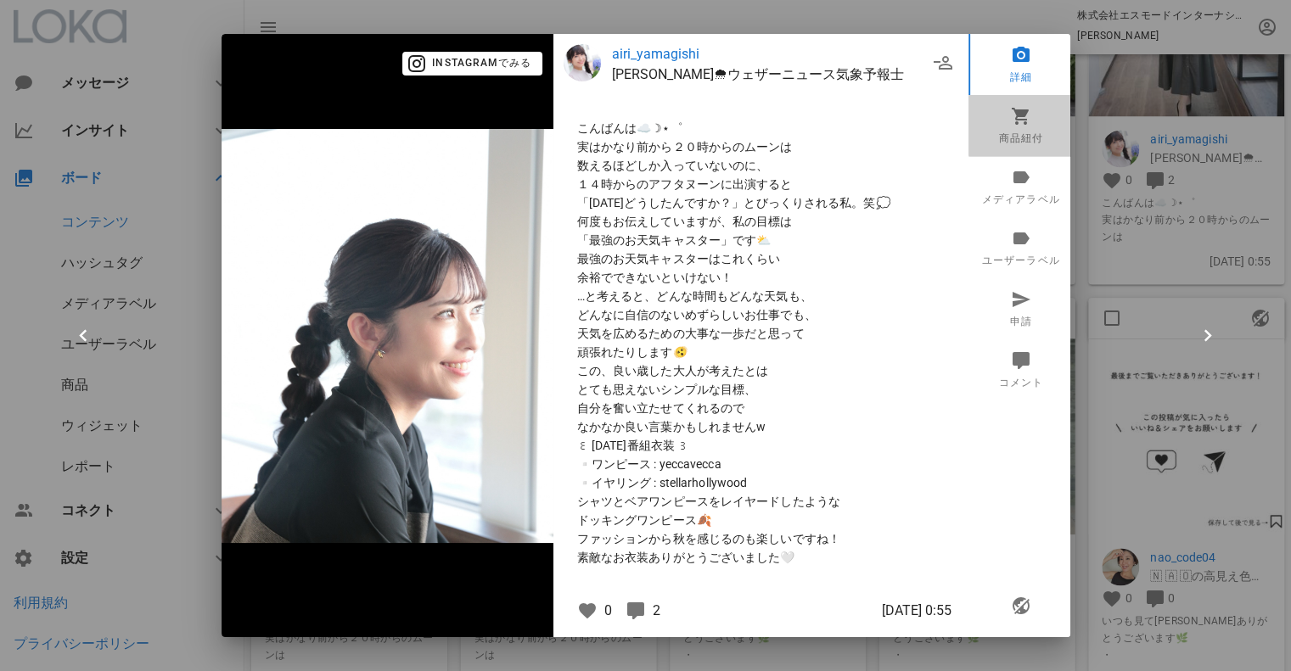
click at [996, 115] on link "商品紐付" at bounding box center [1020, 125] width 105 height 61
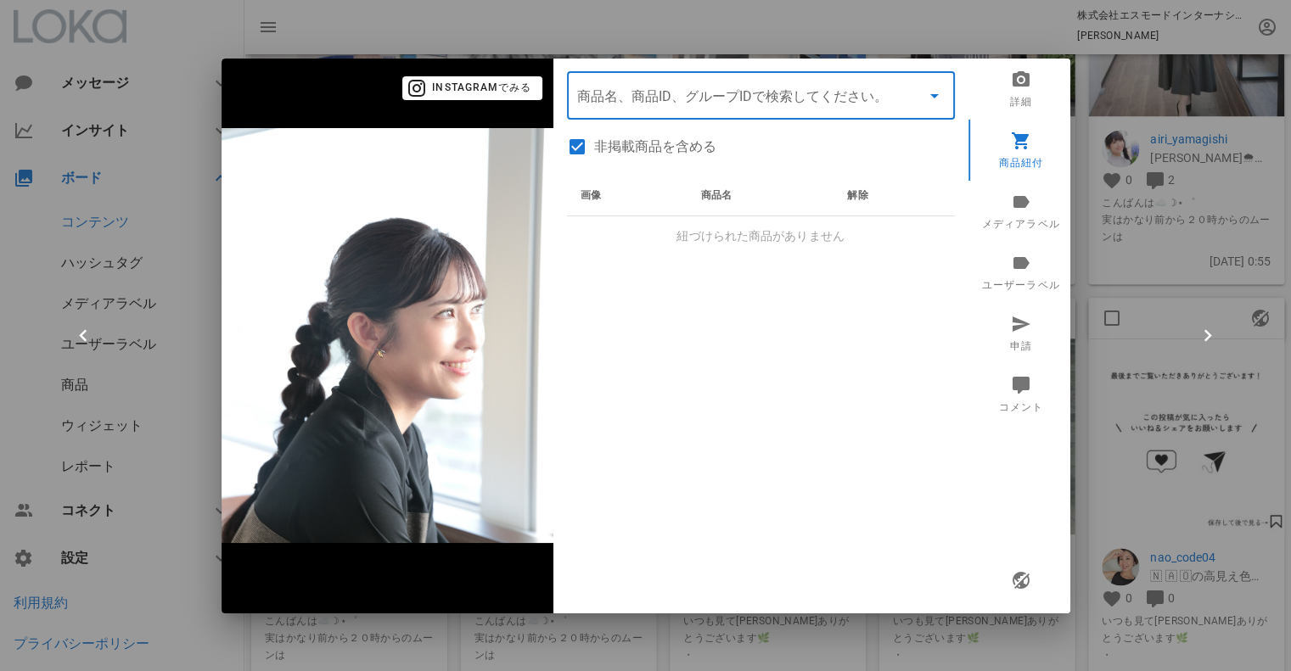
click at [704, 94] on input "商品" at bounding box center [737, 95] width 320 height 27
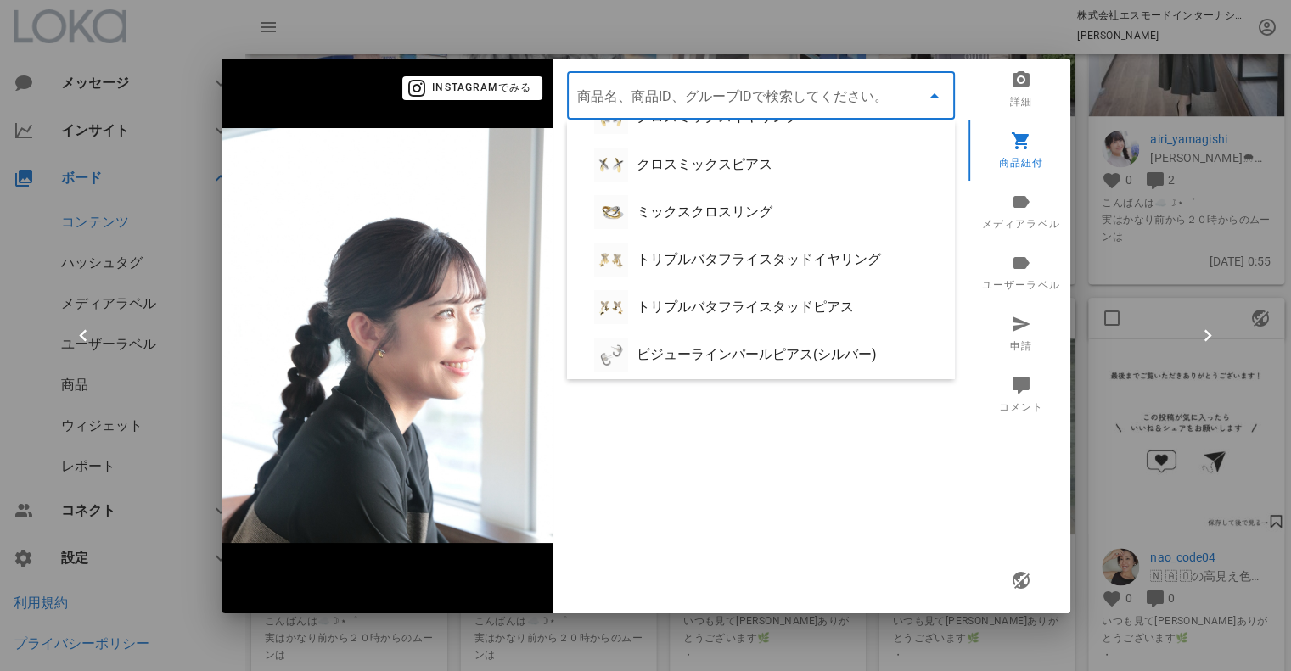
paste input "AER5S25W01S40"
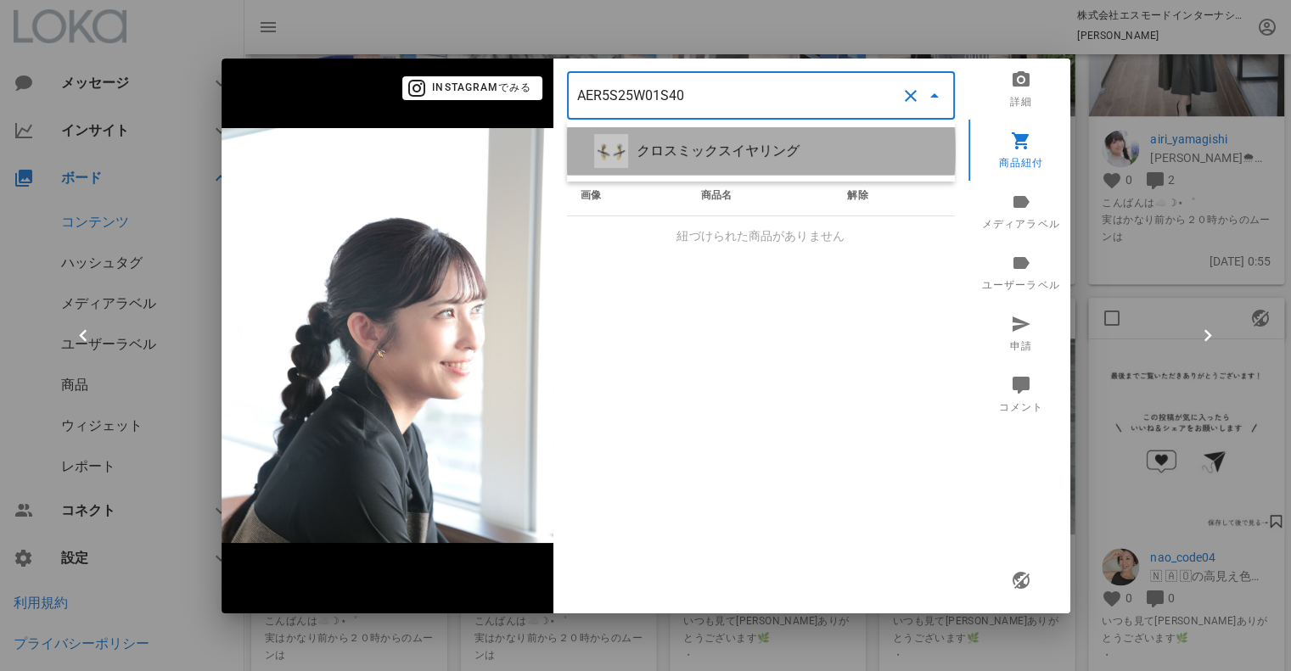
click at [687, 141] on div "クロスミックスイヤリング" at bounding box center [761, 151] width 388 height 48
type input "クロスミックスイヤリング"
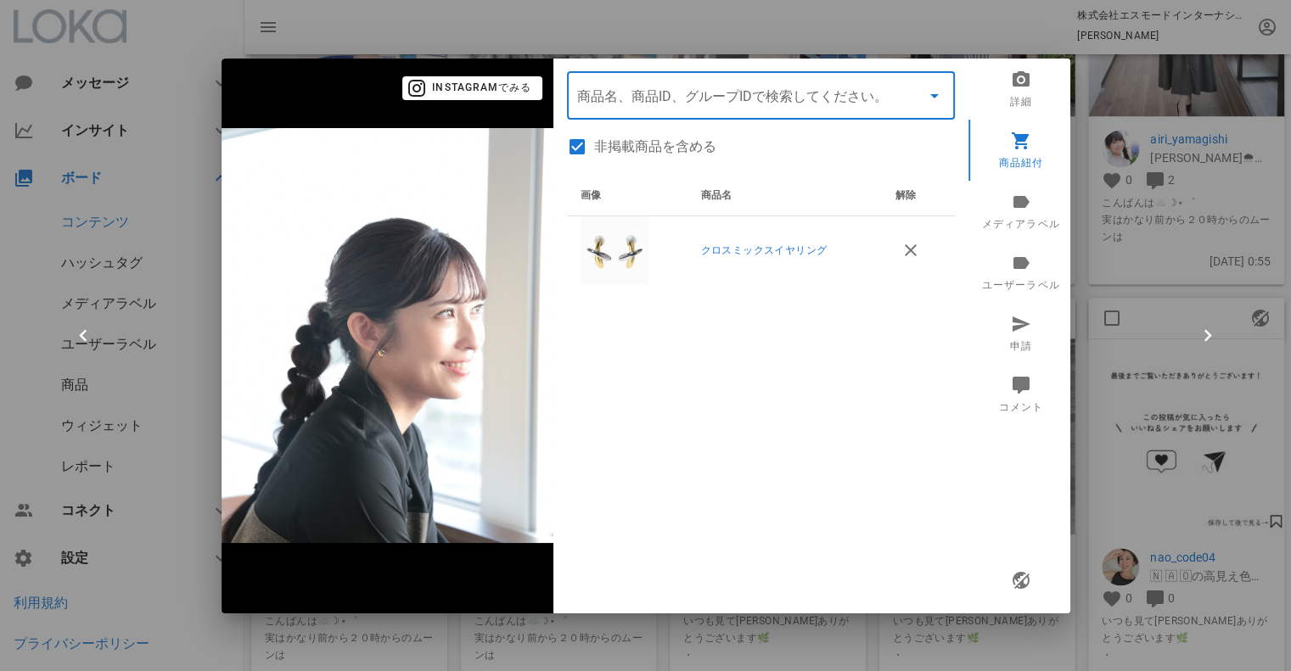
click at [1164, 202] on div at bounding box center [645, 335] width 1291 height 671
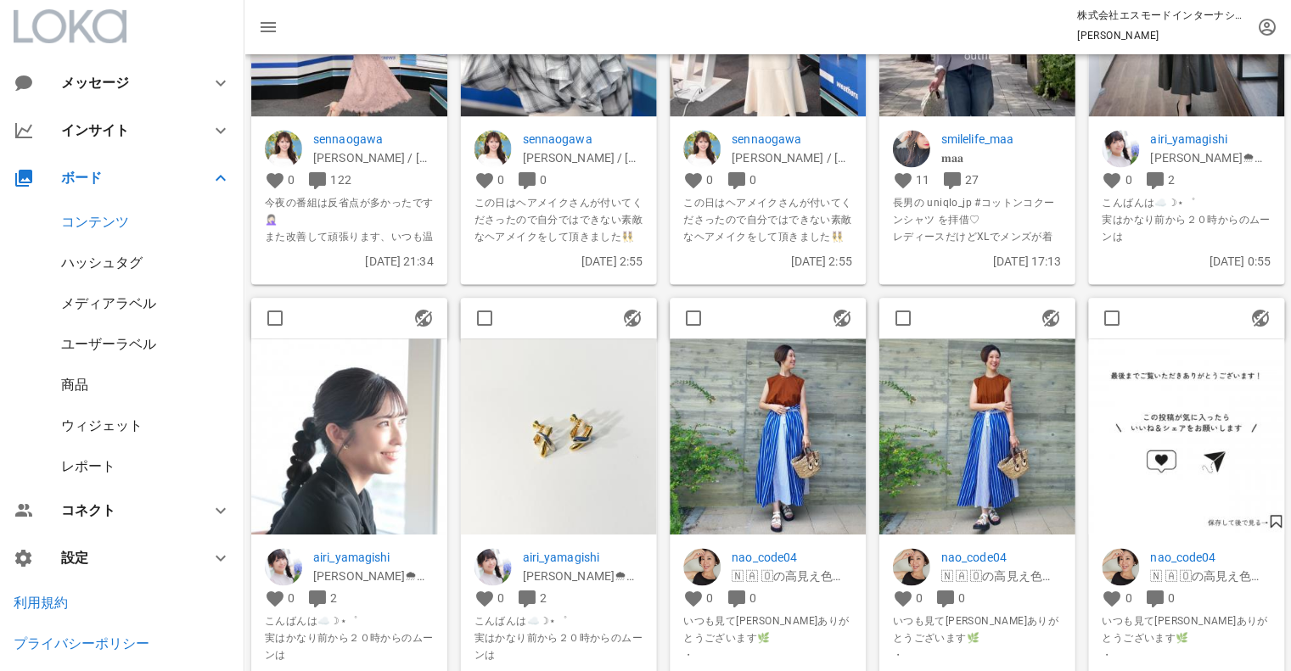
click at [1164, 201] on span "こんばんは☁️☽⋆゜" at bounding box center [1186, 202] width 169 height 17
click at [411, 323] on span "button" at bounding box center [423, 318] width 41 height 20
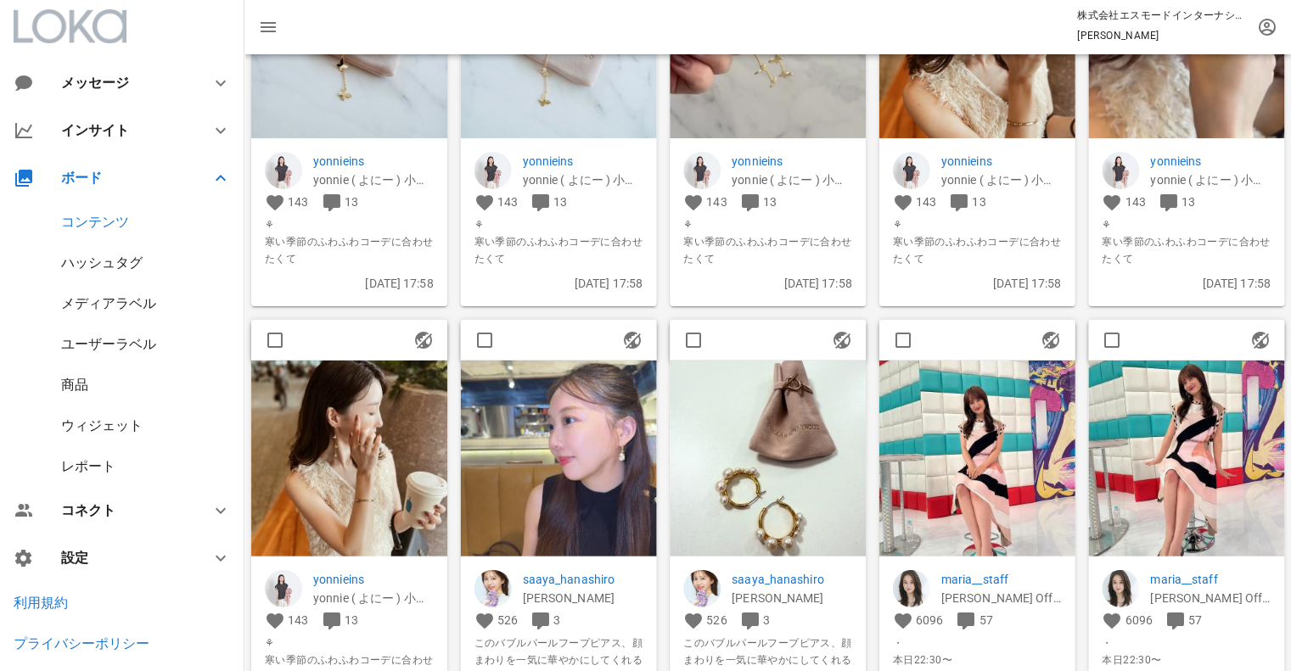
scroll to position [5658, 0]
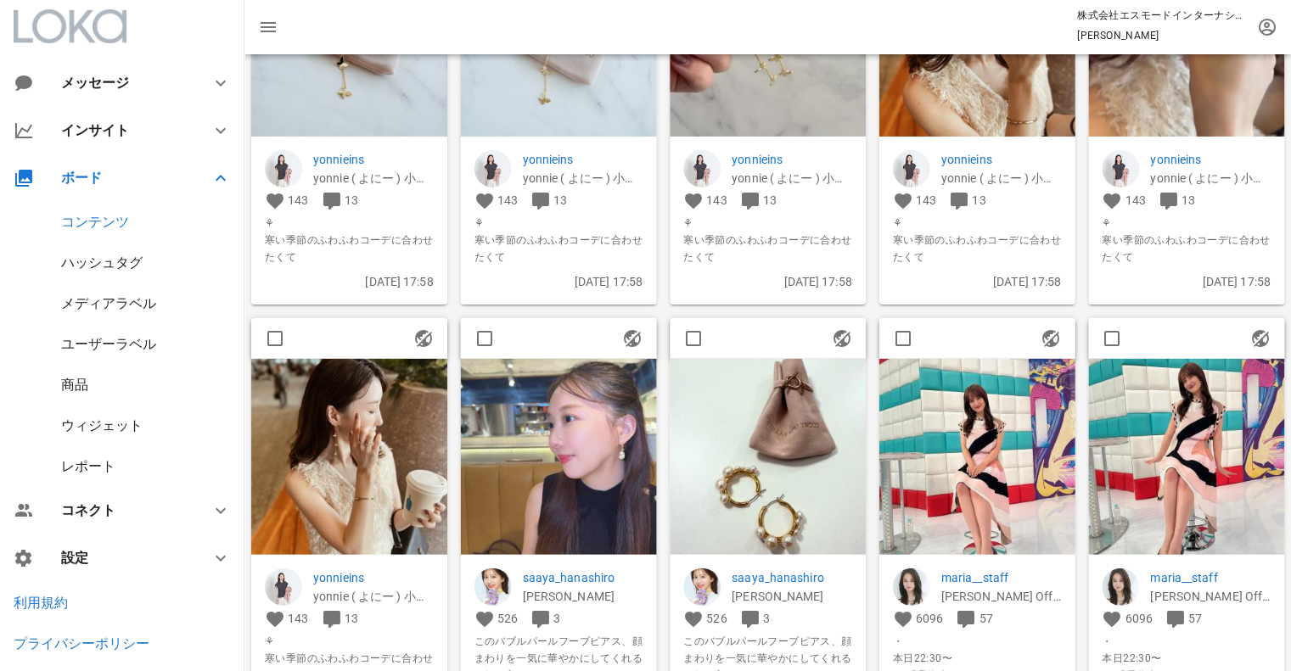
click at [367, 420] on img at bounding box center [349, 457] width 196 height 196
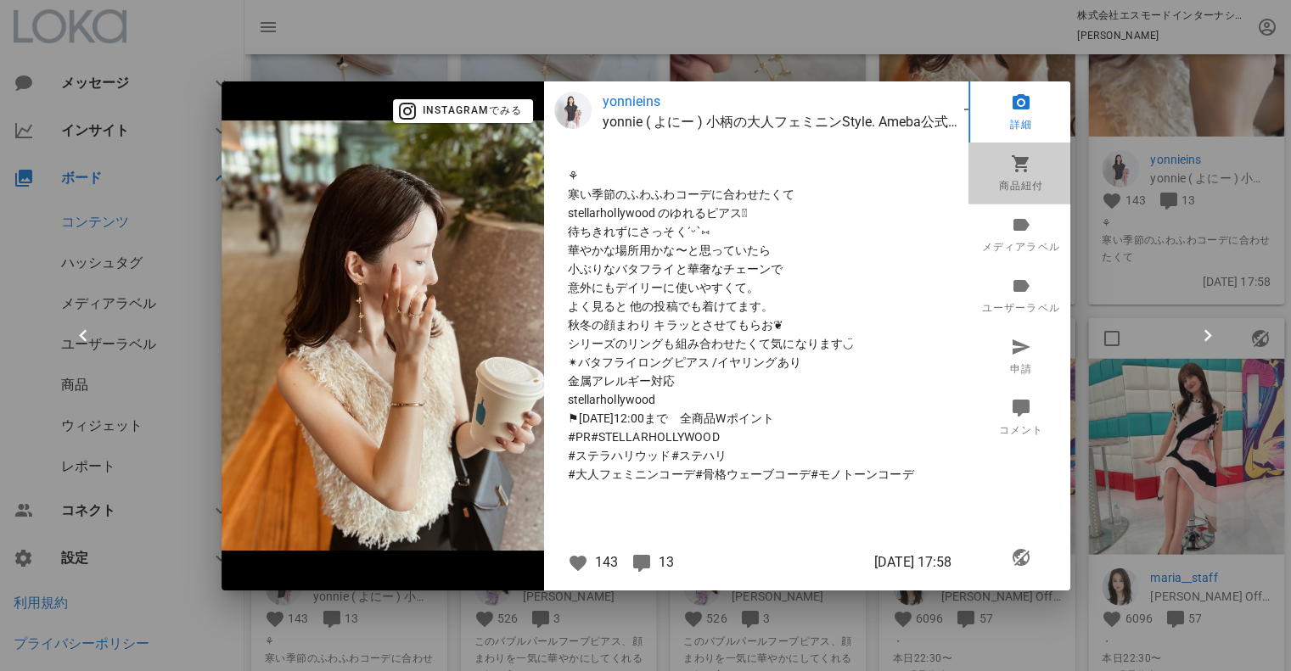
click at [1006, 171] on link "商品紐付" at bounding box center [1020, 173] width 105 height 61
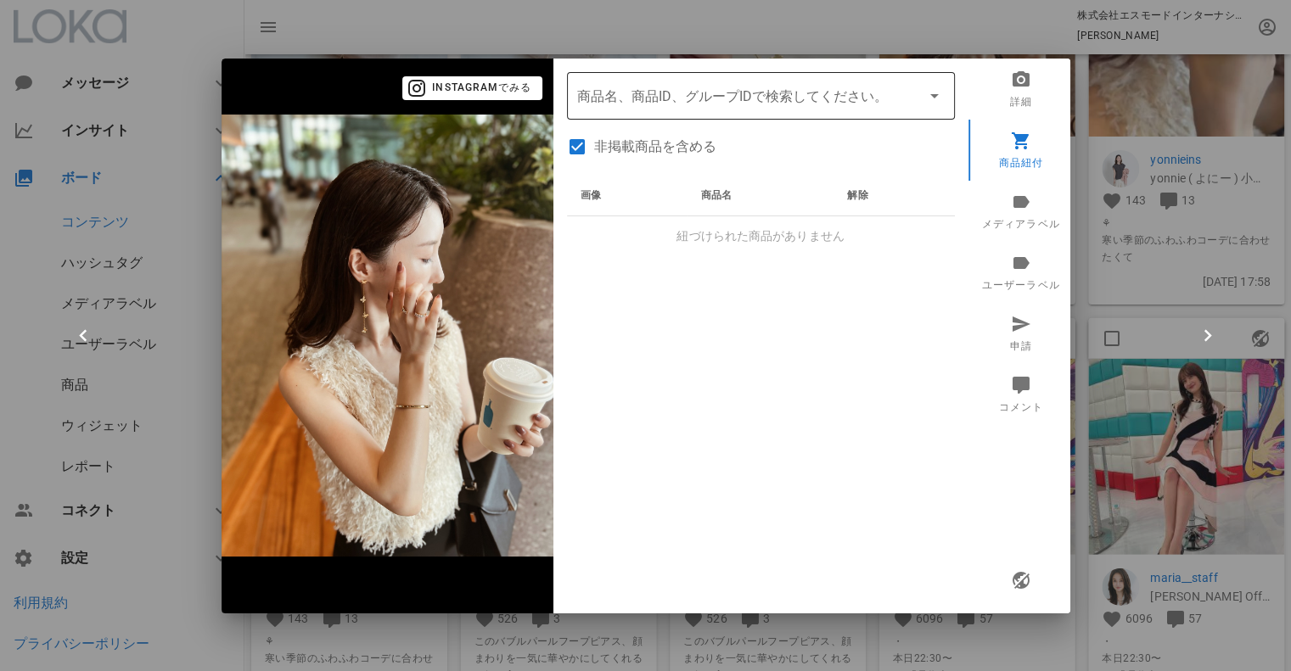
click at [850, 106] on input "商品" at bounding box center [737, 95] width 320 height 27
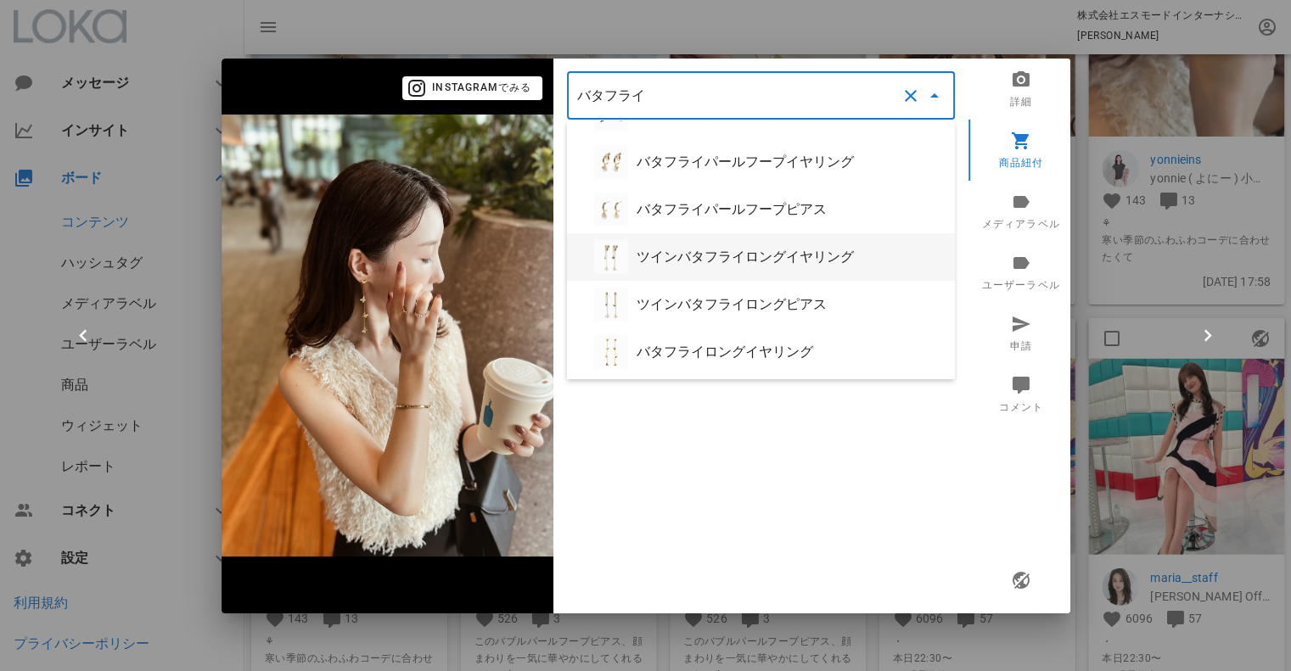
scroll to position [278, 0]
click at [762, 336] on div "バタフライロングイヤリング" at bounding box center [761, 348] width 388 height 48
type input "バタフライロングイヤリング"
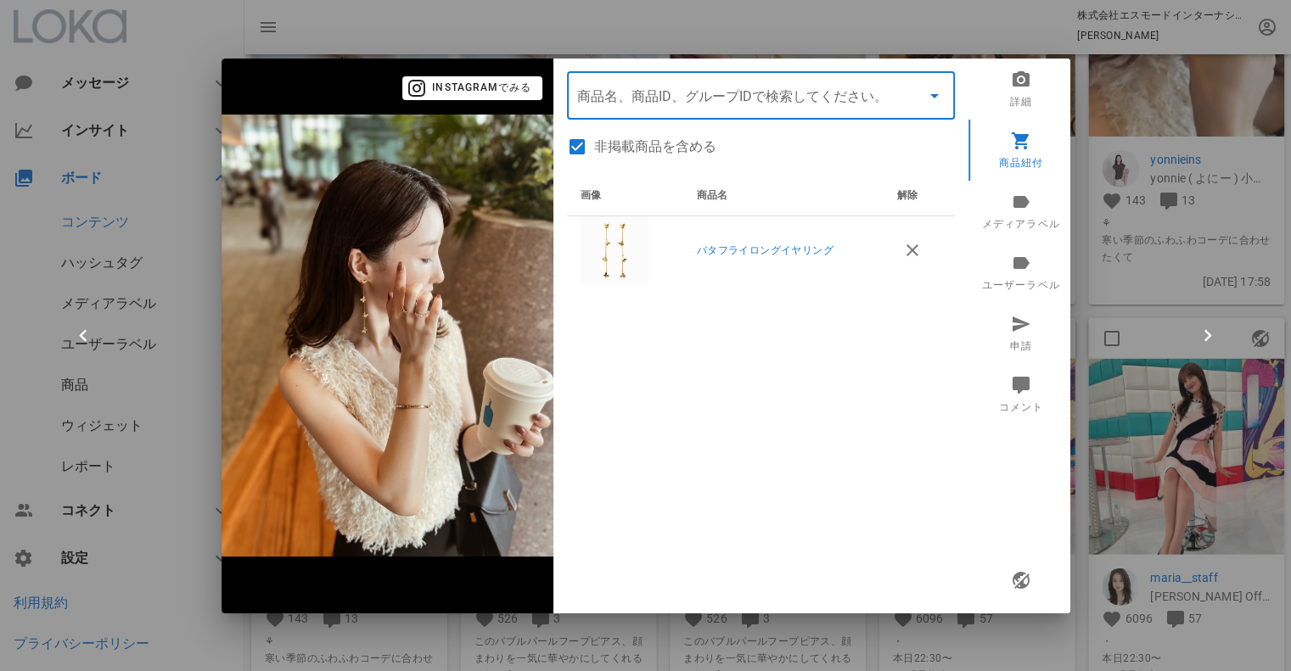
click at [728, 94] on input "商品" at bounding box center [737, 95] width 320 height 27
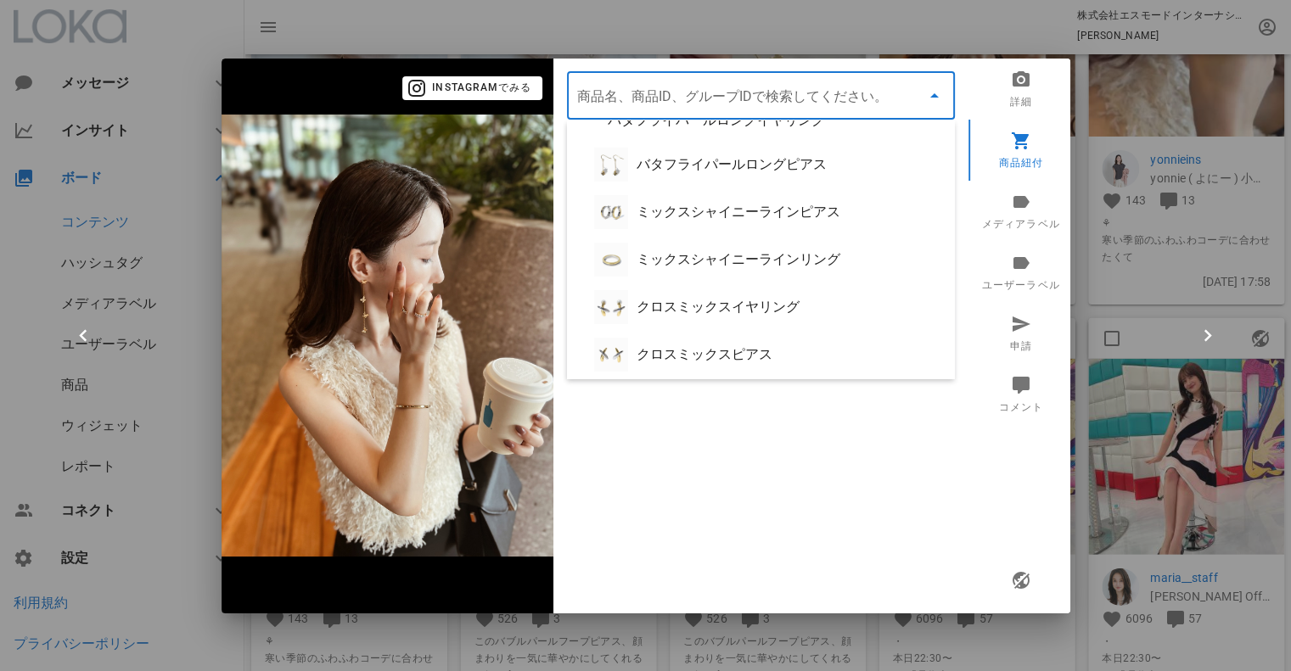
drag, startPoint x: 733, startPoint y: 106, endPoint x: 703, endPoint y: 85, distance: 37.2
click at [733, 104] on input "商品" at bounding box center [737, 95] width 320 height 27
paste input "APR2S12W02S07"
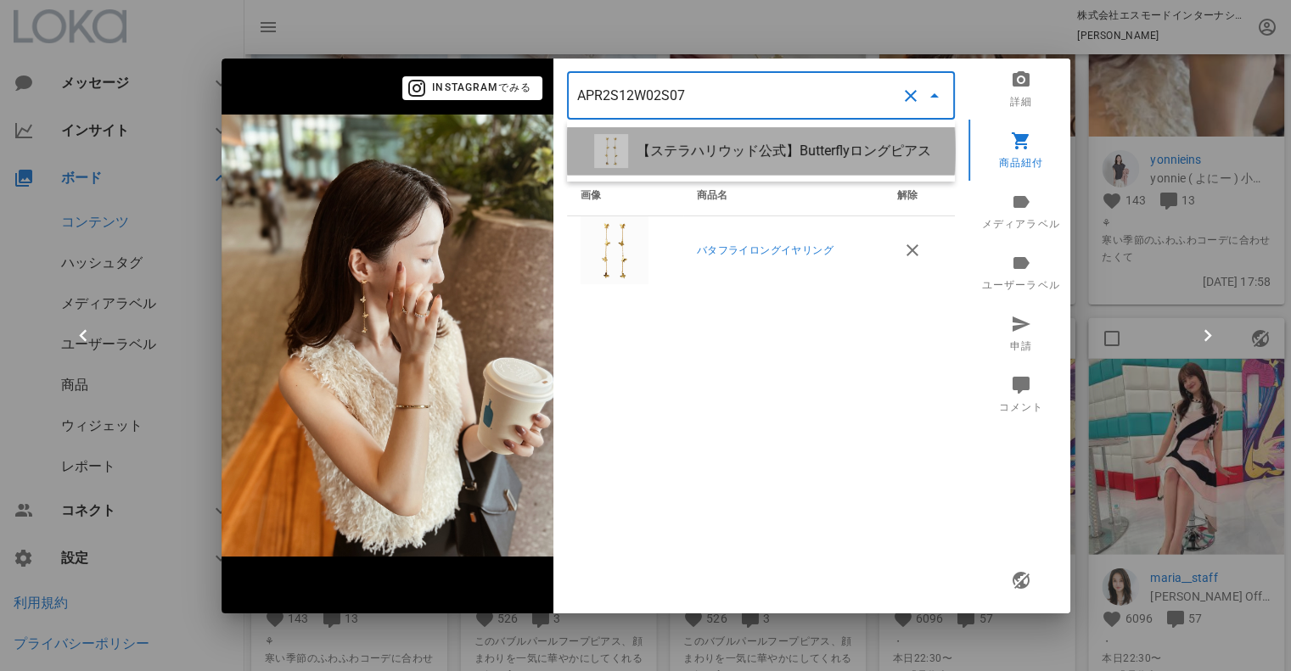
click at [731, 156] on div "【ステラハリウッド公式】Butterflyロングピアス" at bounding box center [789, 151] width 305 height 16
type input "【ステラハリウッド公式】Butterflyロングピアス"
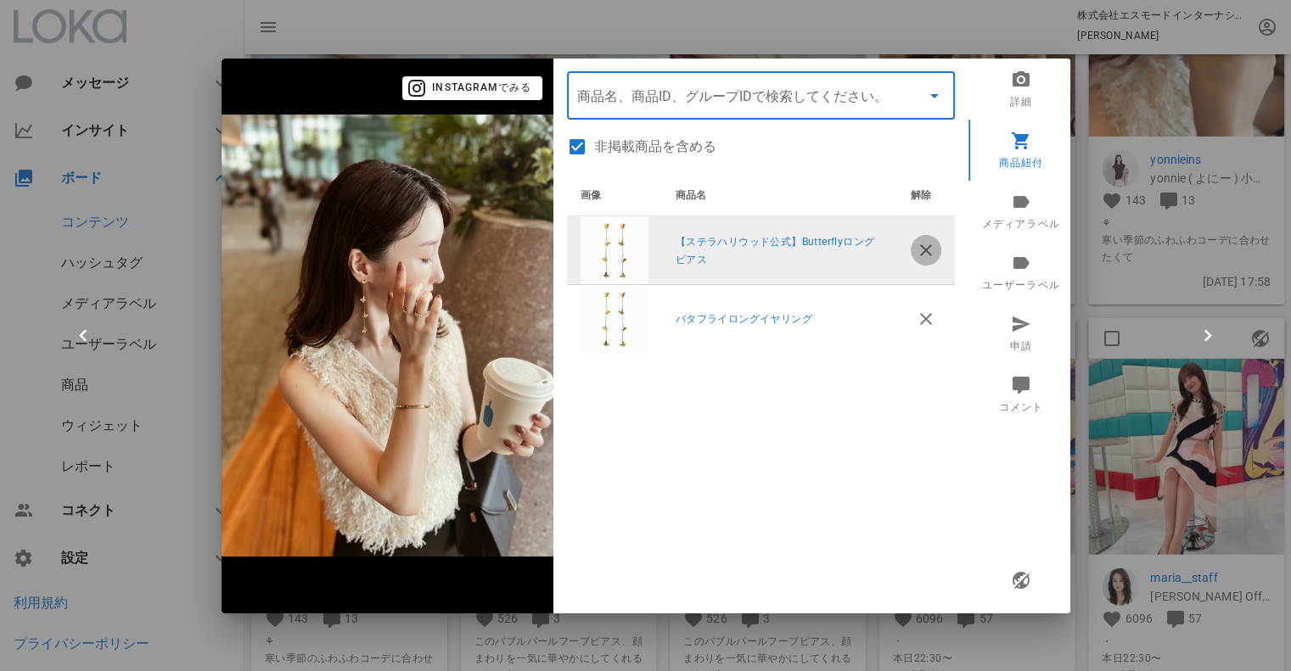
click at [925, 254] on icon "button" at bounding box center [926, 250] width 20 height 20
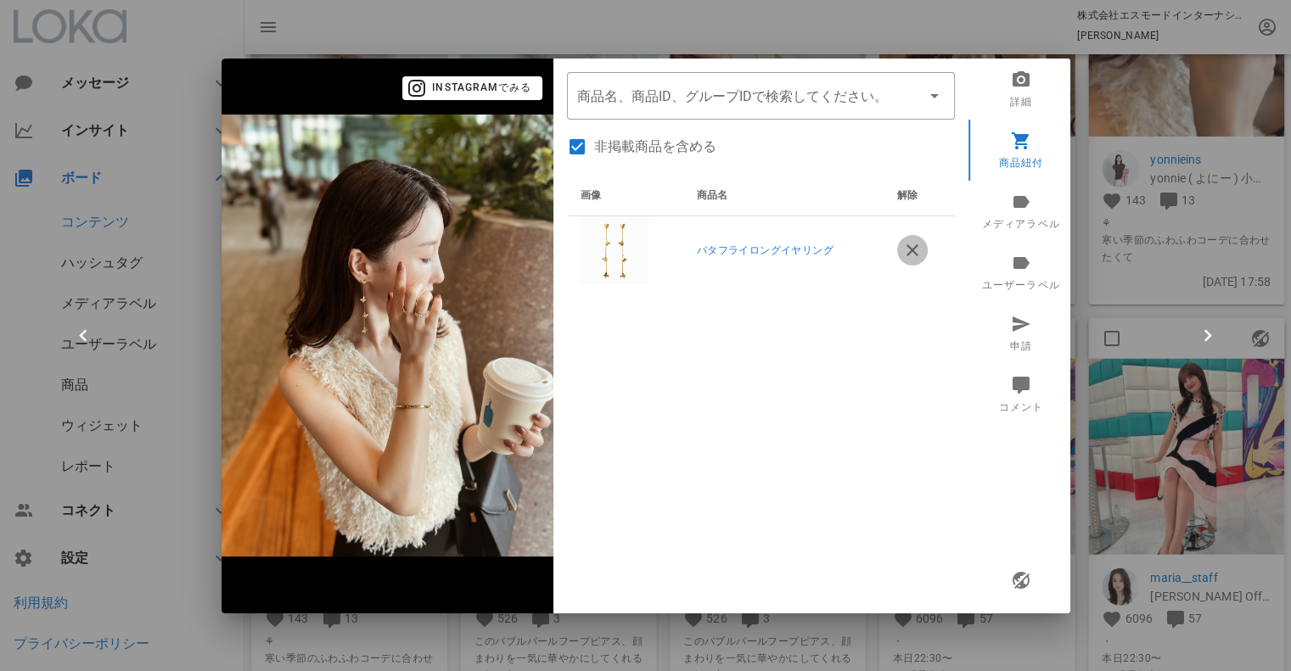
drag, startPoint x: 901, startPoint y: 250, endPoint x: 873, endPoint y: 179, distance: 76.9
click at [902, 250] on icon "button" at bounding box center [912, 250] width 20 height 20
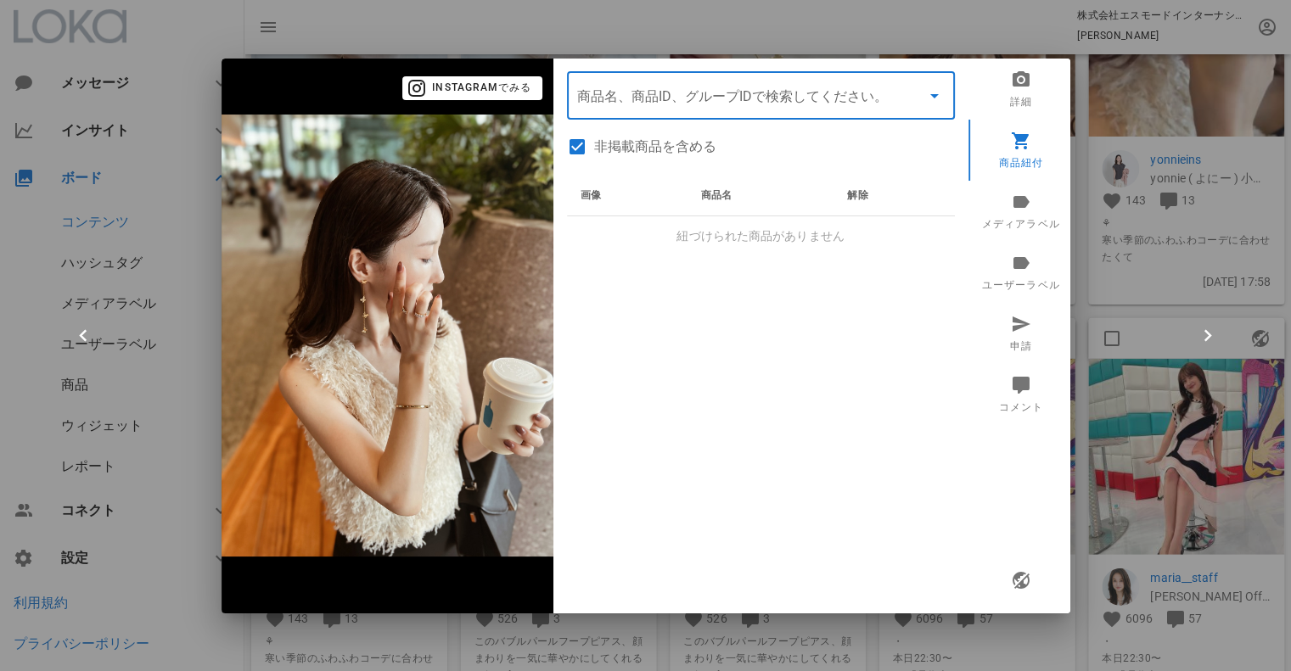
click at [826, 108] on input "商品" at bounding box center [737, 95] width 320 height 27
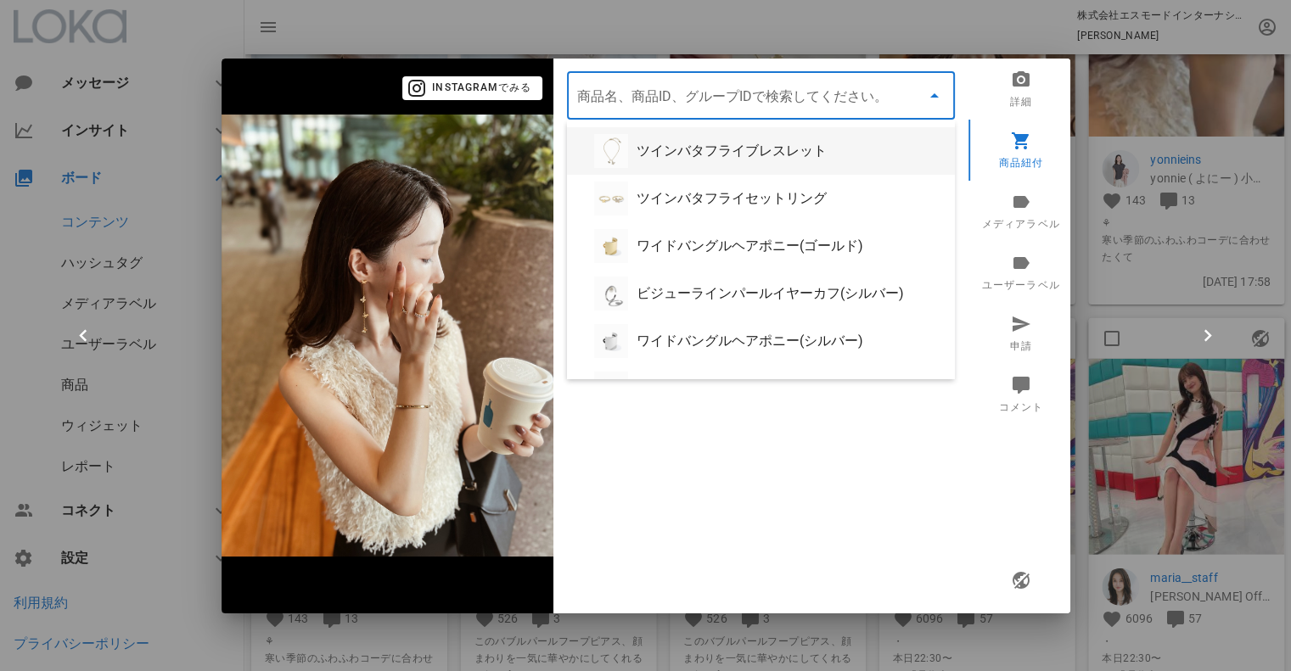
paste input "APR2S12W02S07"
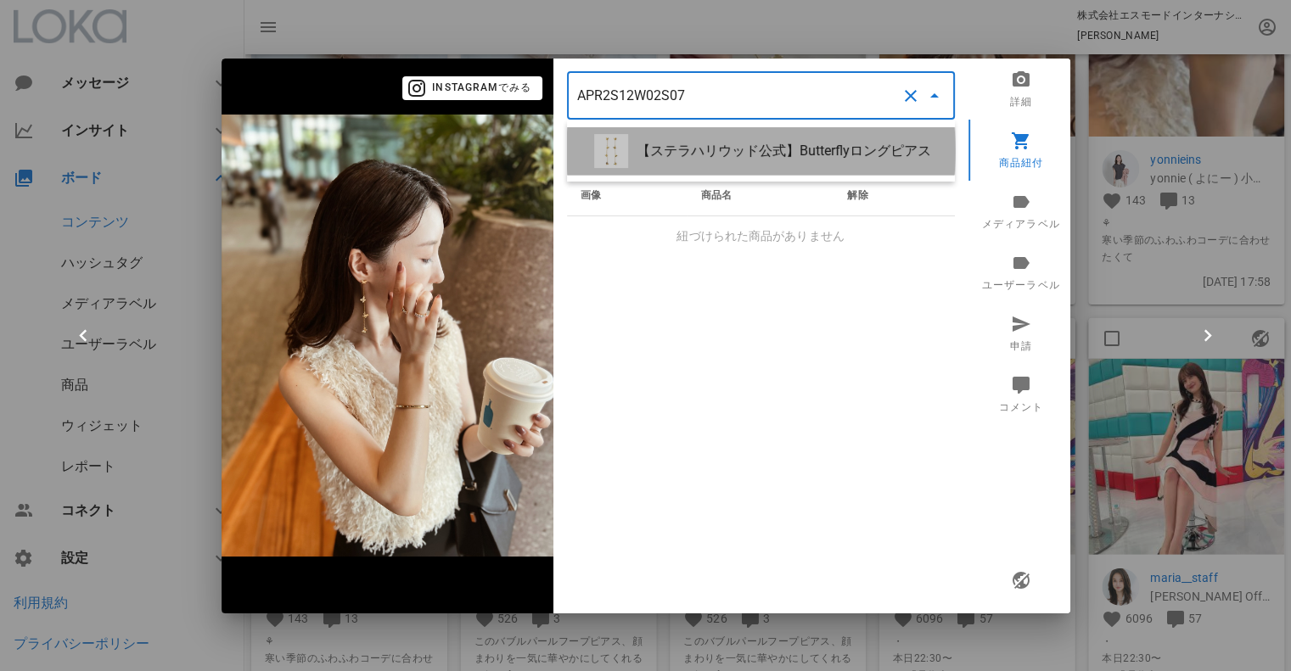
click at [808, 172] on div "【ステラハリウッド公式】Butterflyロングピアス" at bounding box center [761, 151] width 388 height 48
type input "【ステラハリウッド公式】Butterflyロングピアス"
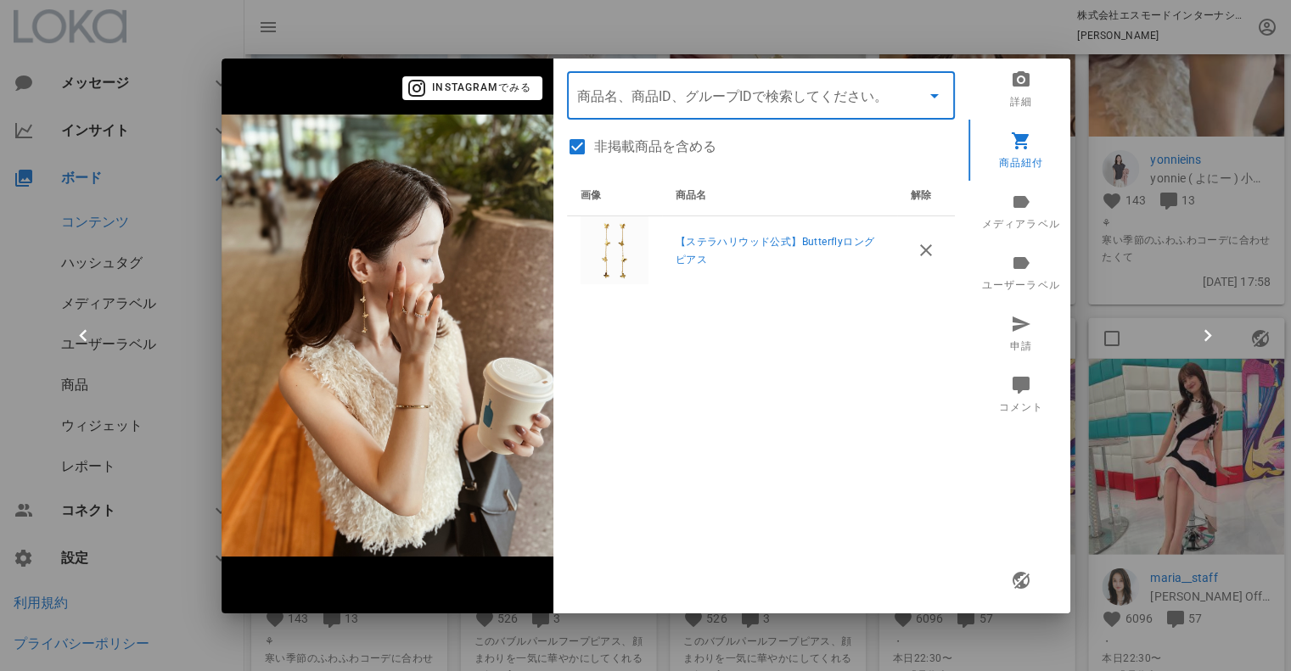
click at [853, 339] on div "画像 商品名 解除 【ステラハリウッド公式】Butterflyロングピアス" at bounding box center [761, 388] width 388 height 424
drag, startPoint x: 1024, startPoint y: 580, endPoint x: 1013, endPoint y: 554, distance: 27.8
click at [1024, 579] on icon "button" at bounding box center [1020, 580] width 20 height 20
drag, startPoint x: 1137, startPoint y: 311, endPoint x: 1102, endPoint y: 278, distance: 49.2
click at [1132, 306] on div at bounding box center [645, 335] width 1291 height 671
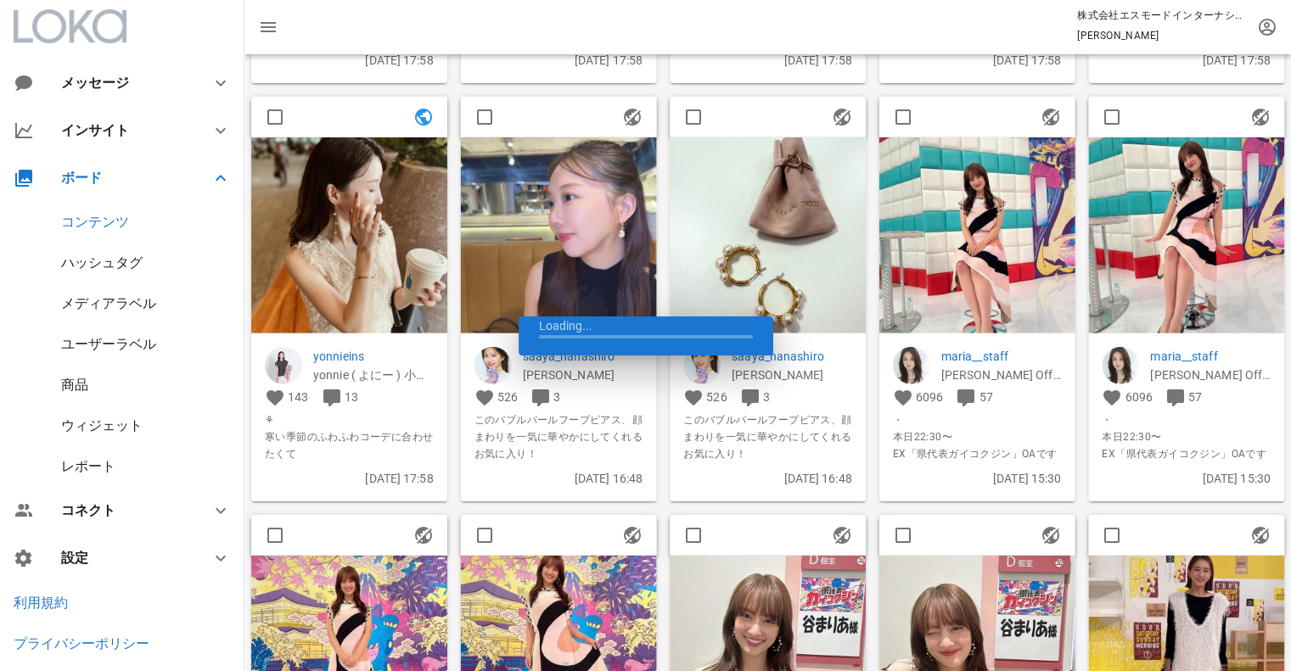
scroll to position [5884, 0]
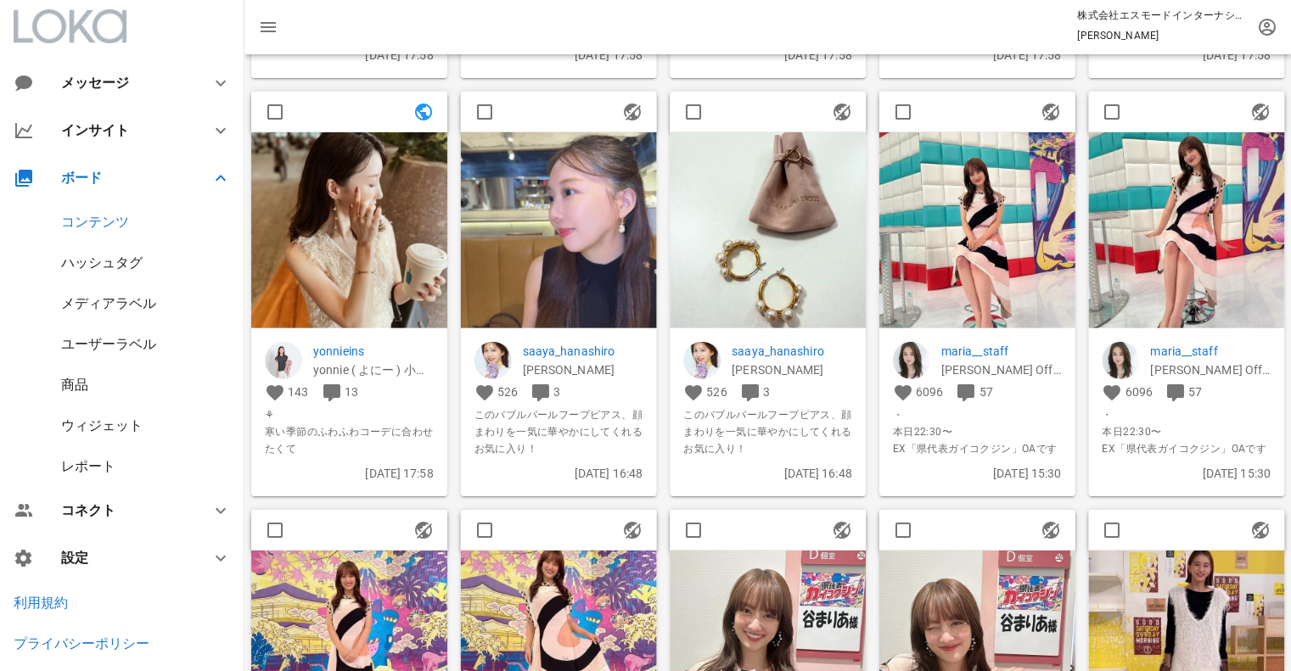
click at [584, 228] on img at bounding box center [559, 230] width 196 height 196
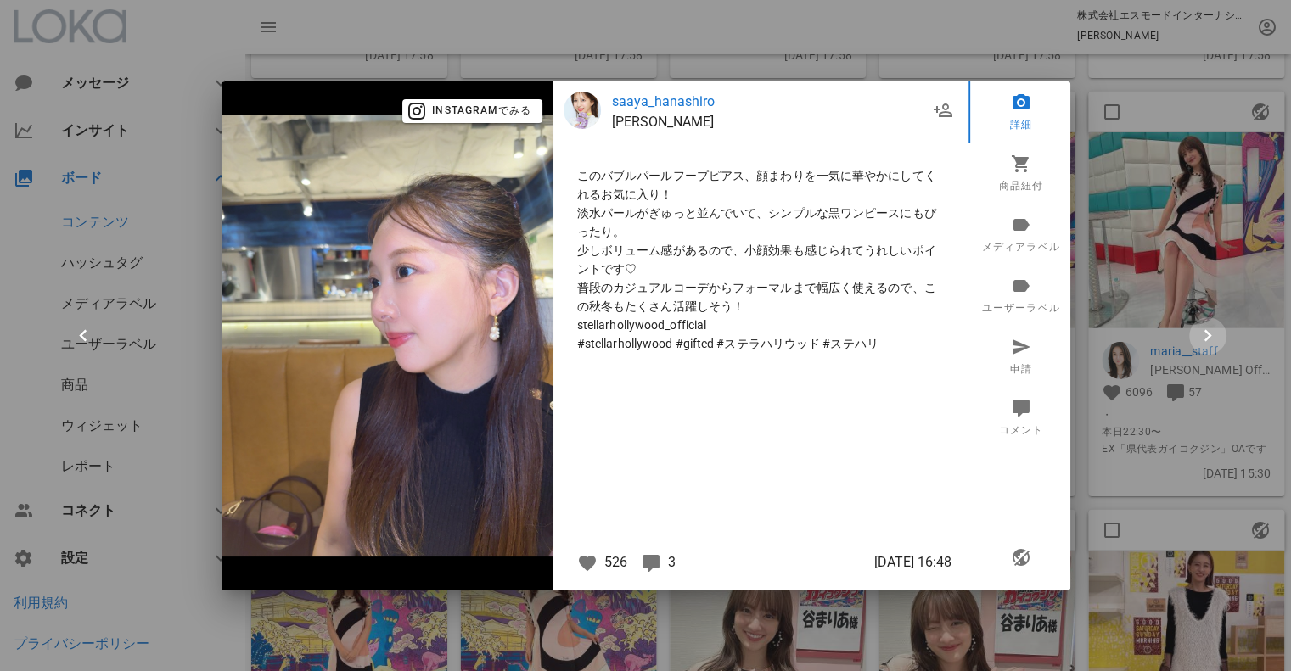
click at [1204, 332] on icon "button" at bounding box center [1208, 336] width 24 height 24
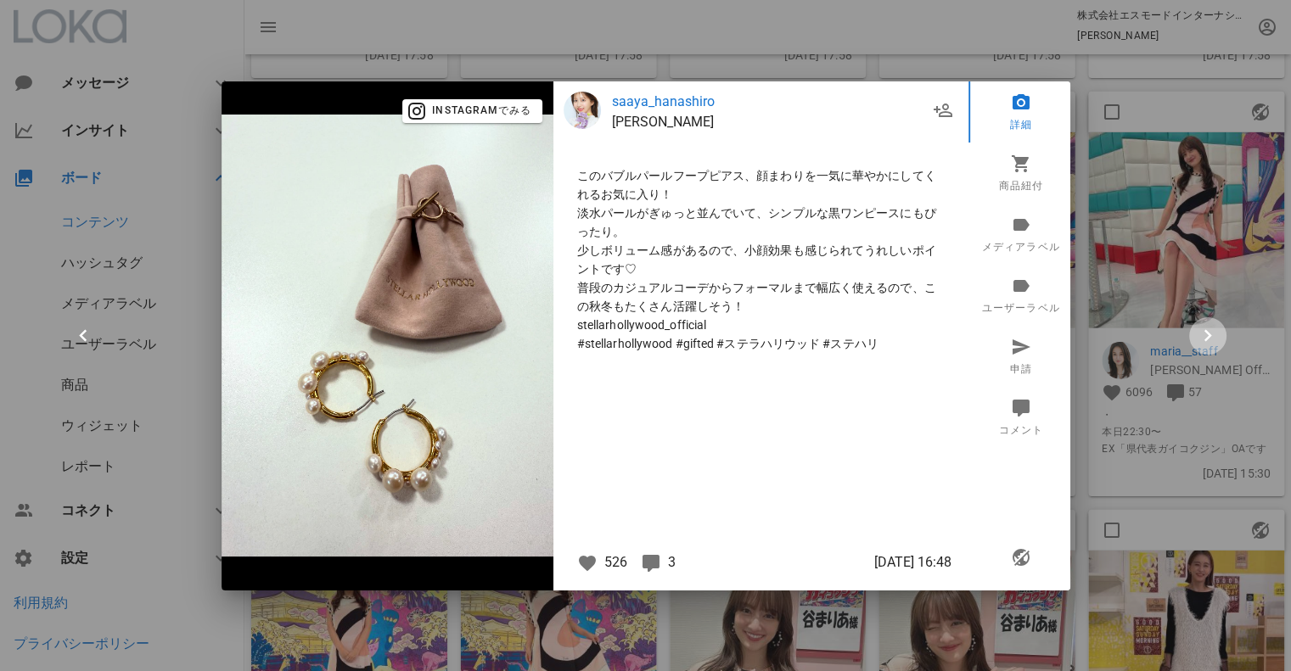
click at [1204, 335] on icon "button" at bounding box center [1208, 336] width 24 height 24
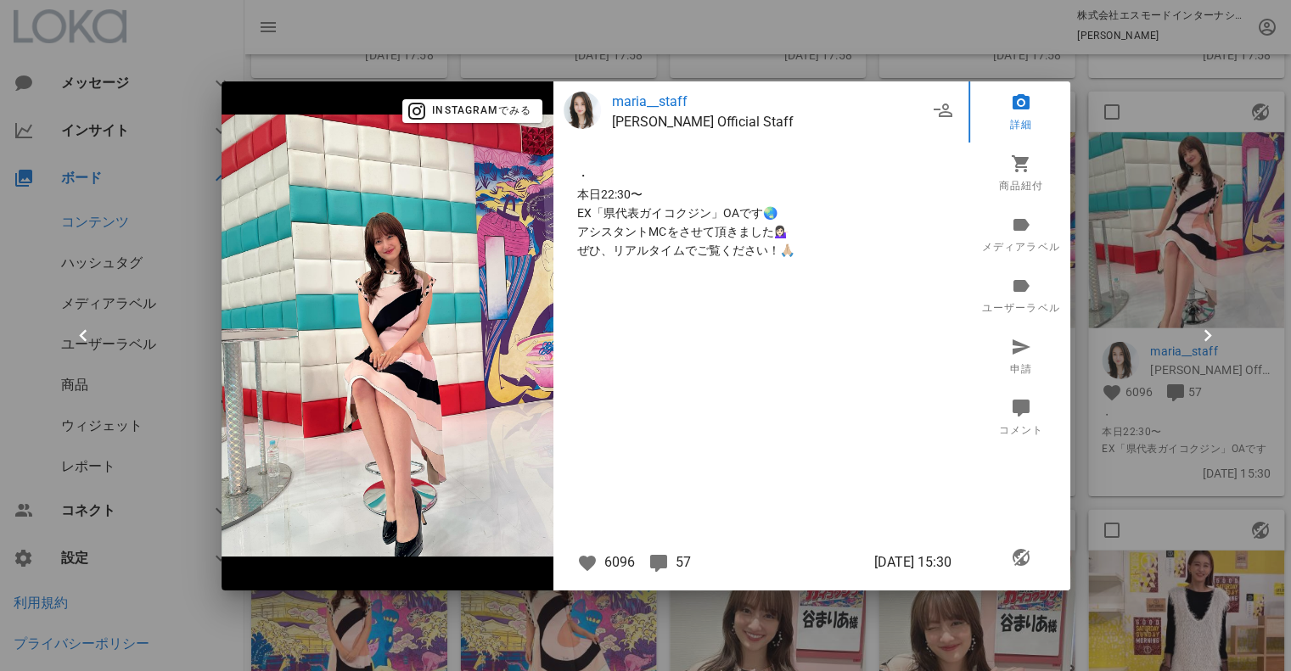
click at [1159, 230] on div at bounding box center [645, 335] width 1291 height 671
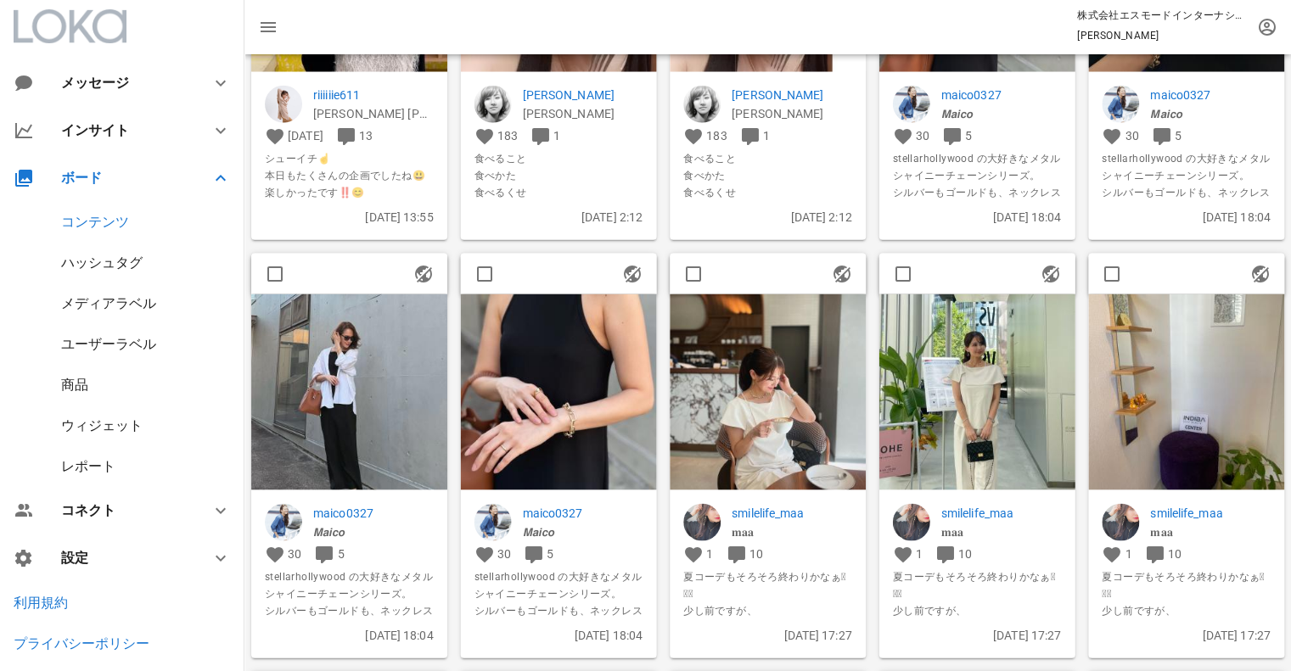
scroll to position [6790, 0]
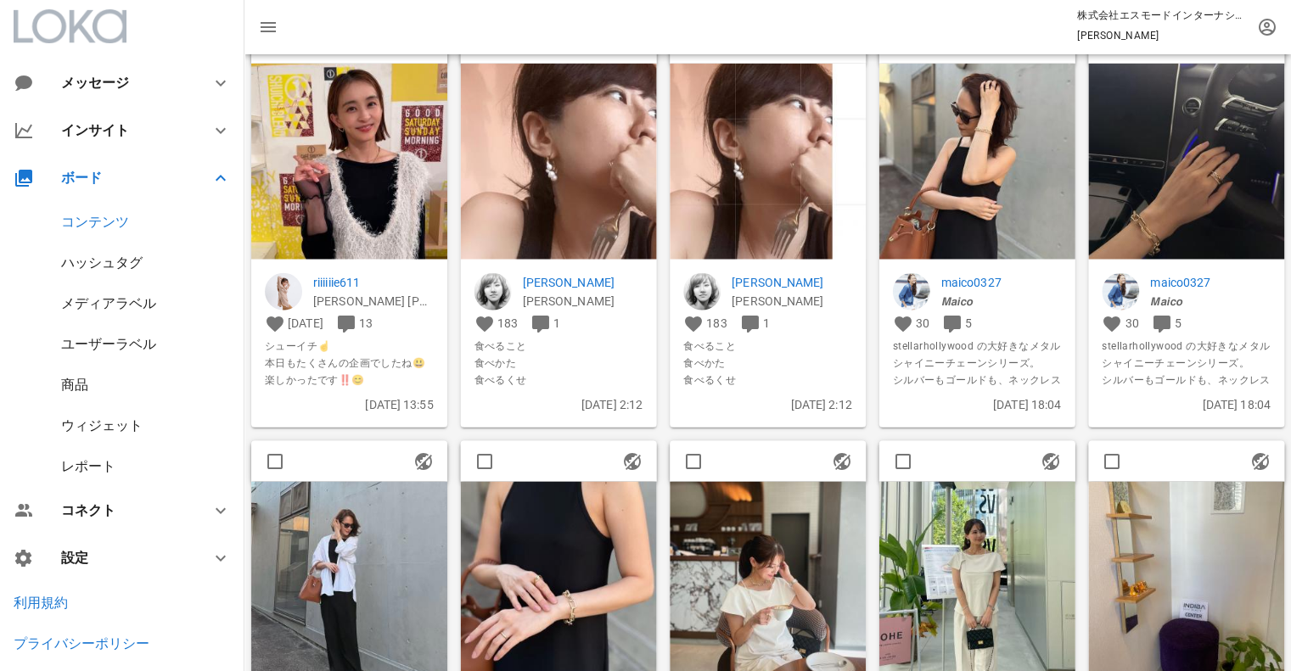
click at [1025, 188] on img at bounding box center [977, 162] width 196 height 196
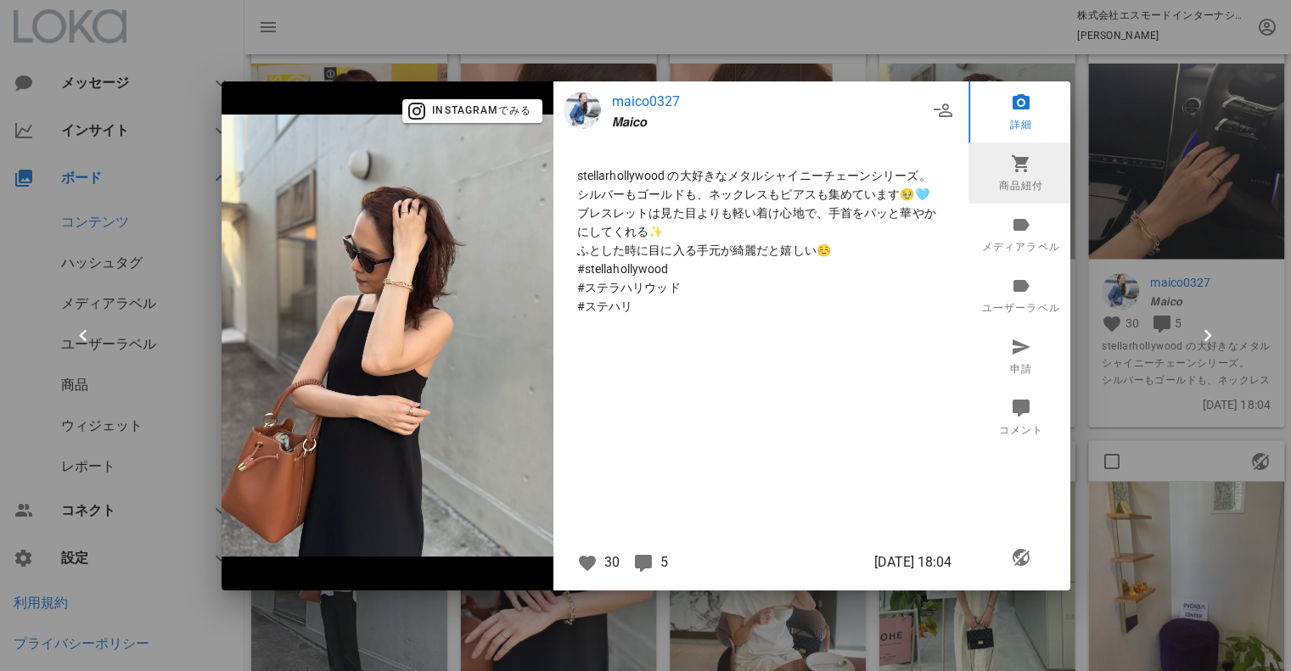
click at [1024, 172] on link "商品紐付" at bounding box center [1020, 173] width 105 height 61
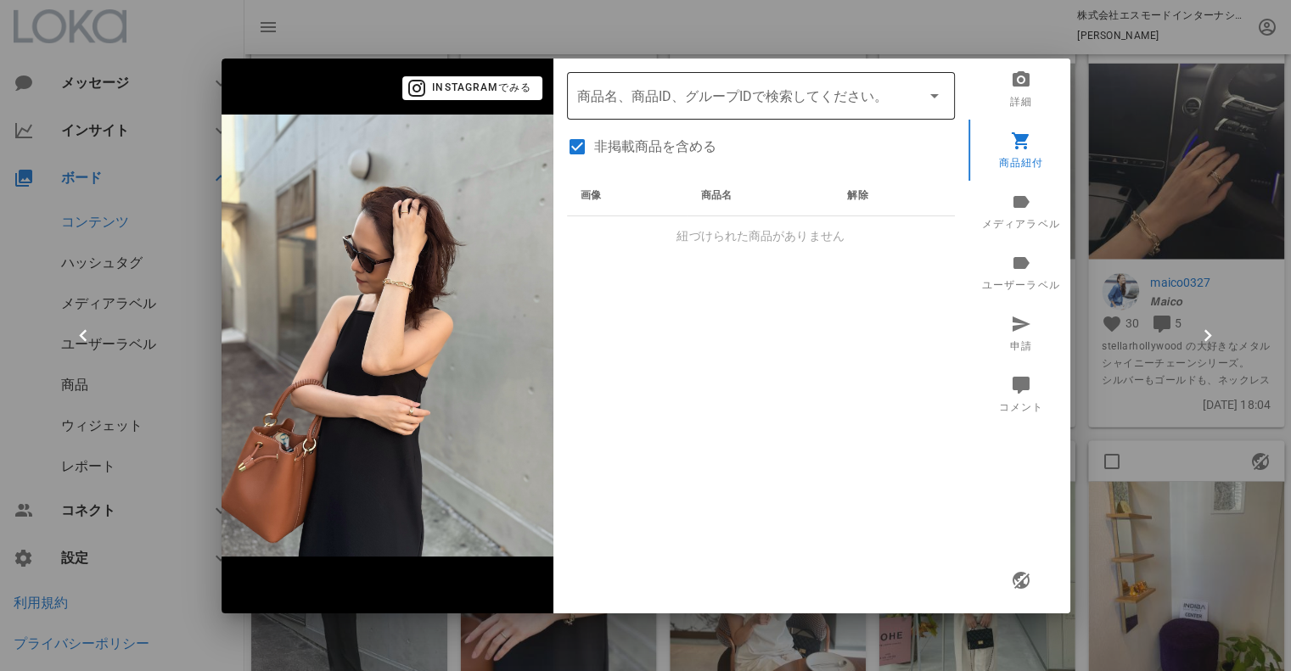
click at [849, 108] on input "商品" at bounding box center [737, 95] width 320 height 27
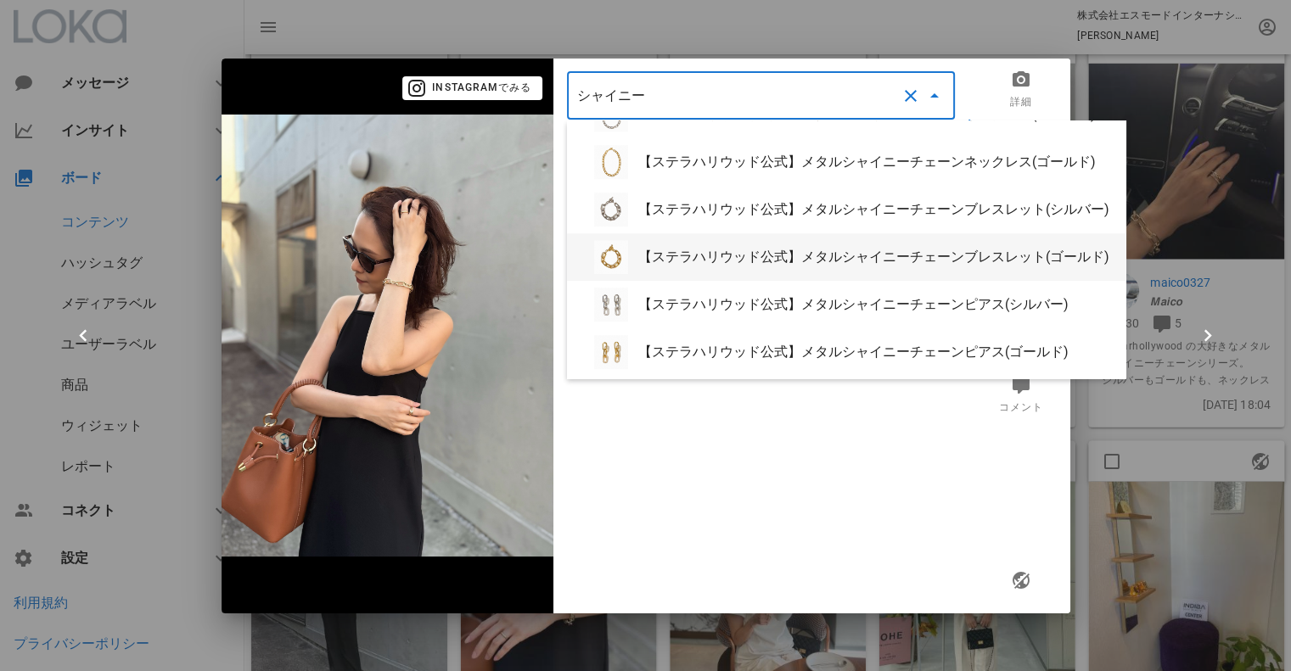
scroll to position [944, 0]
click at [819, 261] on div "【ステラハリウッド公式】メタルシャイニーチェーンブレスレット(ゴールド)" at bounding box center [875, 252] width 474 height 16
type input "【ステラハリウッド公式】メタルシャイニーチェーンブレスレット(ゴールド)"
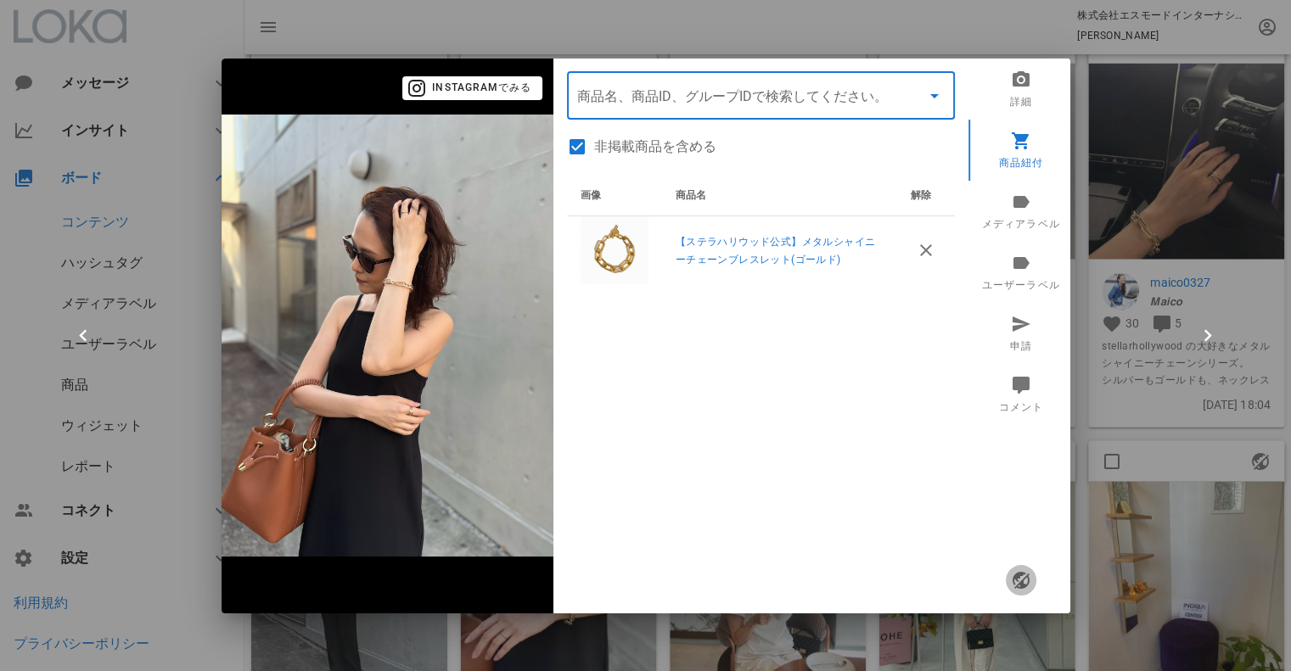
click at [1028, 585] on icon "button" at bounding box center [1020, 580] width 20 height 20
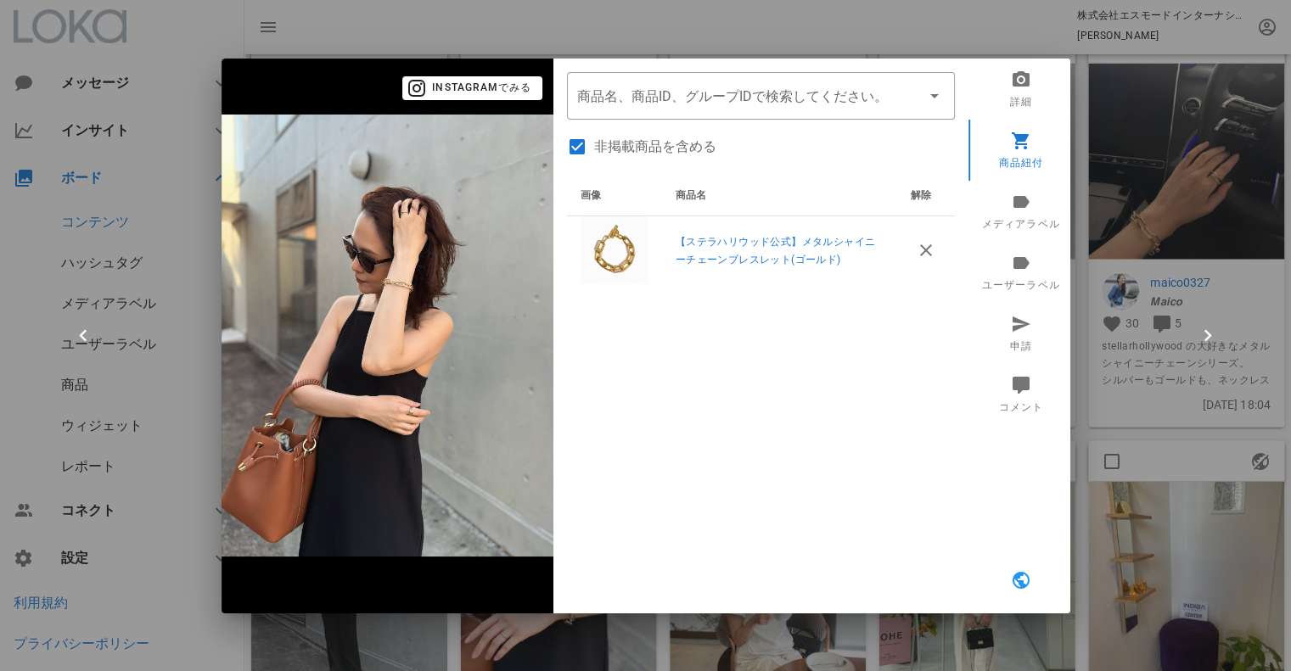
click at [1124, 440] on div at bounding box center [645, 335] width 1291 height 671
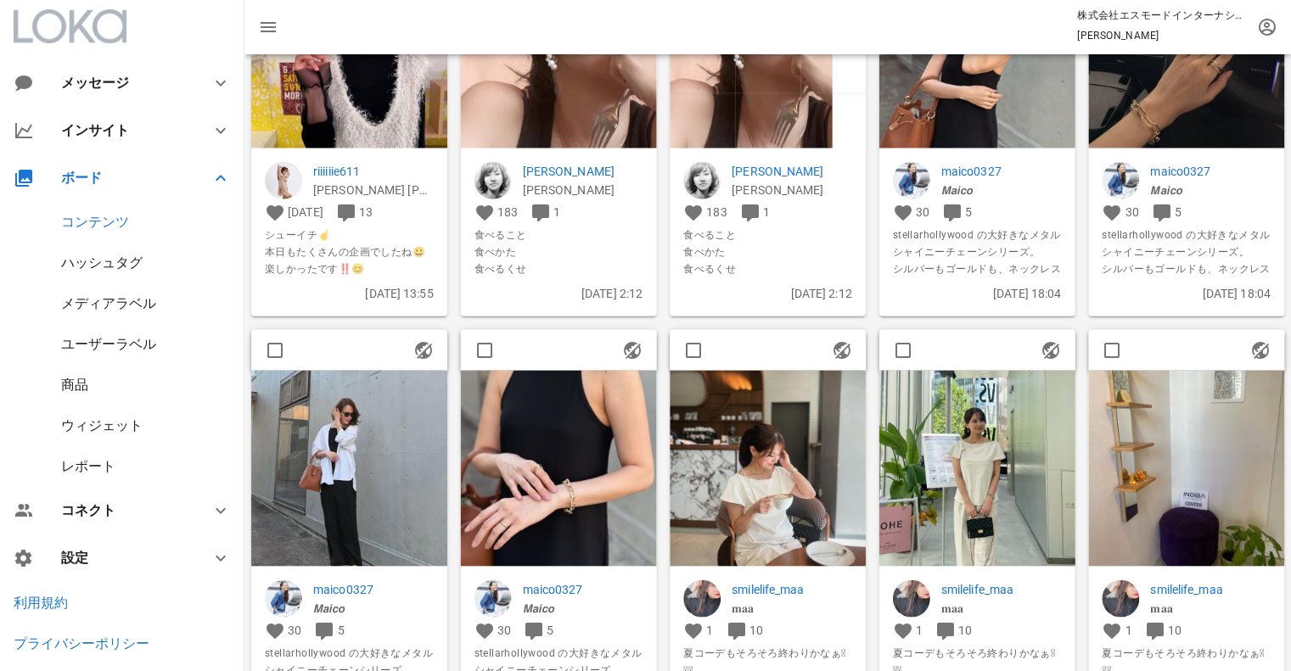
scroll to position [6903, 0]
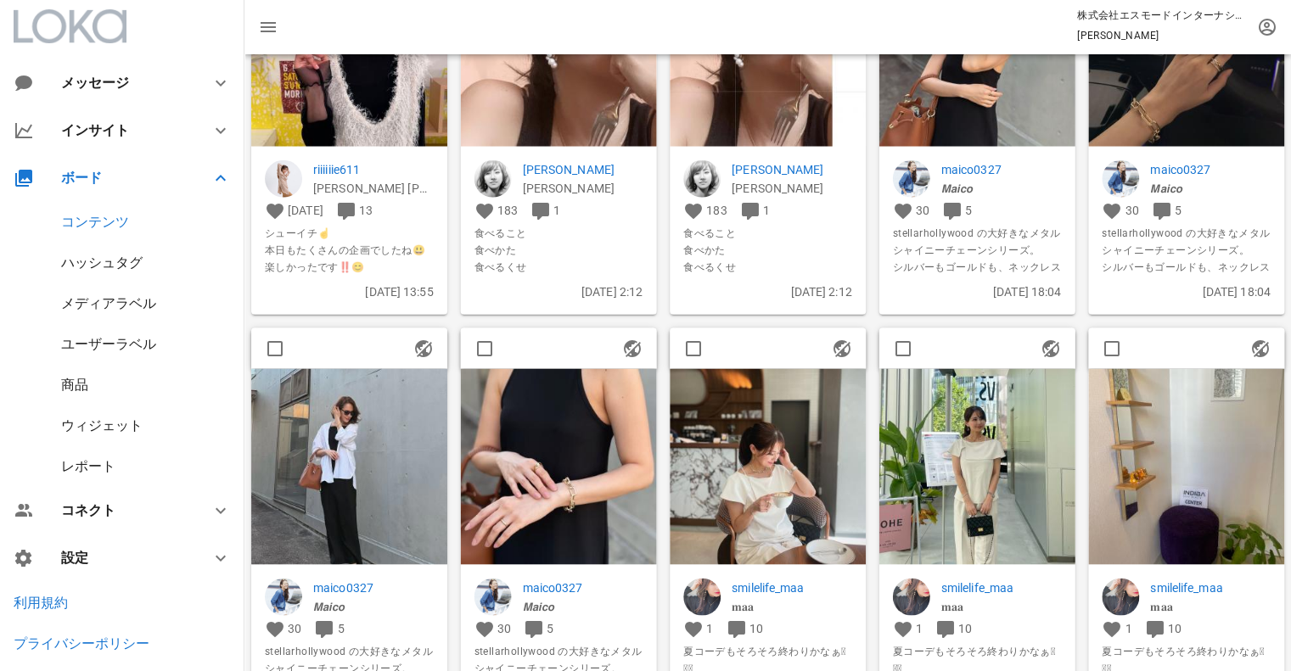
click at [590, 444] on img at bounding box center [559, 466] width 196 height 196
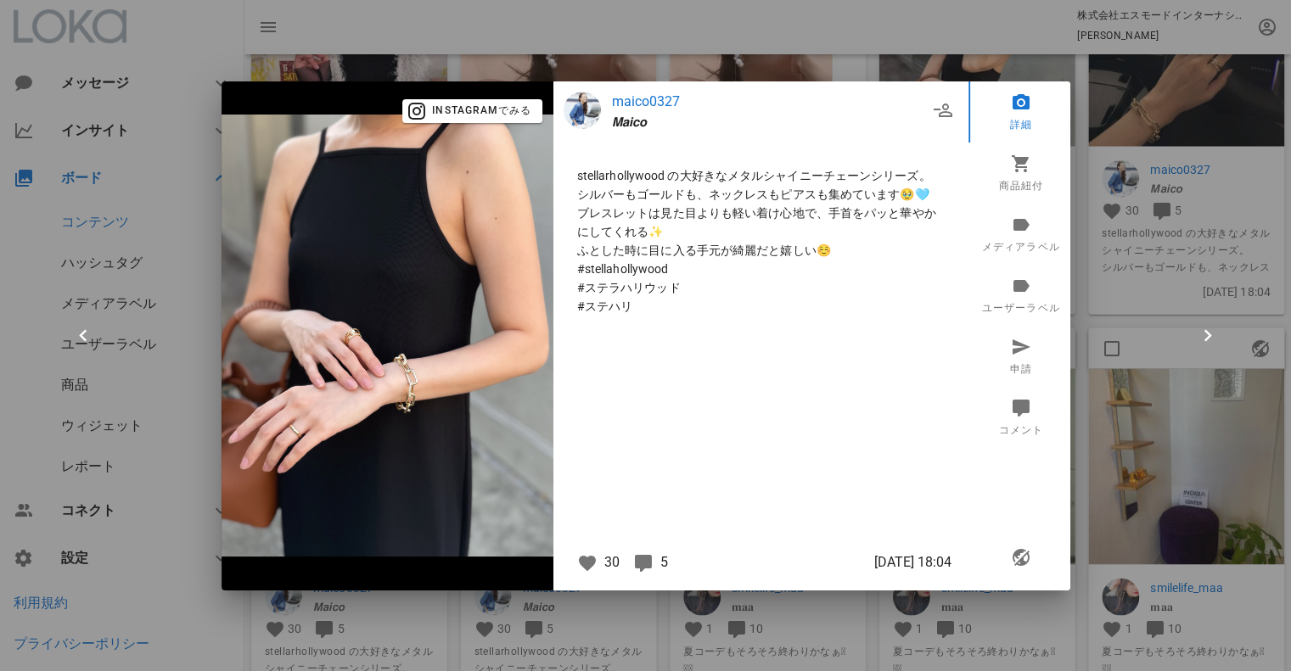
click at [1094, 126] on div at bounding box center [645, 335] width 1291 height 671
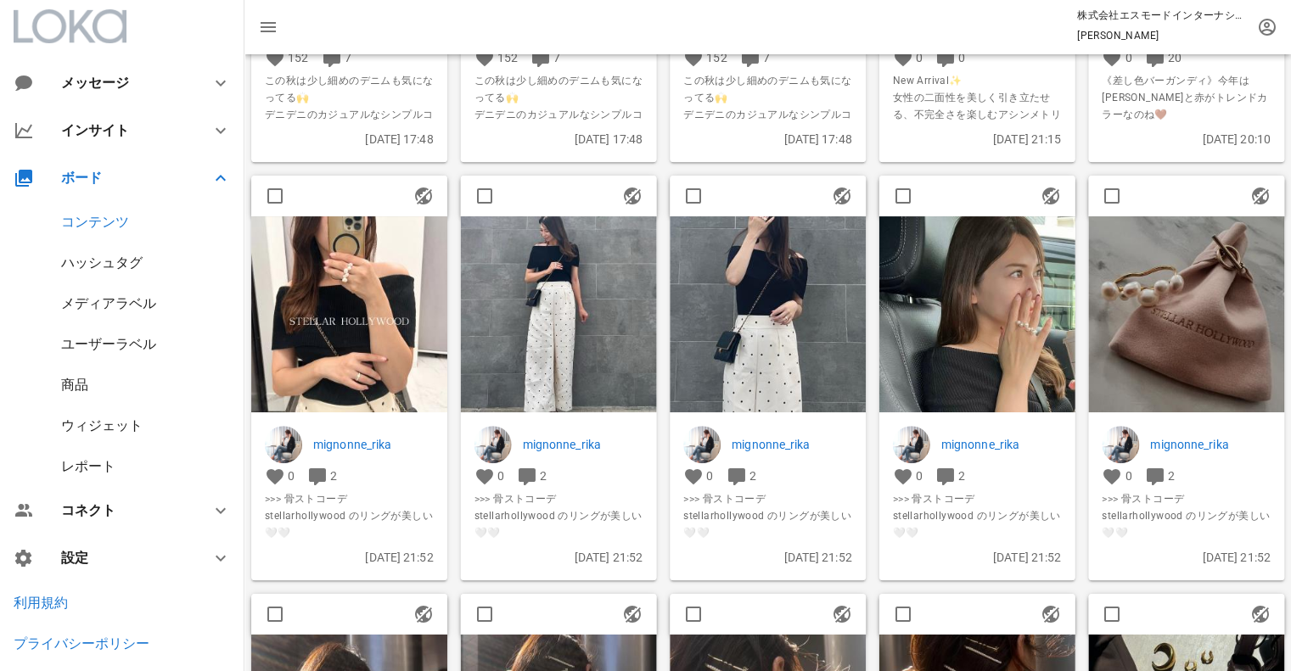
scroll to position [9562, 0]
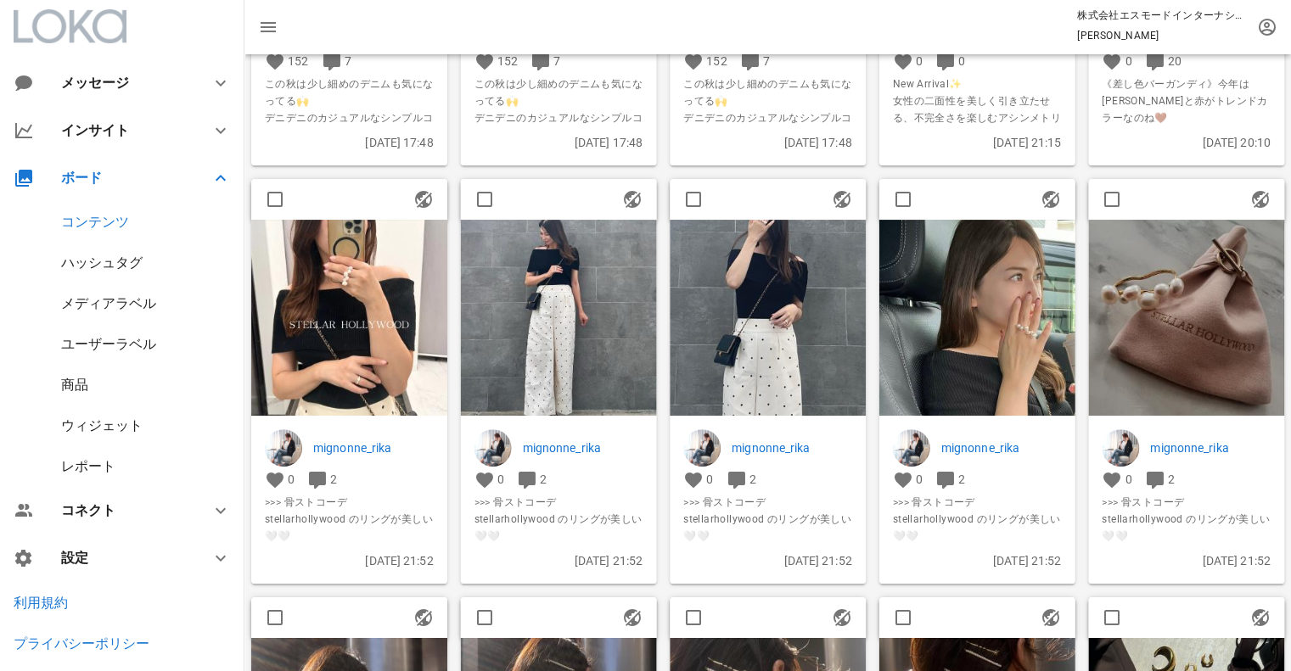
click at [985, 317] on img at bounding box center [977, 318] width 196 height 196
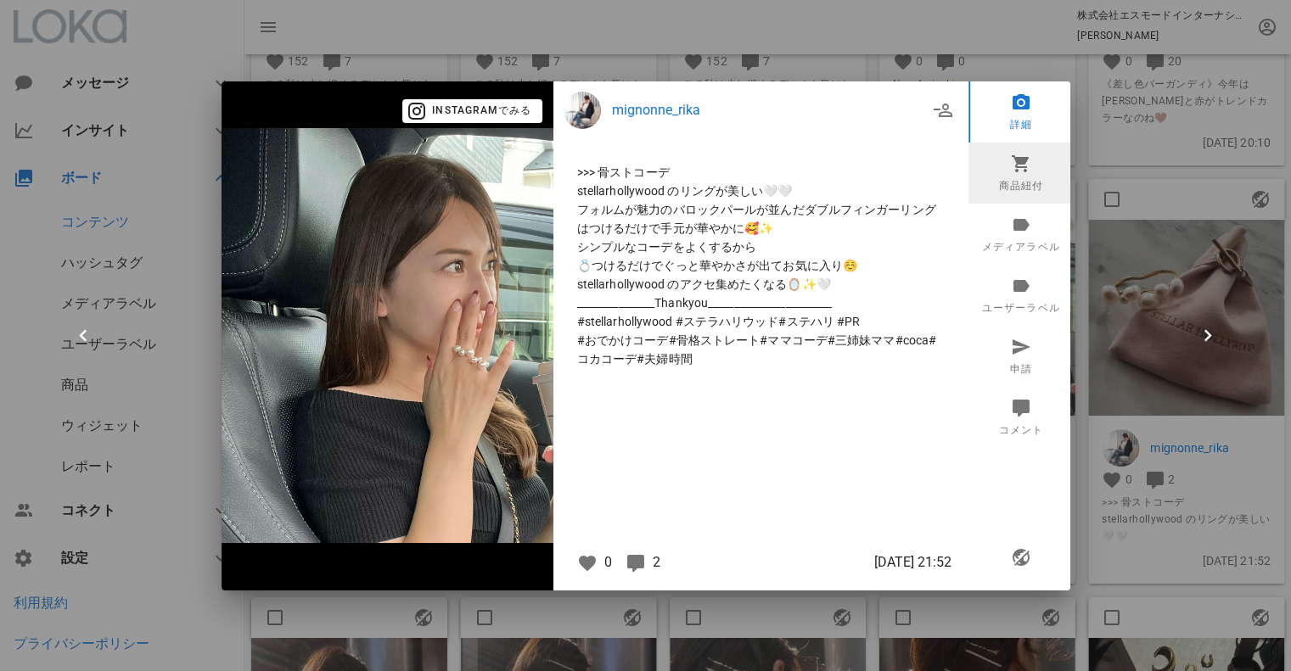
drag, startPoint x: 1021, startPoint y: 182, endPoint x: 951, endPoint y: 164, distance: 72.7
click at [1022, 181] on link "商品紐付" at bounding box center [1020, 173] width 105 height 61
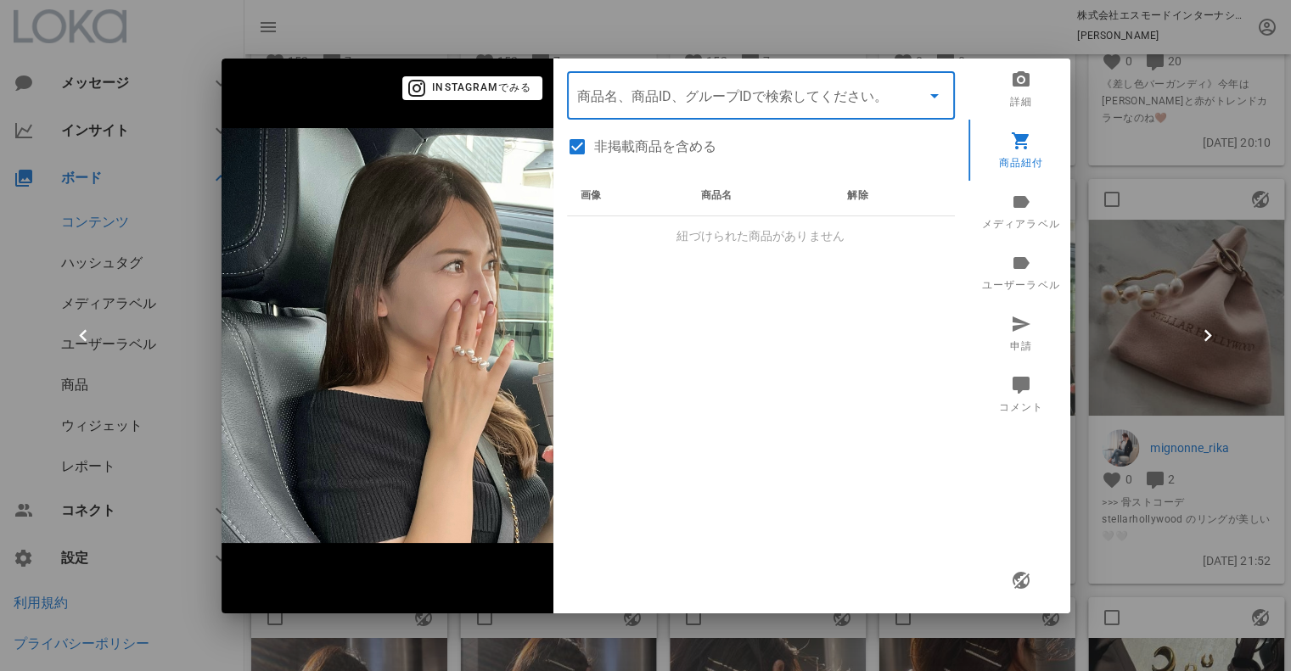
click at [727, 101] on input "商品" at bounding box center [737, 95] width 320 height 27
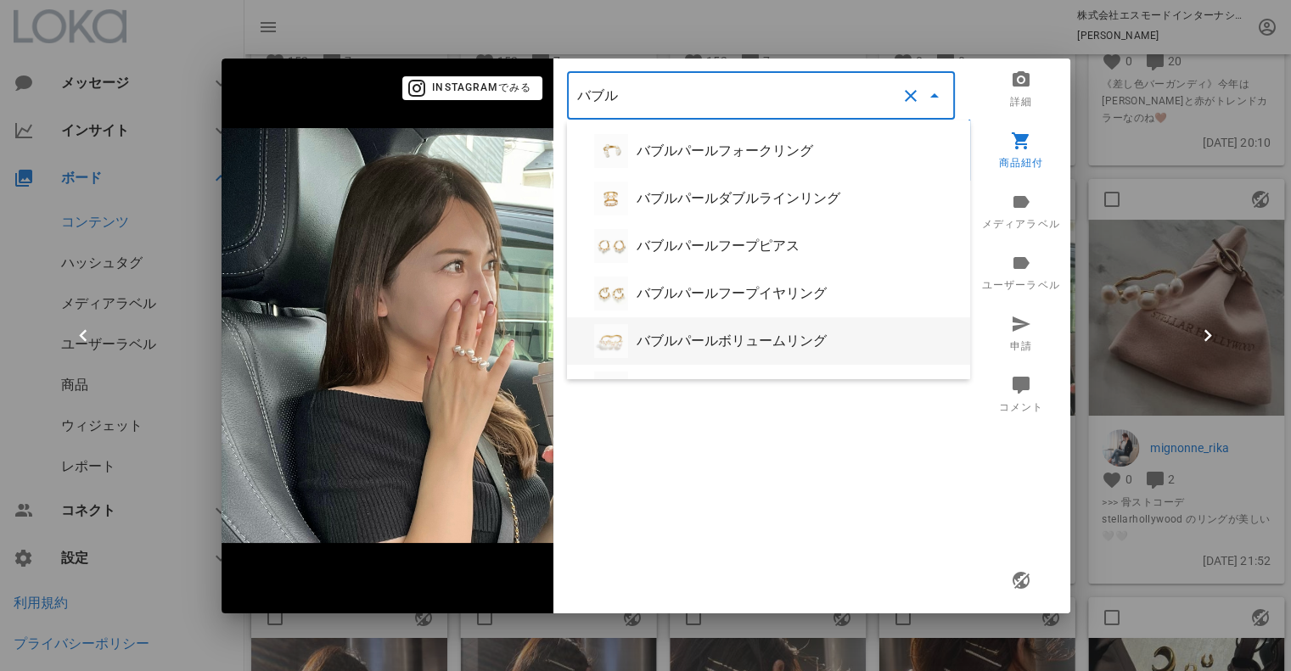
scroll to position [56, 0]
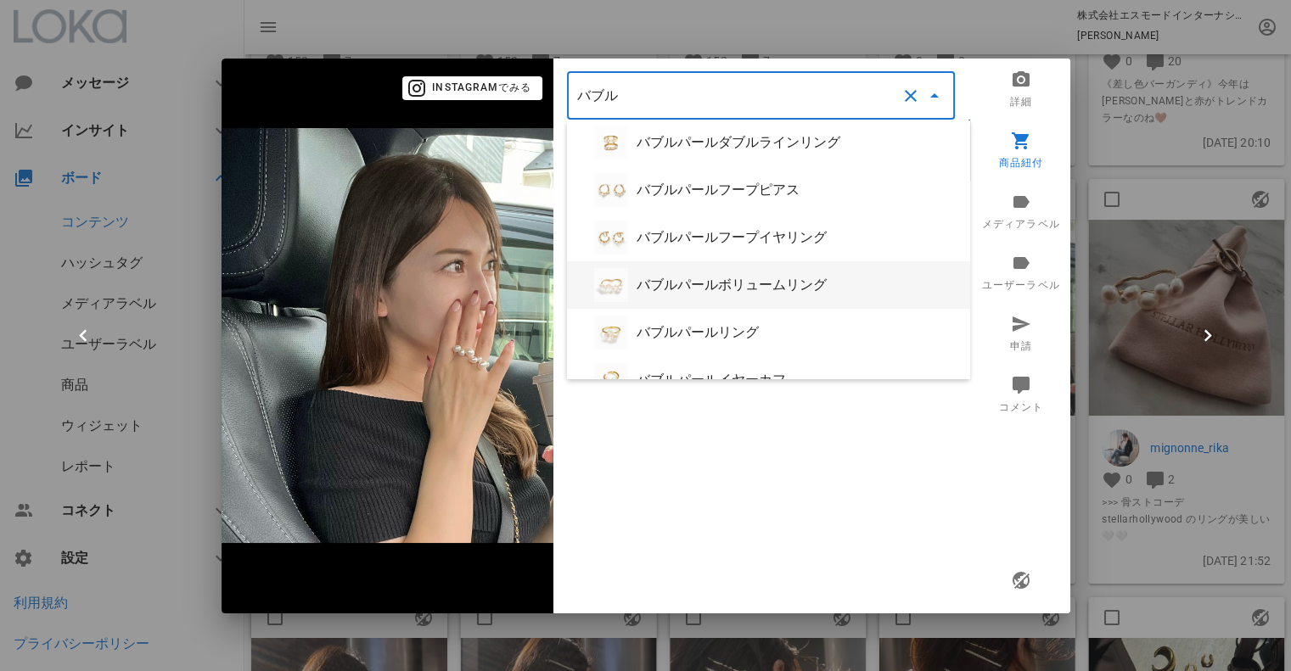
click at [765, 293] on div "バブルパールボリュームリング" at bounding box center [797, 285] width 320 height 16
type input "バブルパールボリュームリング"
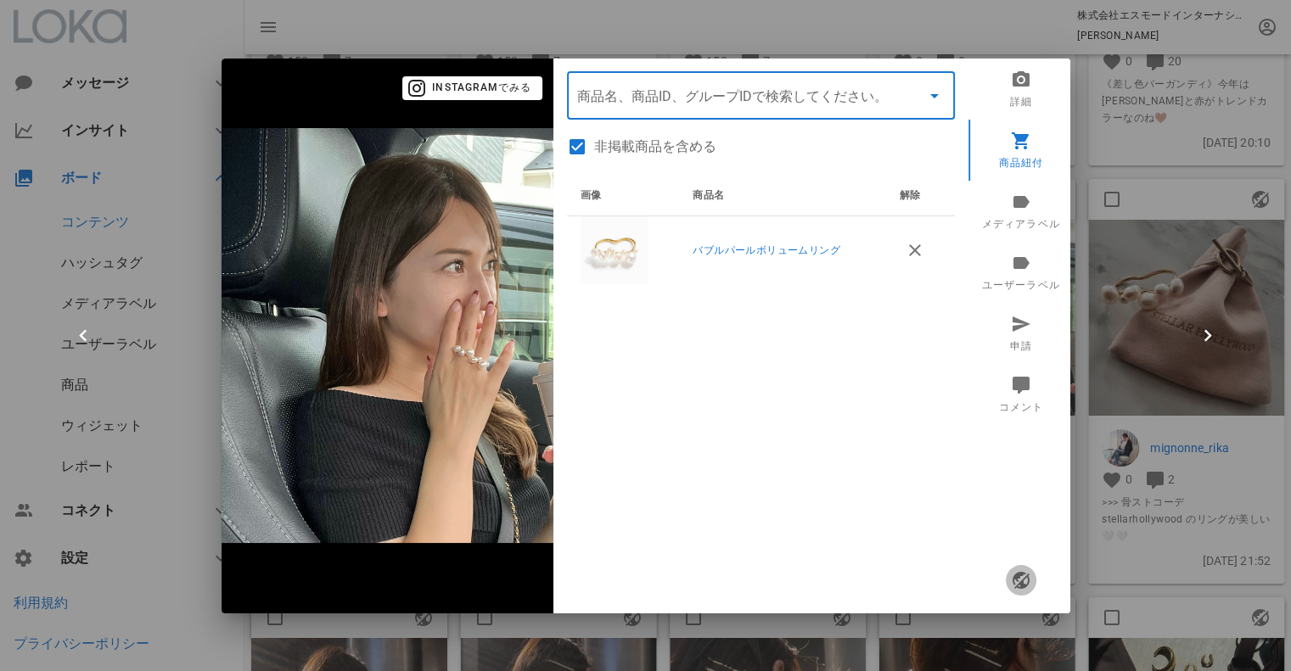
click at [1016, 587] on icon "button" at bounding box center [1020, 580] width 20 height 20
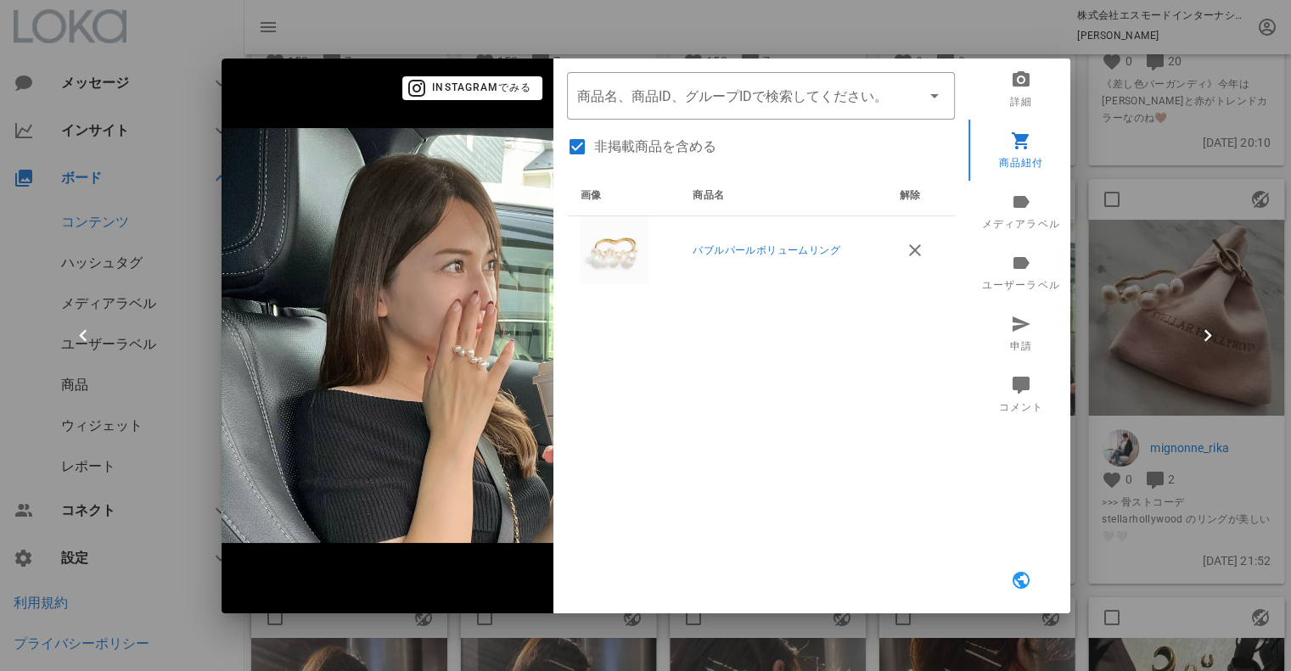
click at [1131, 574] on div at bounding box center [645, 335] width 1291 height 671
